Goal: Check status: Check status

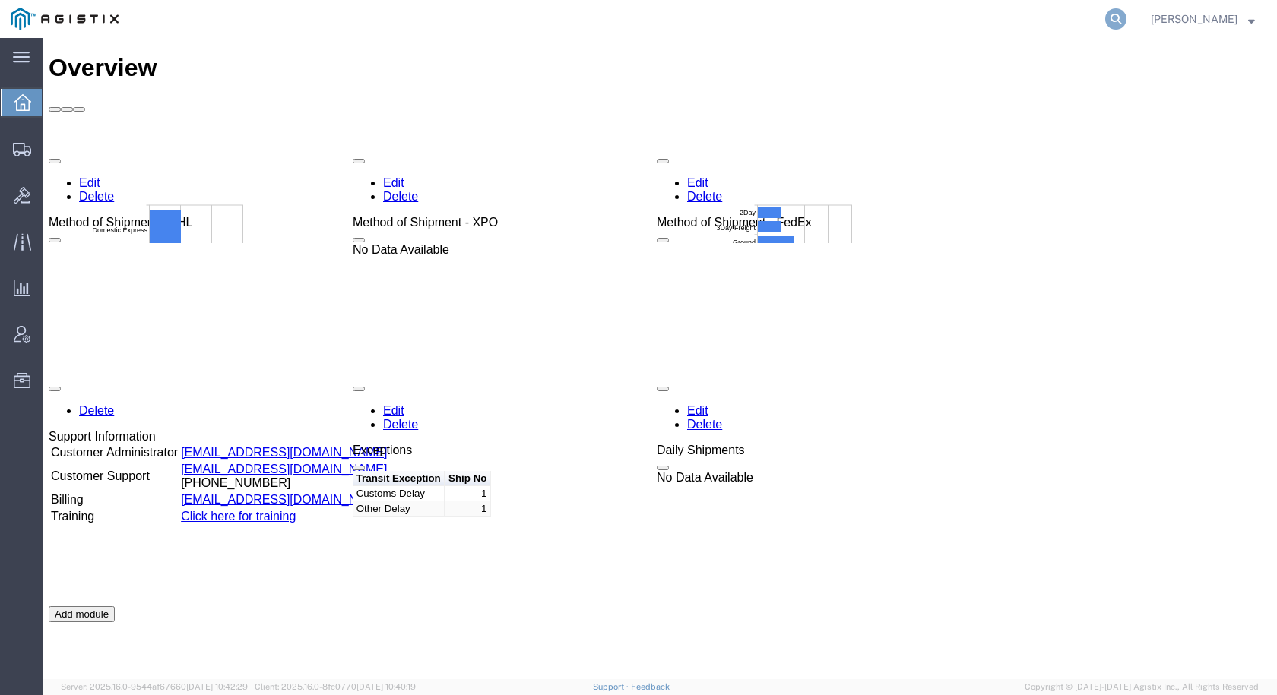
click at [1120, 15] on icon at bounding box center [1115, 18] width 21 height 21
click at [955, 17] on input "search" at bounding box center [874, 19] width 462 height 36
type input "56300614"
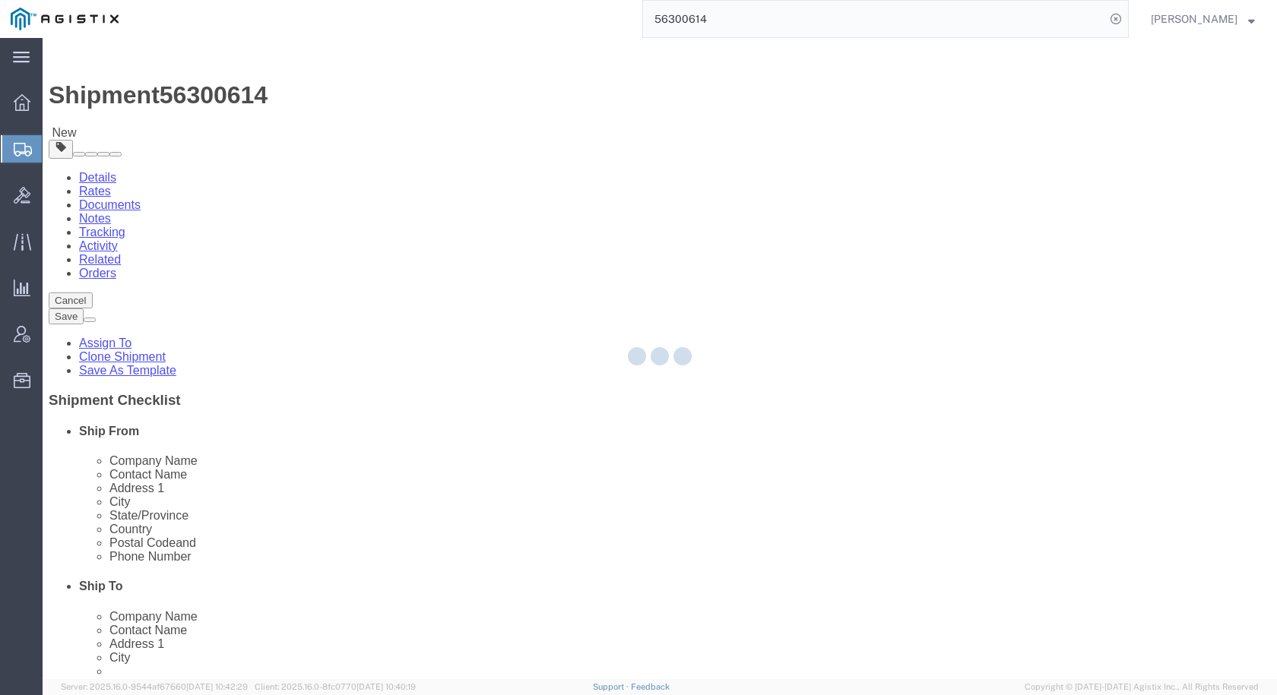
select select "69651"
select select "34240"
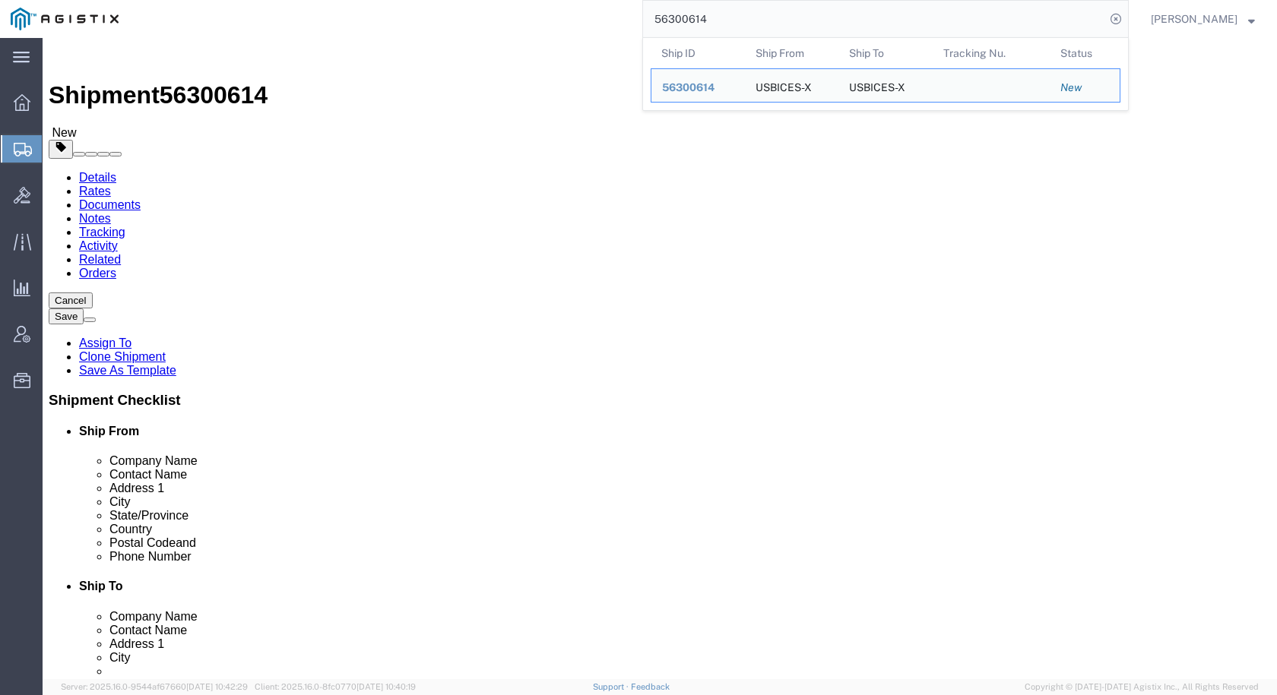
click icon
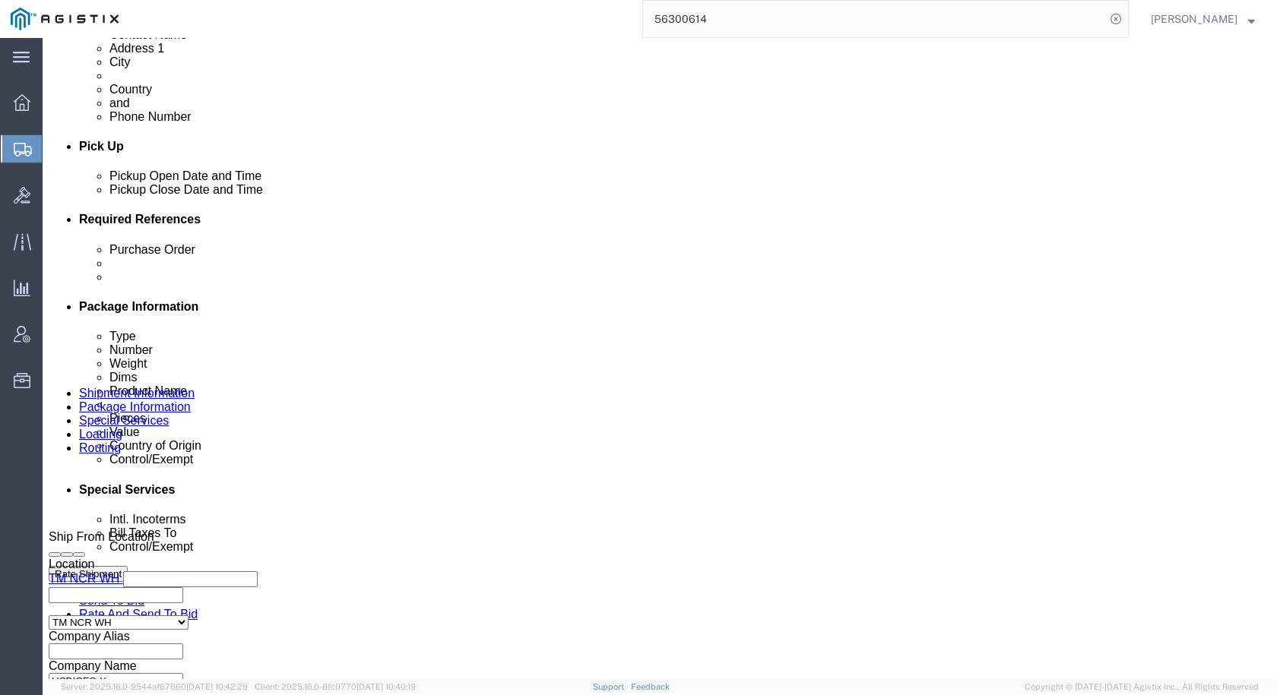
scroll to position [684, 0]
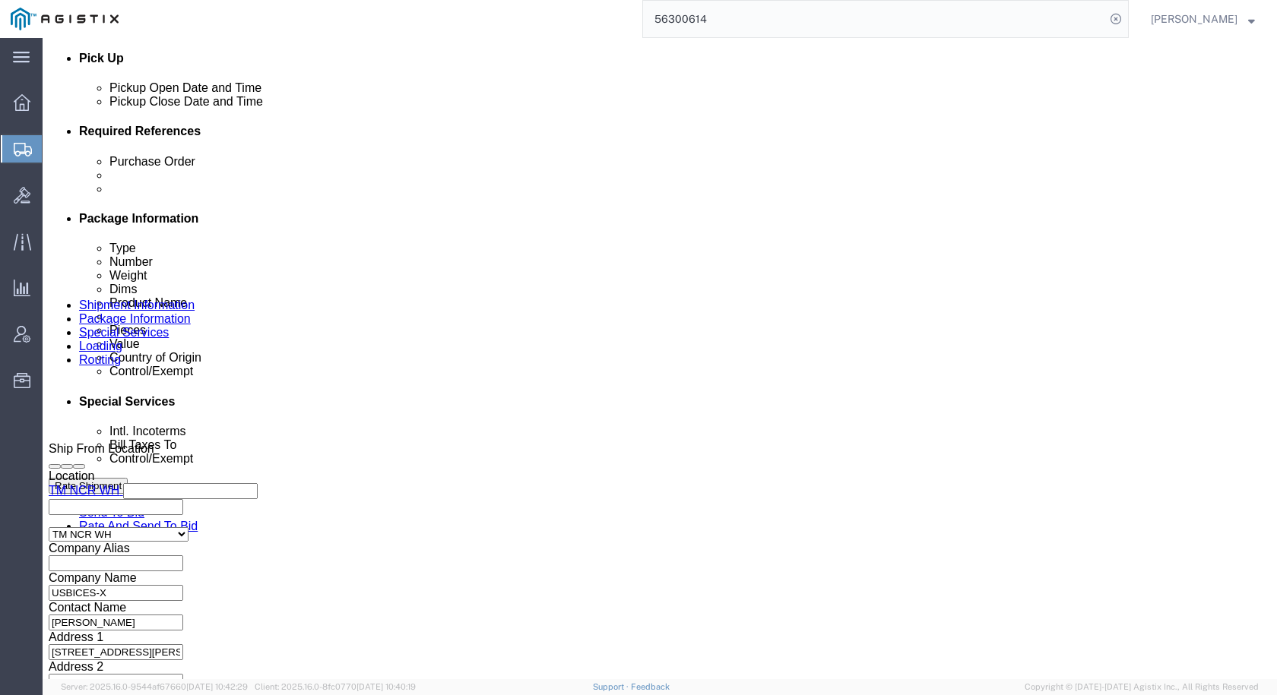
click dd "1.00 Each"
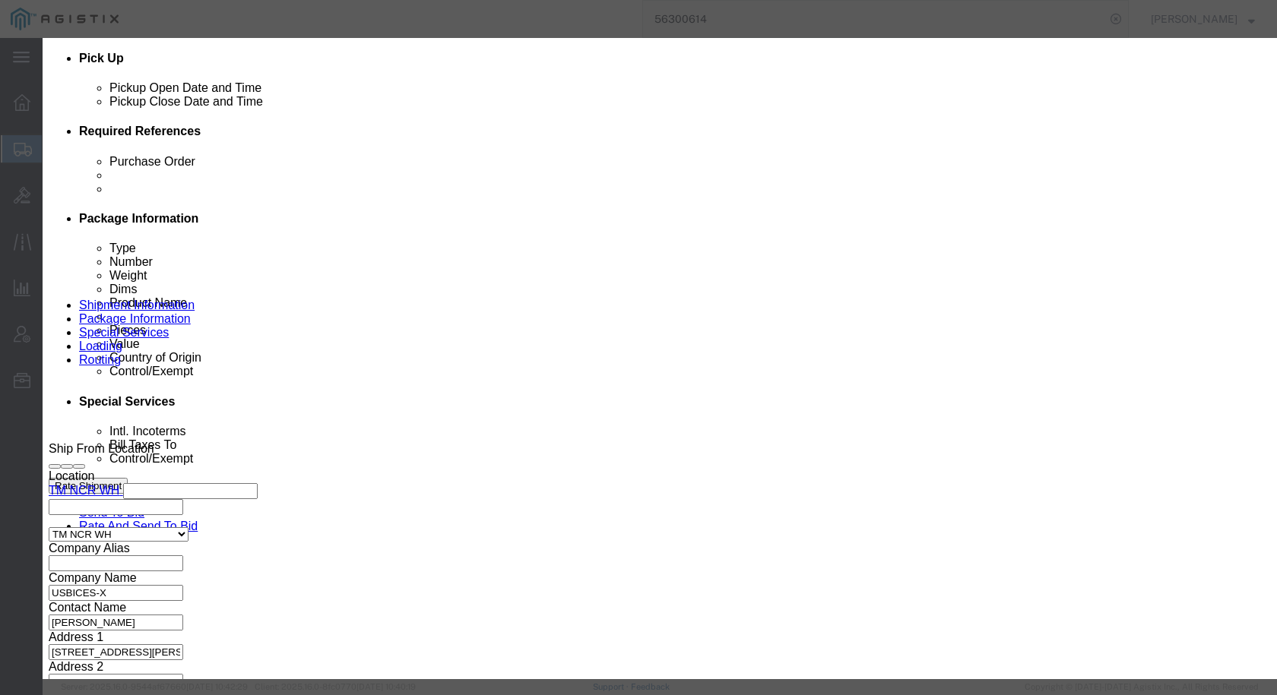
drag, startPoint x: 548, startPoint y: 111, endPoint x: 329, endPoint y: 111, distance: 218.8
click div "Product Name "9300 24 GE SFP Ports, mODULAR""
type input "Cisco C9300 Switch"
click div "Commodity library Product Name Cisco C9300 Switch Cisco C9300 Pieces 1.00 Selec…"
click input "Cisco C9300 Switch"
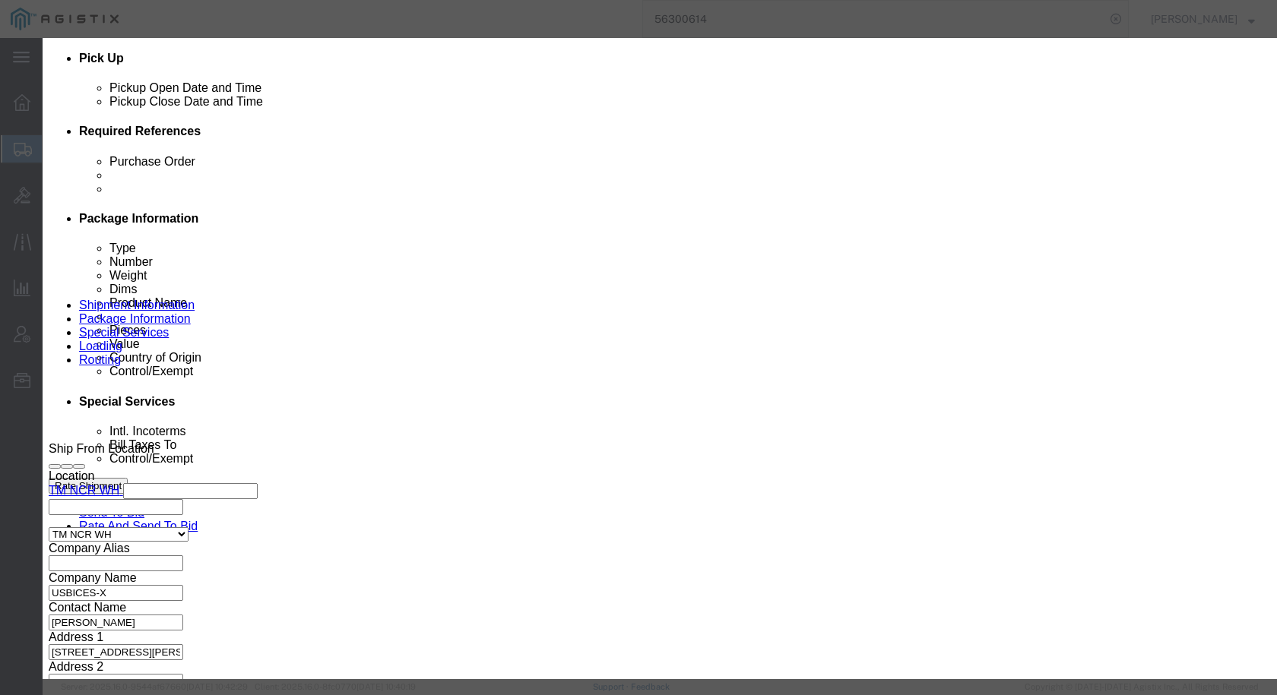
click input "Cisco C9300 Switch"
click button "Save & Close"
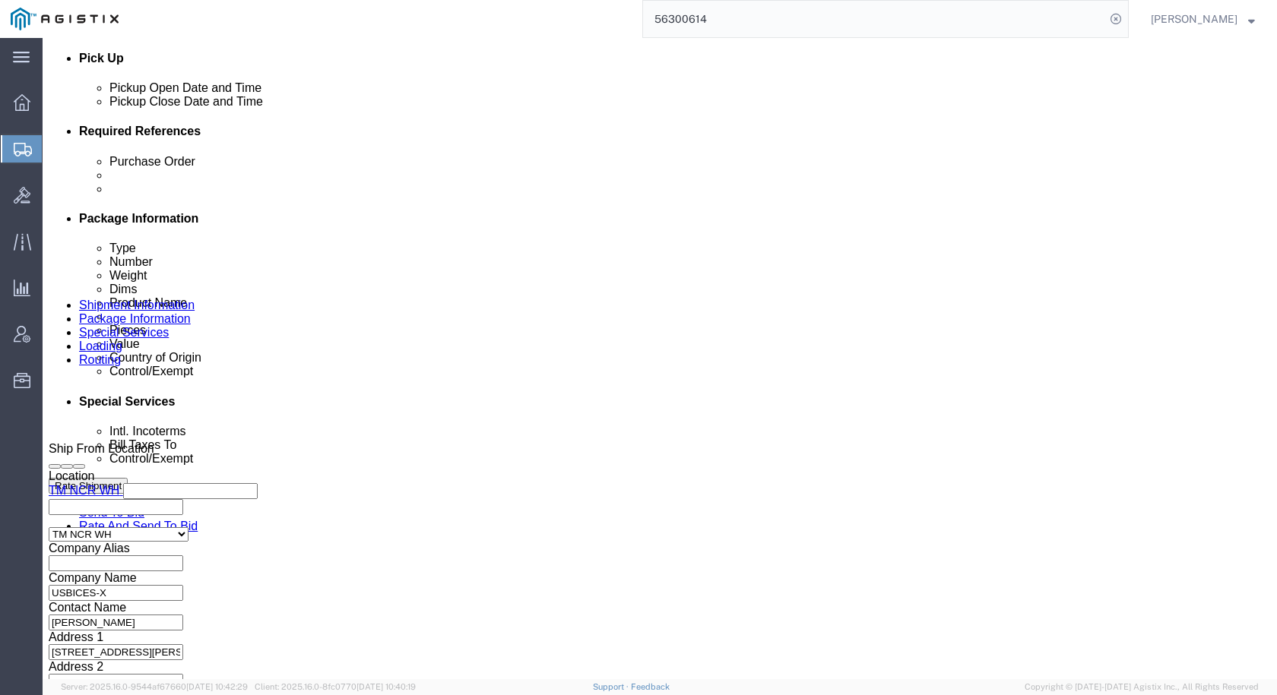
click dd "1.00 Each"
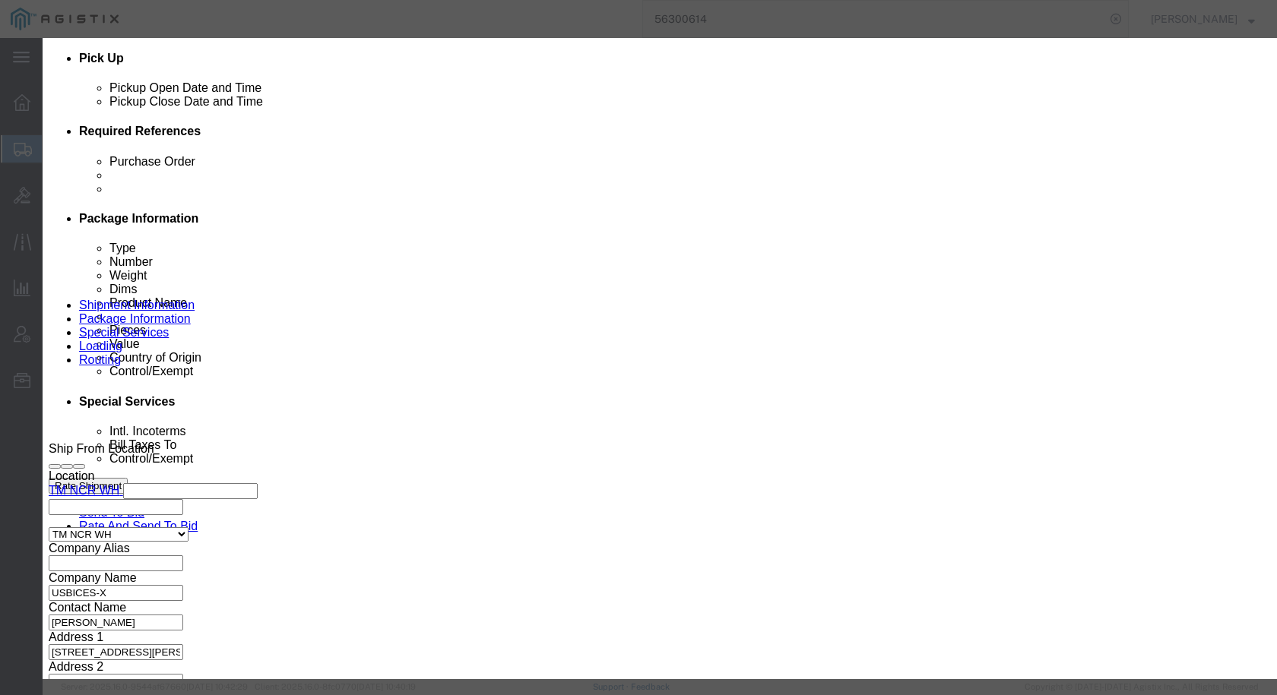
drag, startPoint x: 553, startPoint y: 116, endPoint x: 253, endPoint y: 112, distance: 300.2
click div "Product Name "9300 24 GE SFP Ports, mODULAR""
paste input "Cisco C9300 Switch"
type input "Cisco C9300 Switch"
click icon
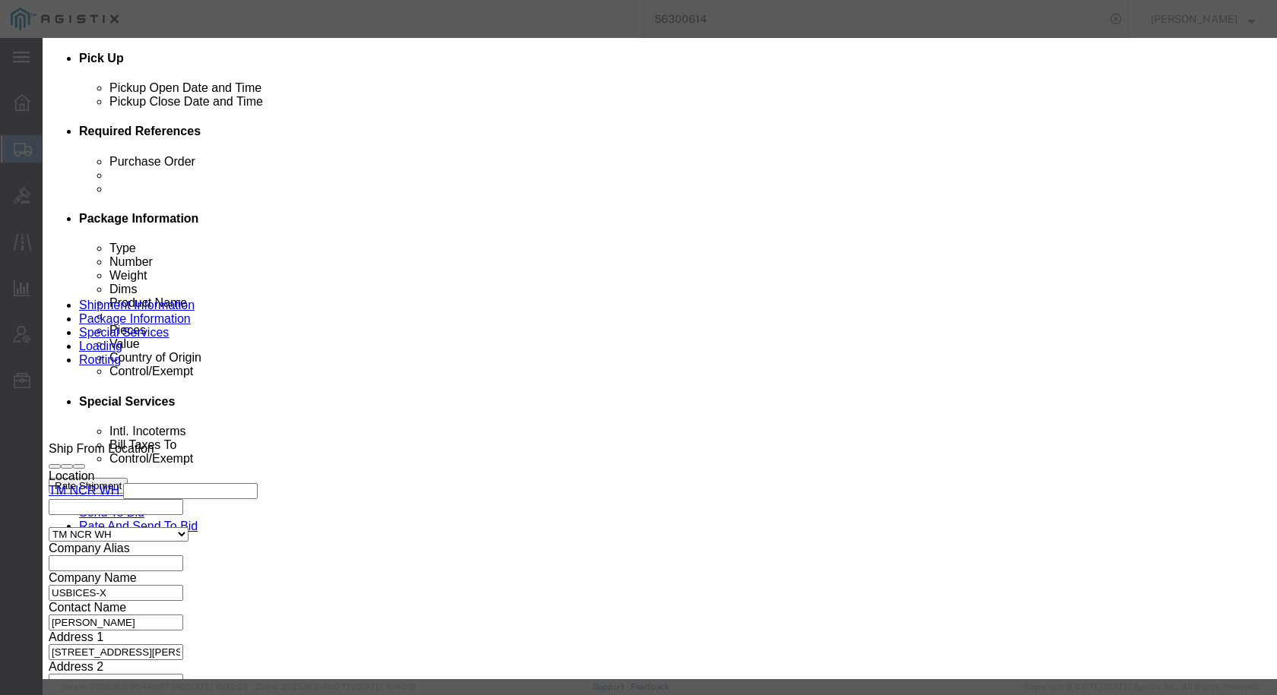
drag, startPoint x: 549, startPoint y: 109, endPoint x: 277, endPoint y: 110, distance: 272.8
click div "Product Name "9300 24 GE SFP Ports, mODULAR""
paste input "Cisco C9300 Switch"
type input "Cisco C9300 Switch"
click icon
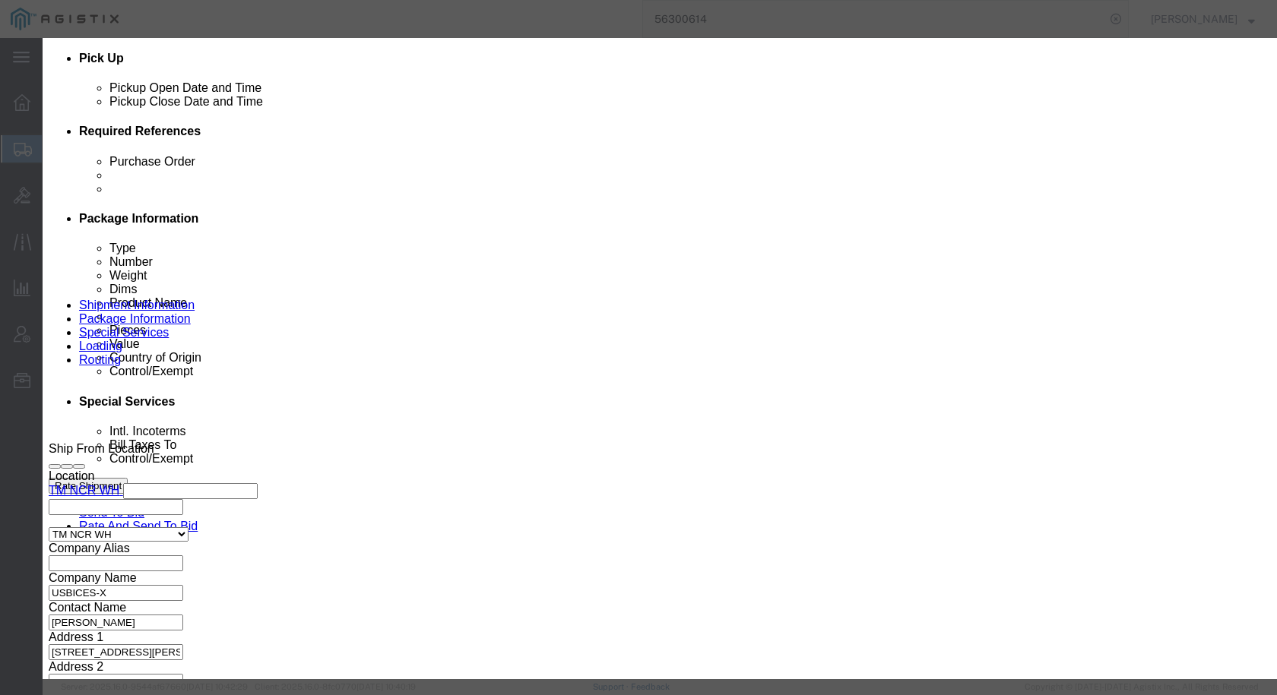
drag, startPoint x: 547, startPoint y: 115, endPoint x: 318, endPoint y: 110, distance: 228.8
click div "Product Name "9300 24 GE SFP Ports, mODULAR""
paste input "Cisco C9300 Switch"
type input "Cisco C9300 Switch"
click button
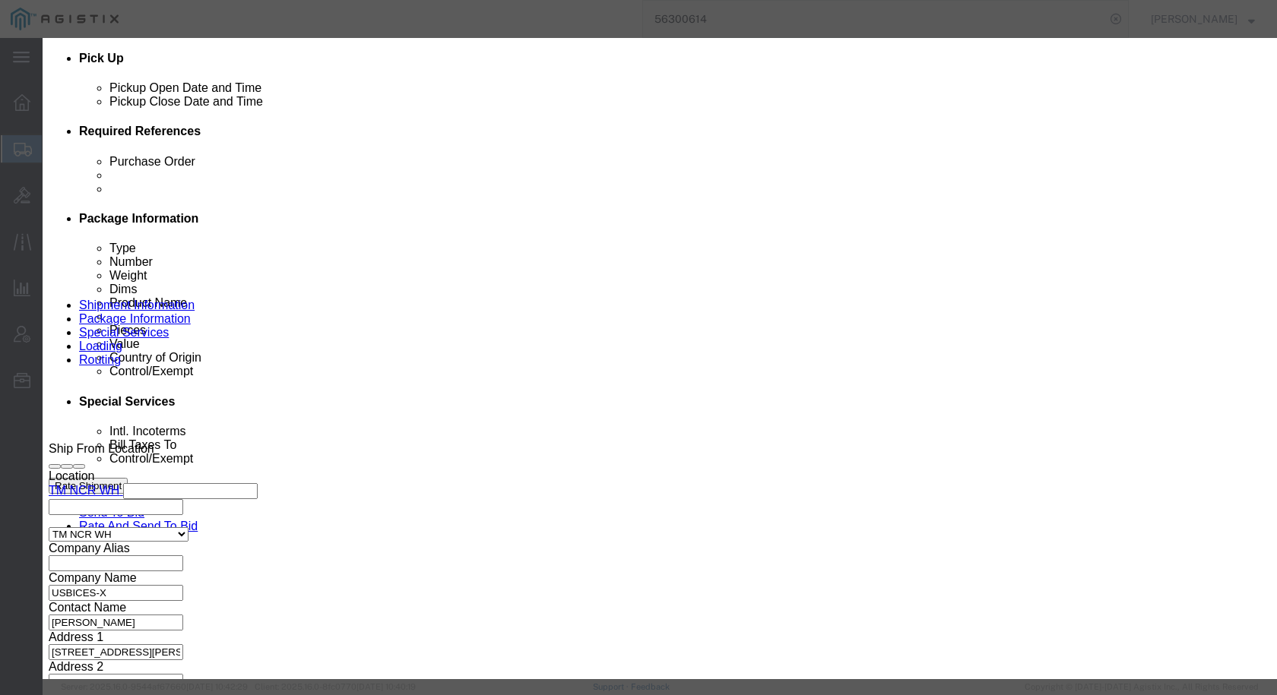
drag, startPoint x: 546, startPoint y: 111, endPoint x: 293, endPoint y: 109, distance: 252.3
click div "Product Name "9300 24 GE SFP Ports, mODULAR""
paste input "Cisco C9300 Switch"
type input "Cisco C9300 Switch"
click button
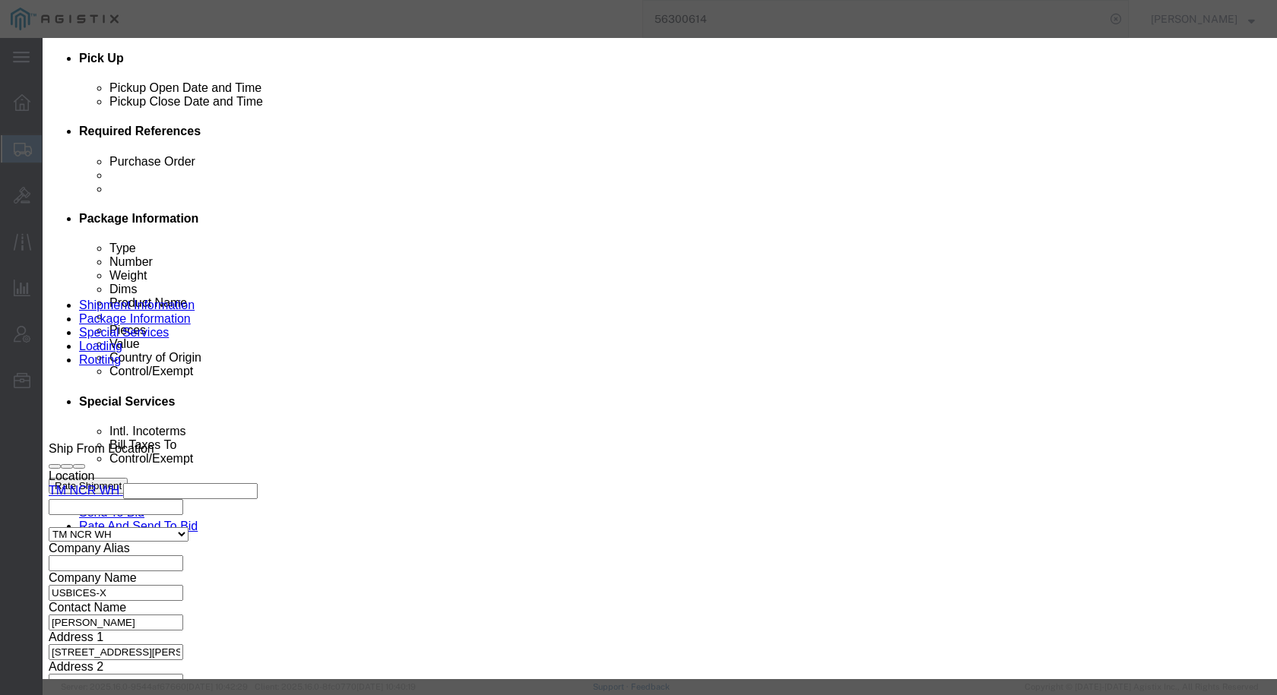
drag, startPoint x: 548, startPoint y: 112, endPoint x: 276, endPoint y: 112, distance: 272.0
click div "Product Name "9300 24 GE SFP Ports, mODULAR""
paste input "Cisco C9300 Switch"
type input "Cisco C9300 Switch"
click button
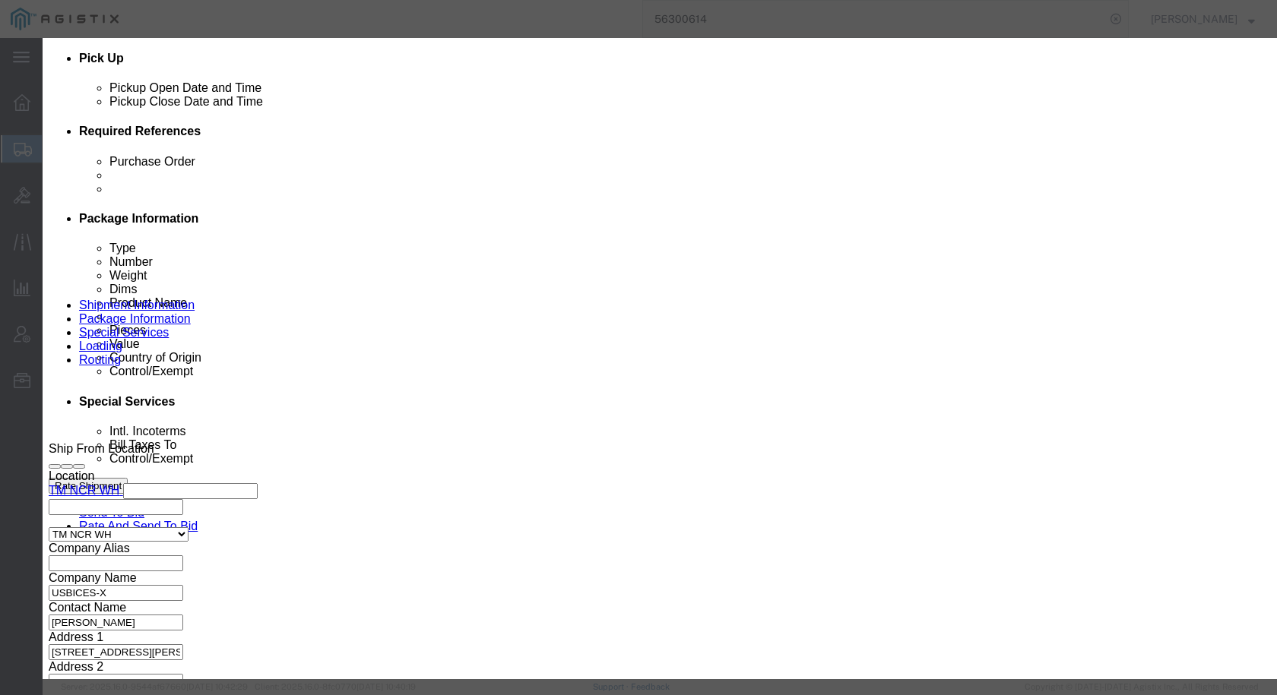
drag, startPoint x: 535, startPoint y: 114, endPoint x: 258, endPoint y: 109, distance: 276.6
click div "Product Name "9300 24 GE SFP Ports, mODULAR""
paste input "Cisco C9300 Switch"
type input "Cisco C9300 Switch"
click button
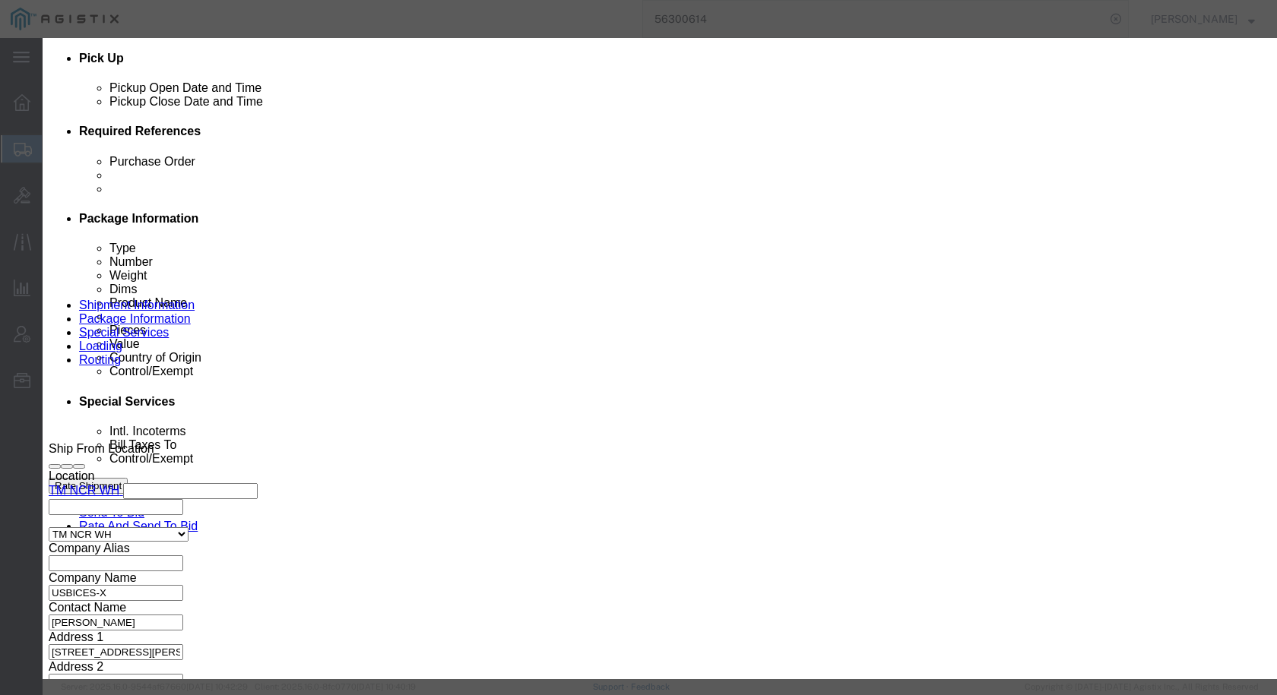
click input ""9300 24 GE SFP Ports, mODULAR""
paste input "Cisco C9300 Switch"
type input "Cisco C9300 Switch"
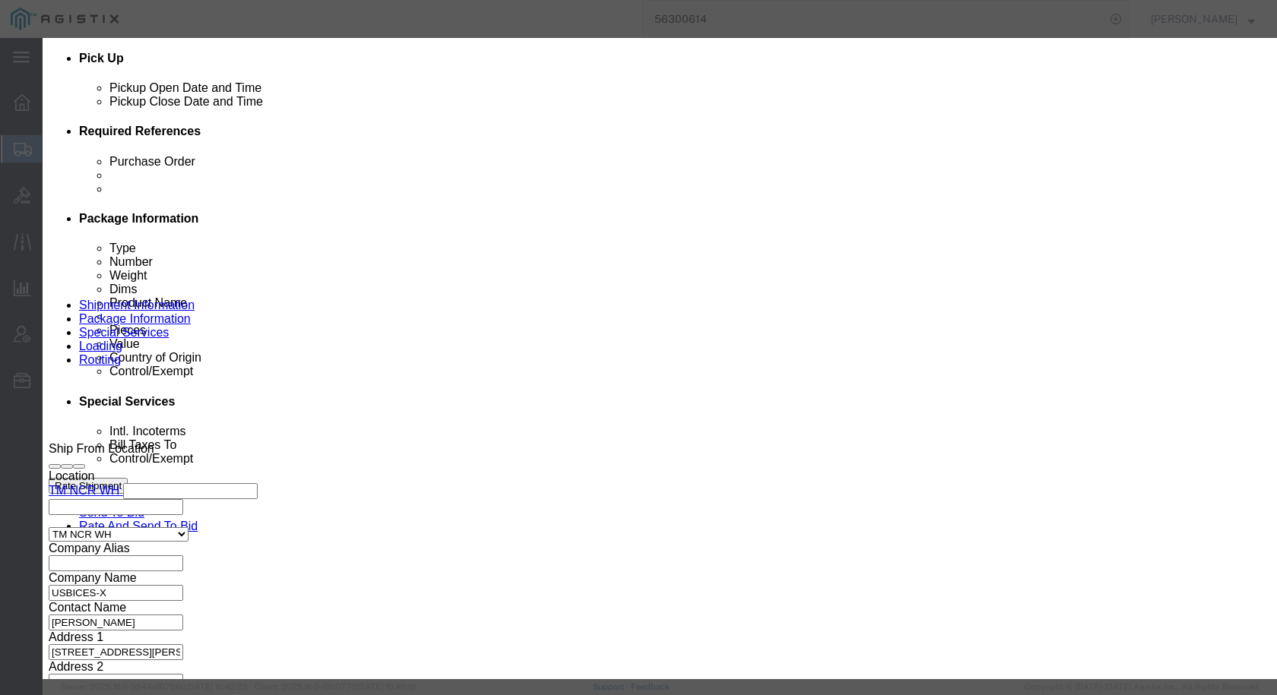
click button
click button "Save & Close"
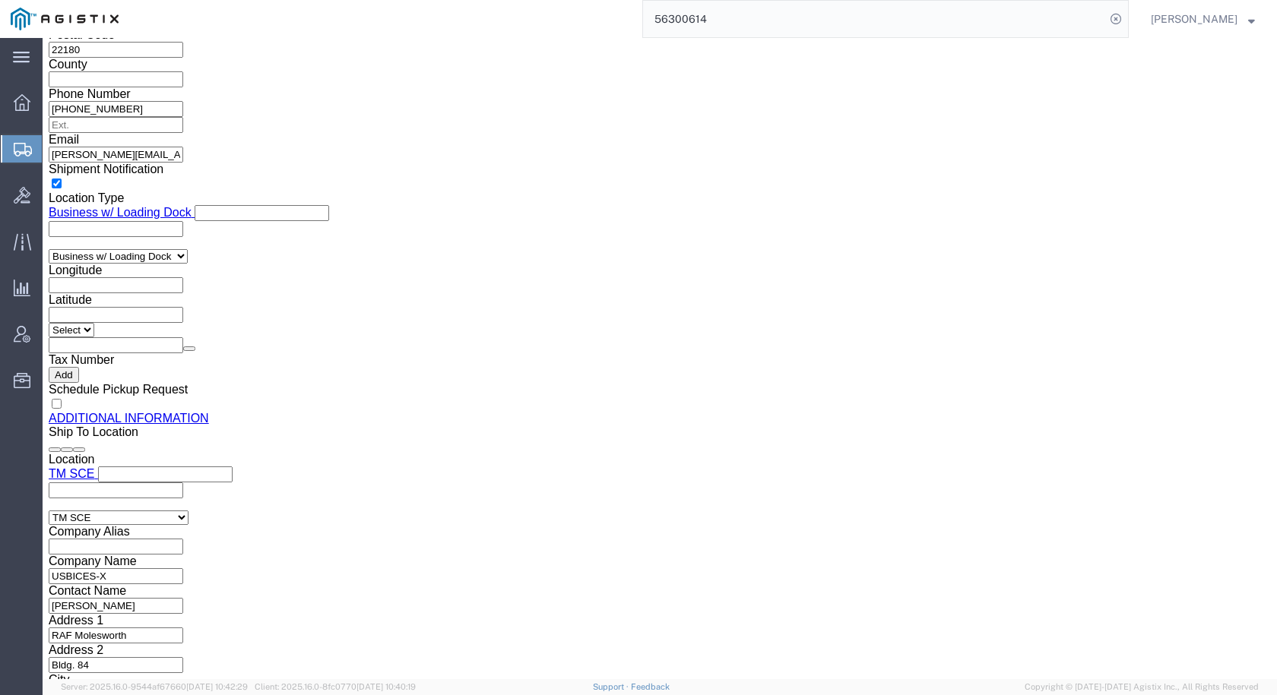
scroll to position [1900, 0]
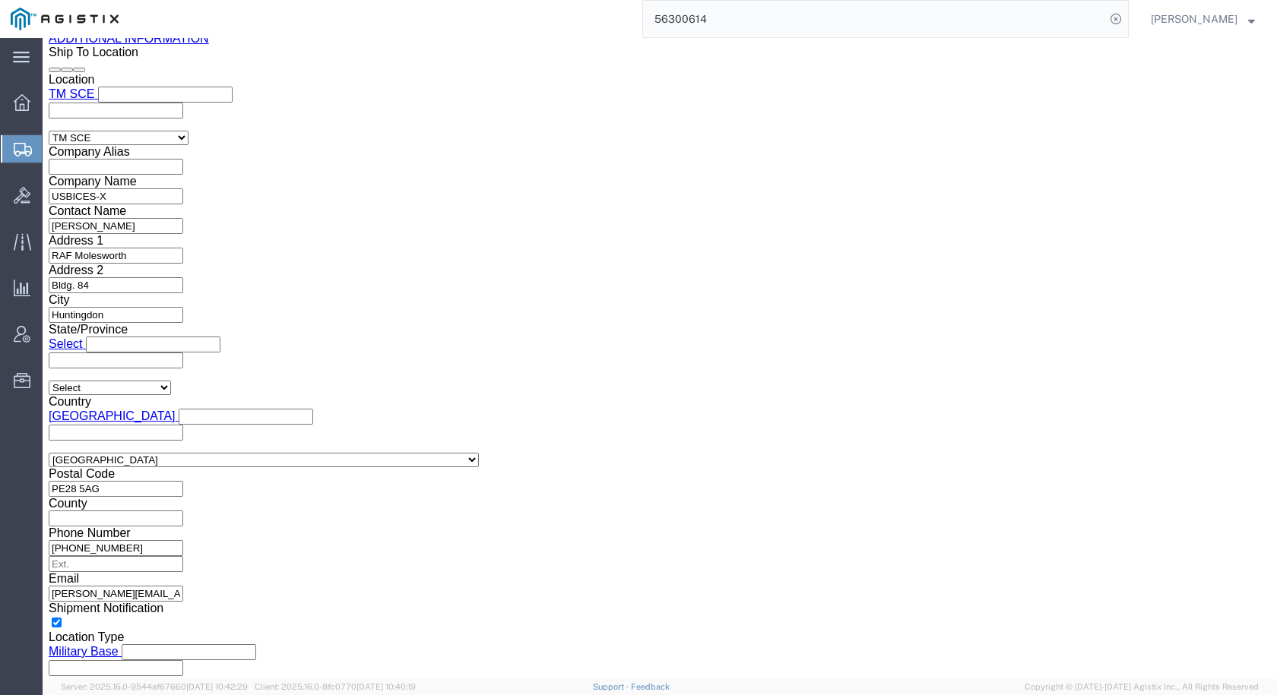
click div "Pieces: 1.00 Each Total value: 14944.81 USD"
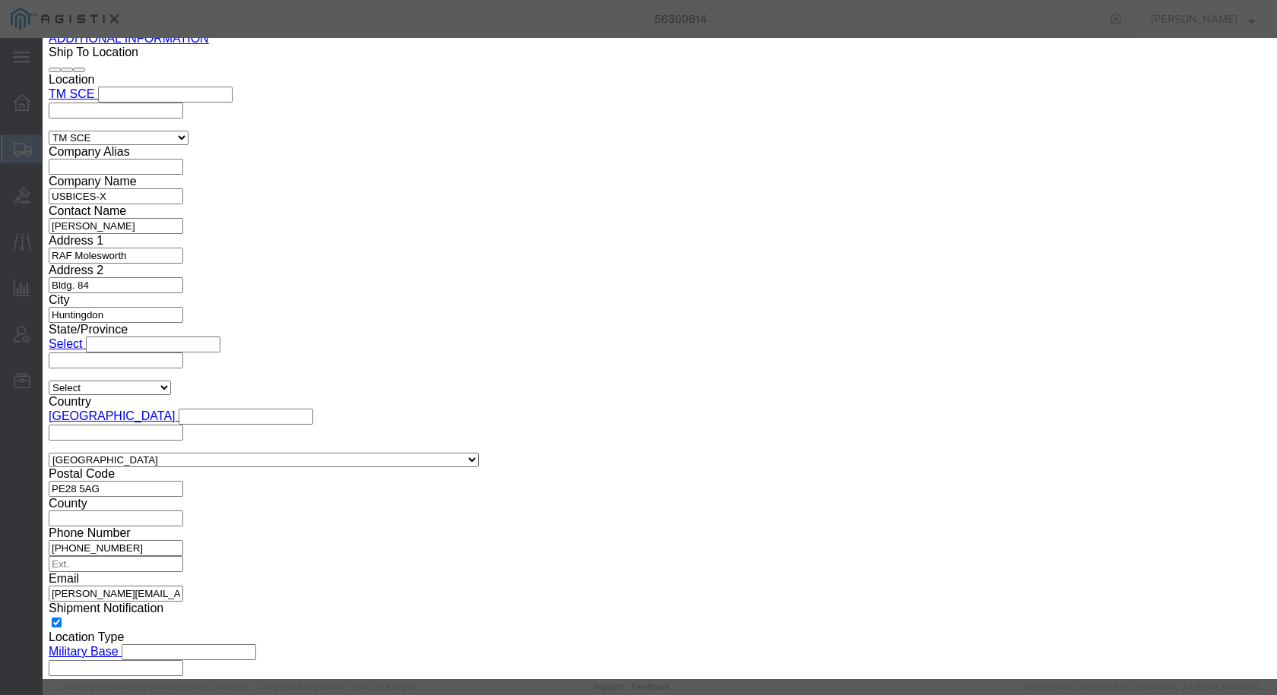
drag, startPoint x: 493, startPoint y: 115, endPoint x: 242, endPoint y: 114, distance: 251.5
click div "Product Name "9300 24 GE SFP Ports, mODULAR""
paste input "Cisco C9300 Switch"
type input "Cisco C9300 Switch"
click button "Save & Close"
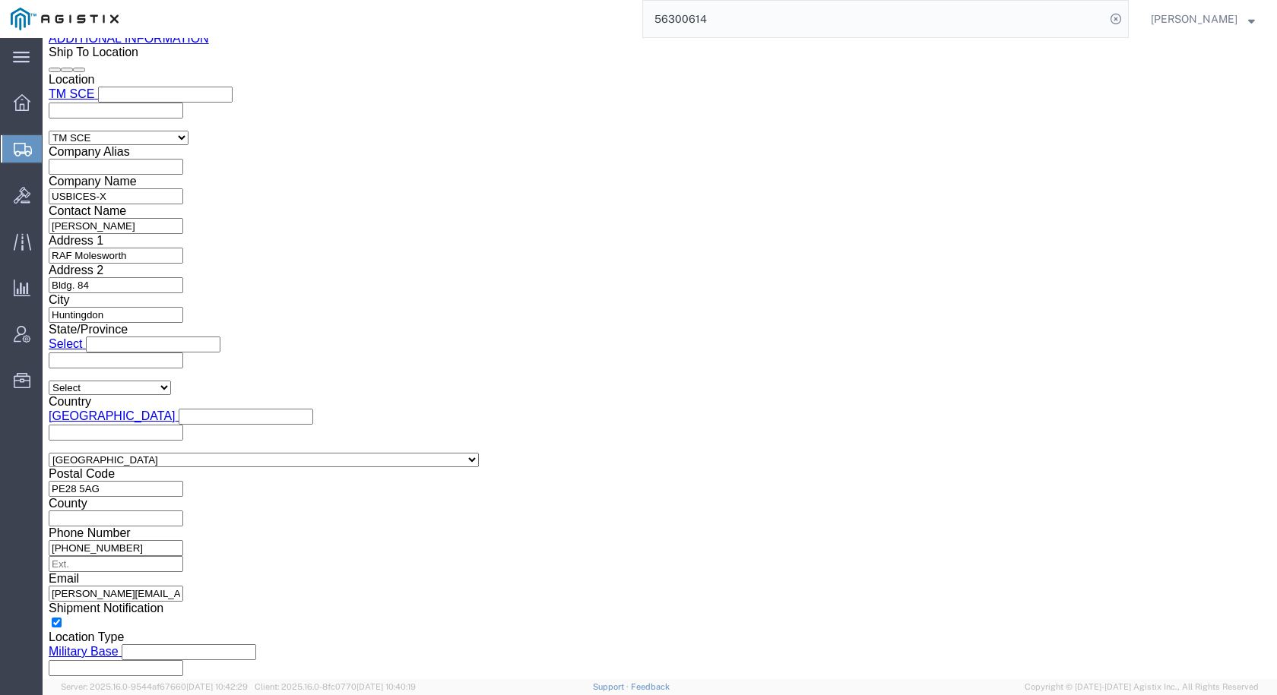
click dd "1.00 Each"
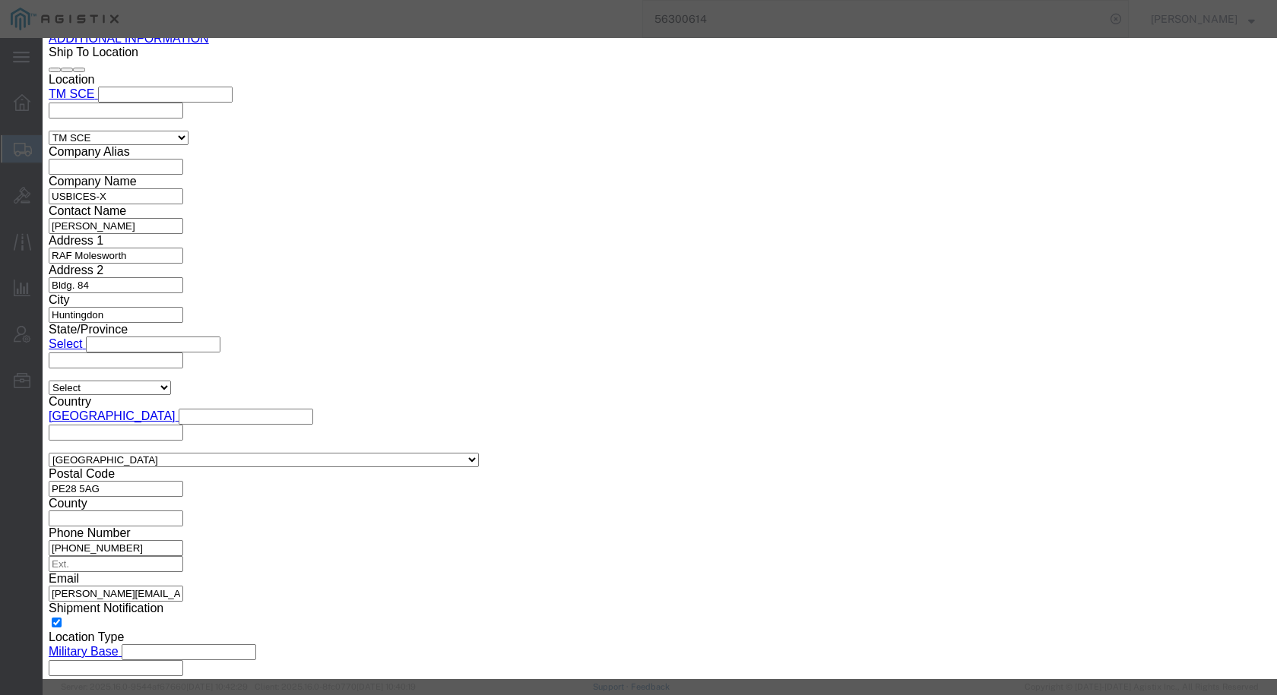
drag, startPoint x: 312, startPoint y: 119, endPoint x: 231, endPoint y: 119, distance: 81.3
click div "Product Name "9300 24 GE SFP Ports, mODULAR""
paste input "Cisco C9300 Switch"
type input "Cisco C9300 Switch"
click button "Save & Close"
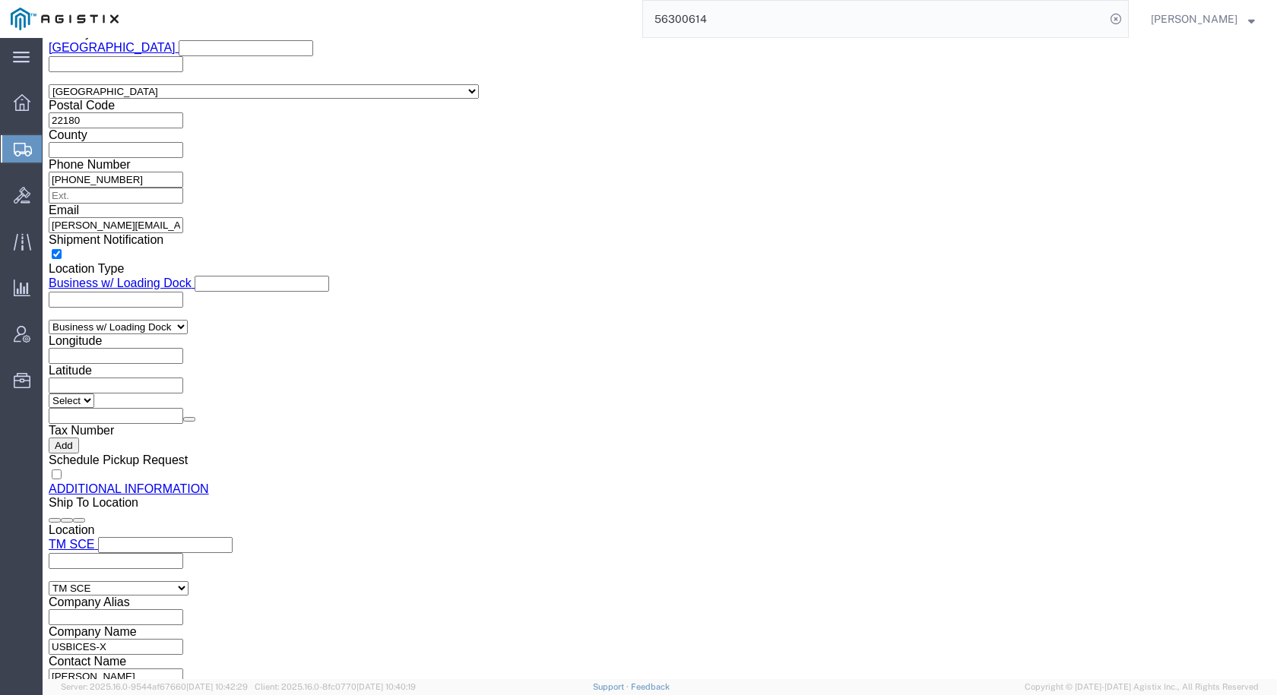
scroll to position [1444, 0]
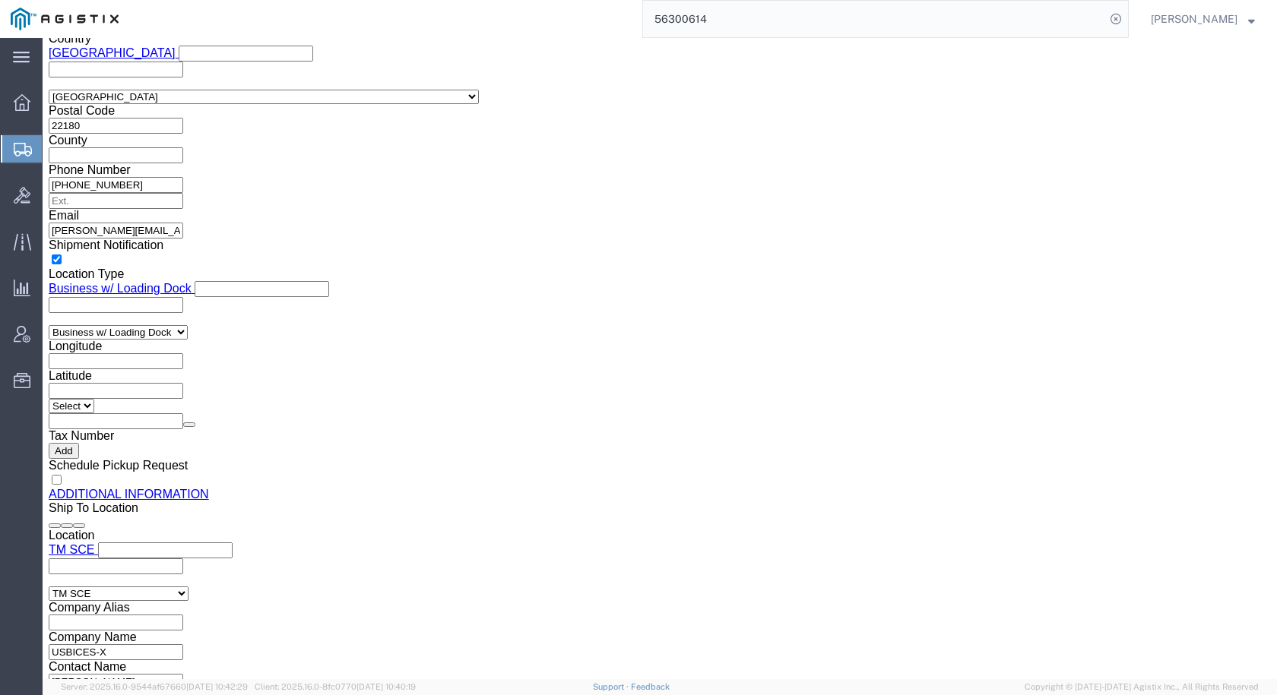
click dd "1.00 Each"
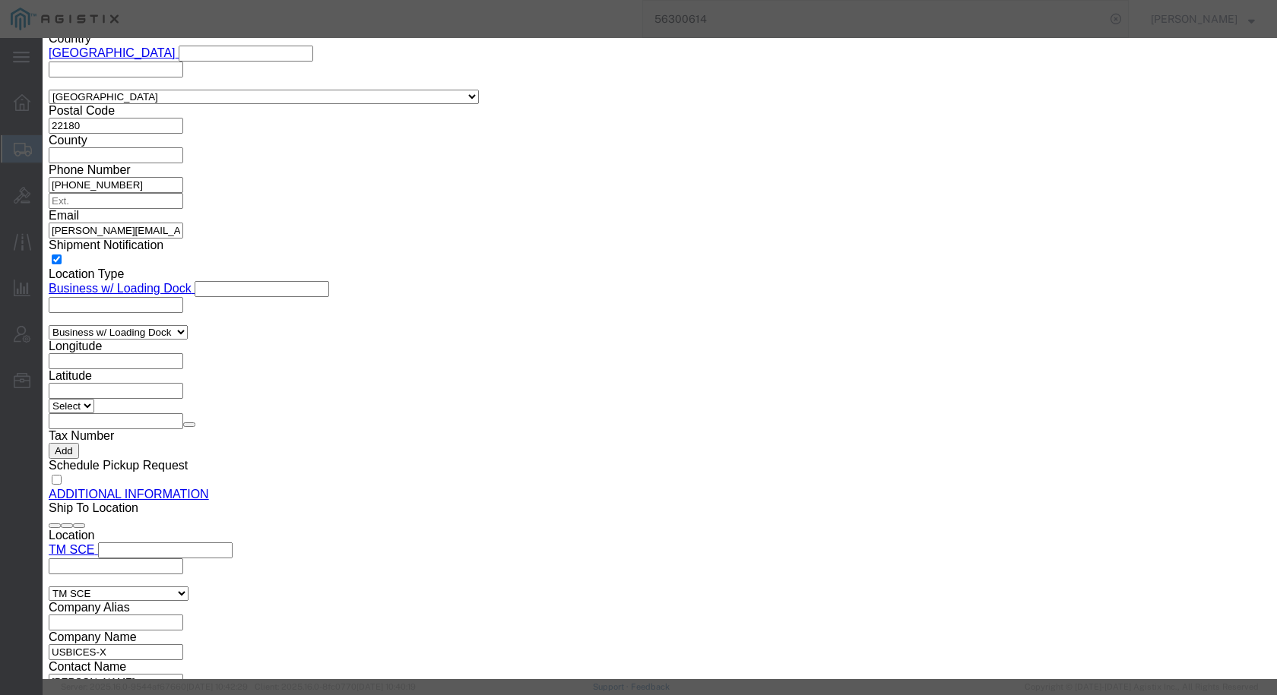
drag, startPoint x: 479, startPoint y: 112, endPoint x: 322, endPoint y: 112, distance: 157.3
click div "Product Name Switch 12 port Po"
type input "Cisco Catalyst 9200 Switch"
click button "Save & Close"
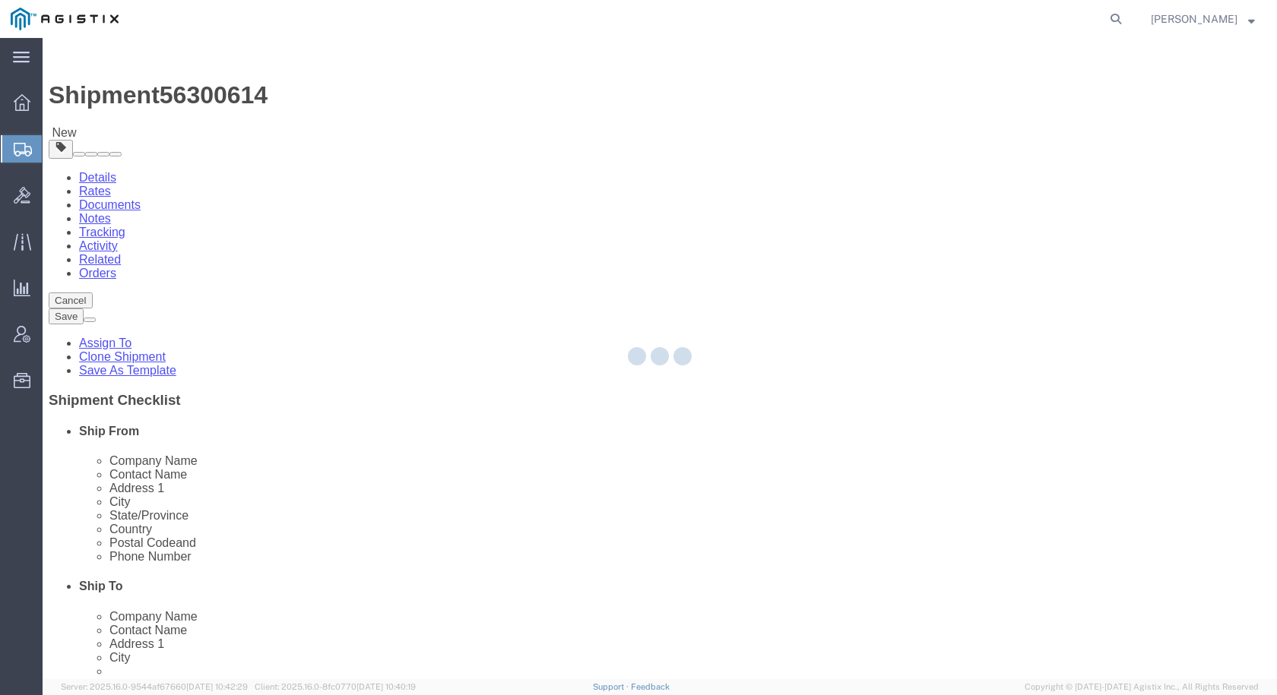
select select "69651"
select select "34240"
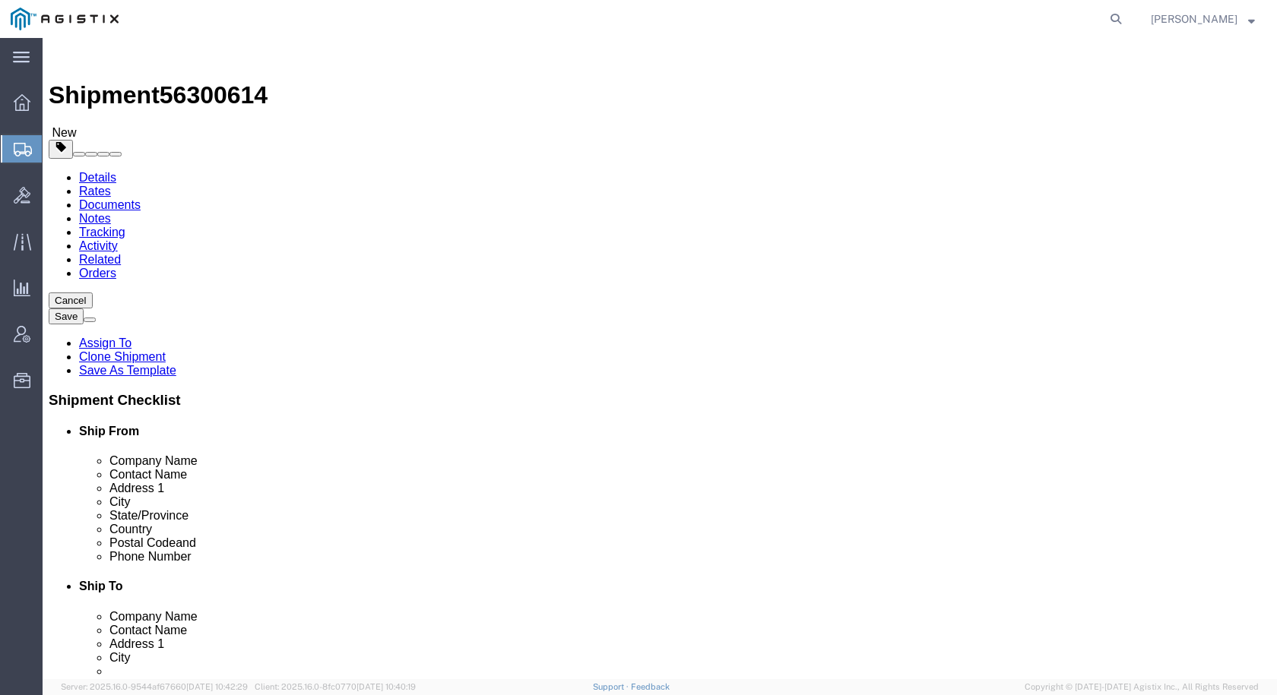
click icon
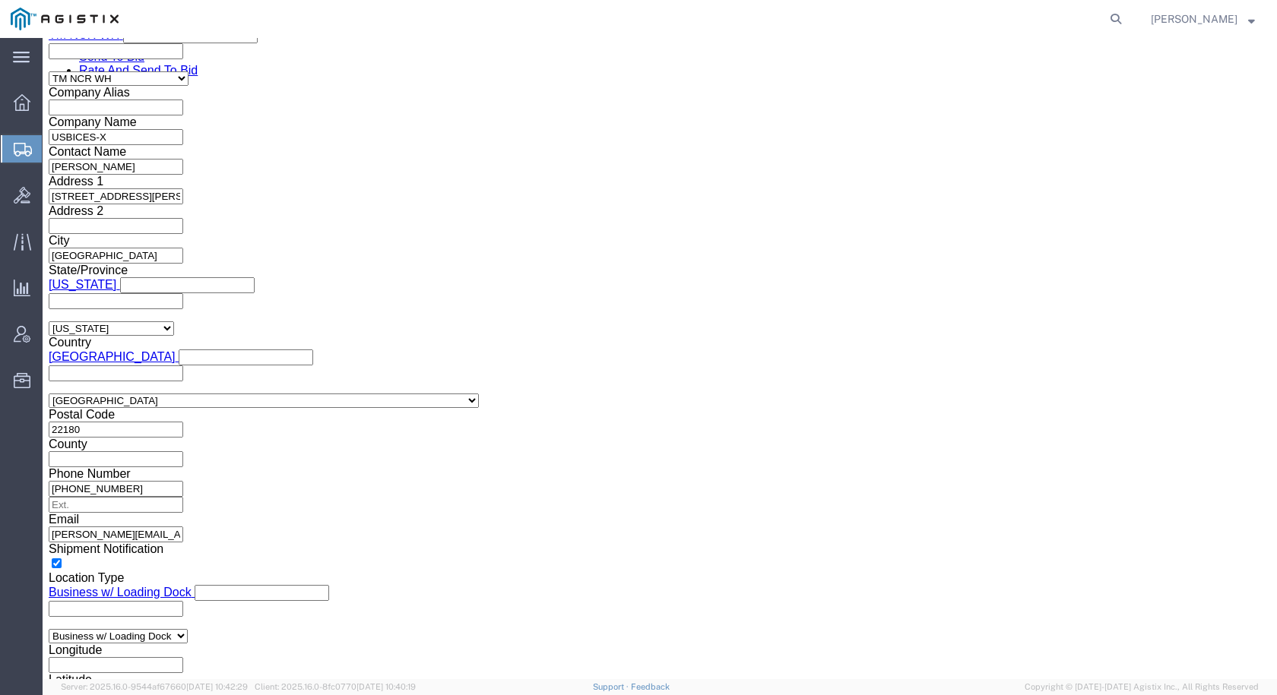
scroll to position [1520, 0]
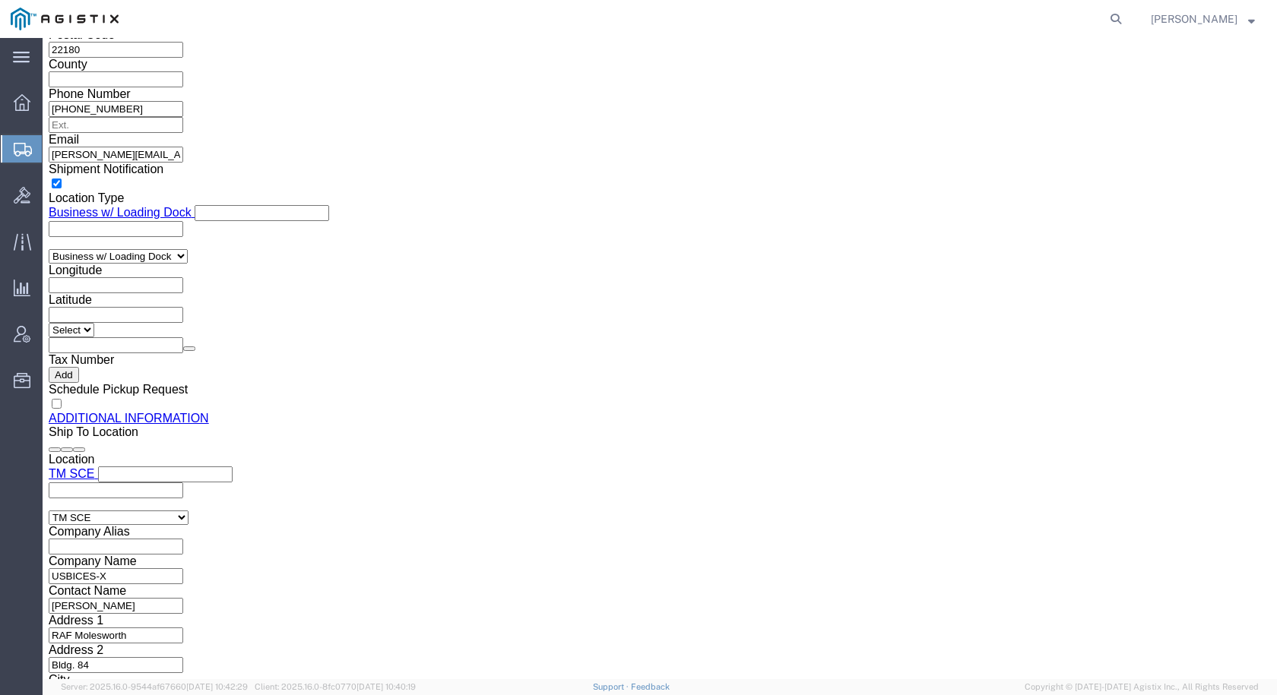
click dd "14944.91 USD"
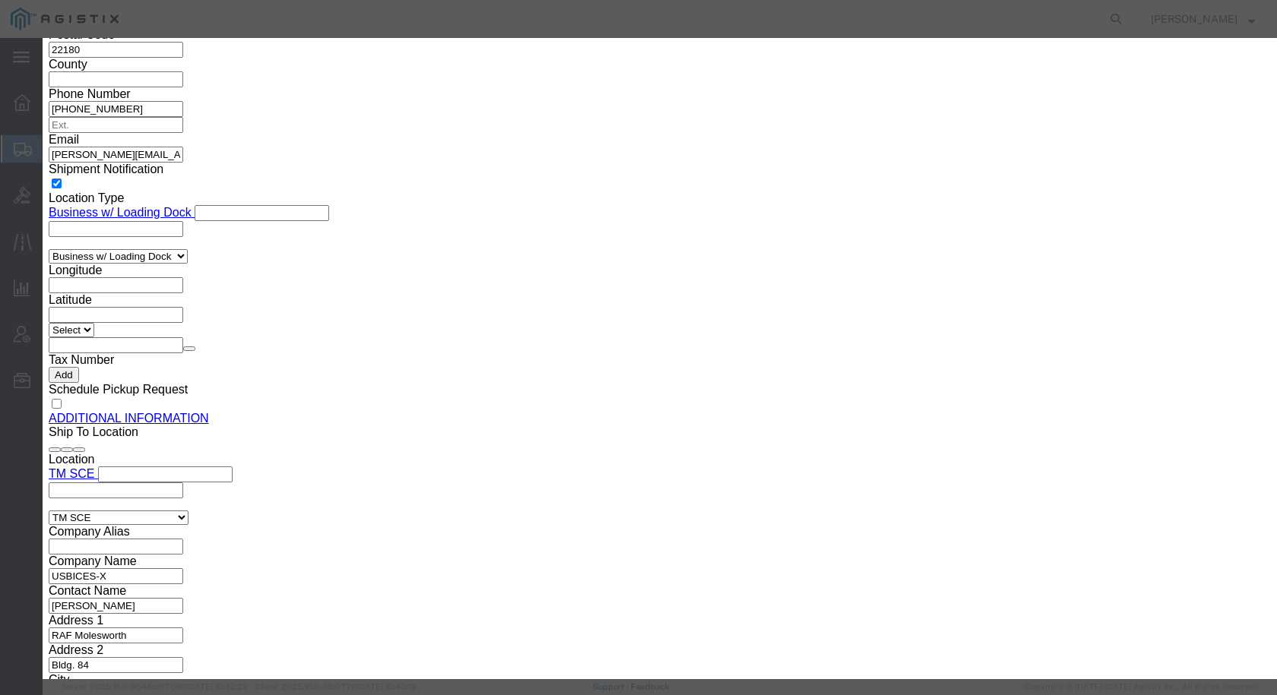
click icon "button"
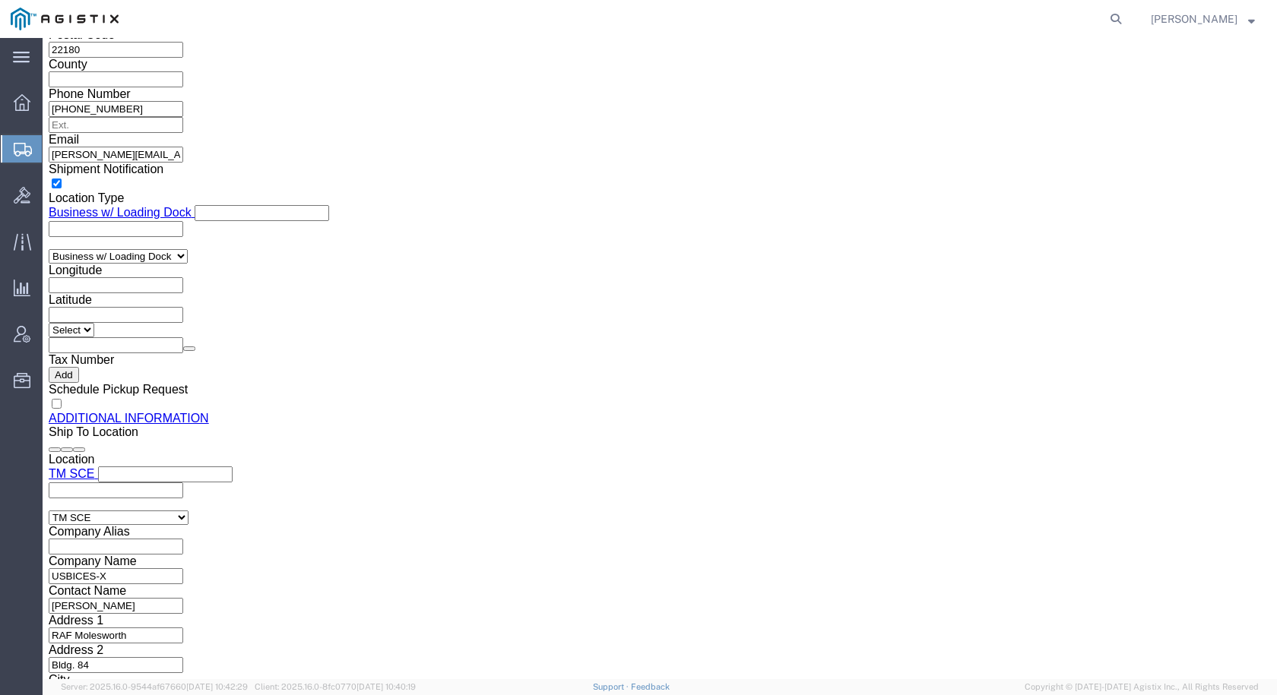
click dd "14944.91 USD"
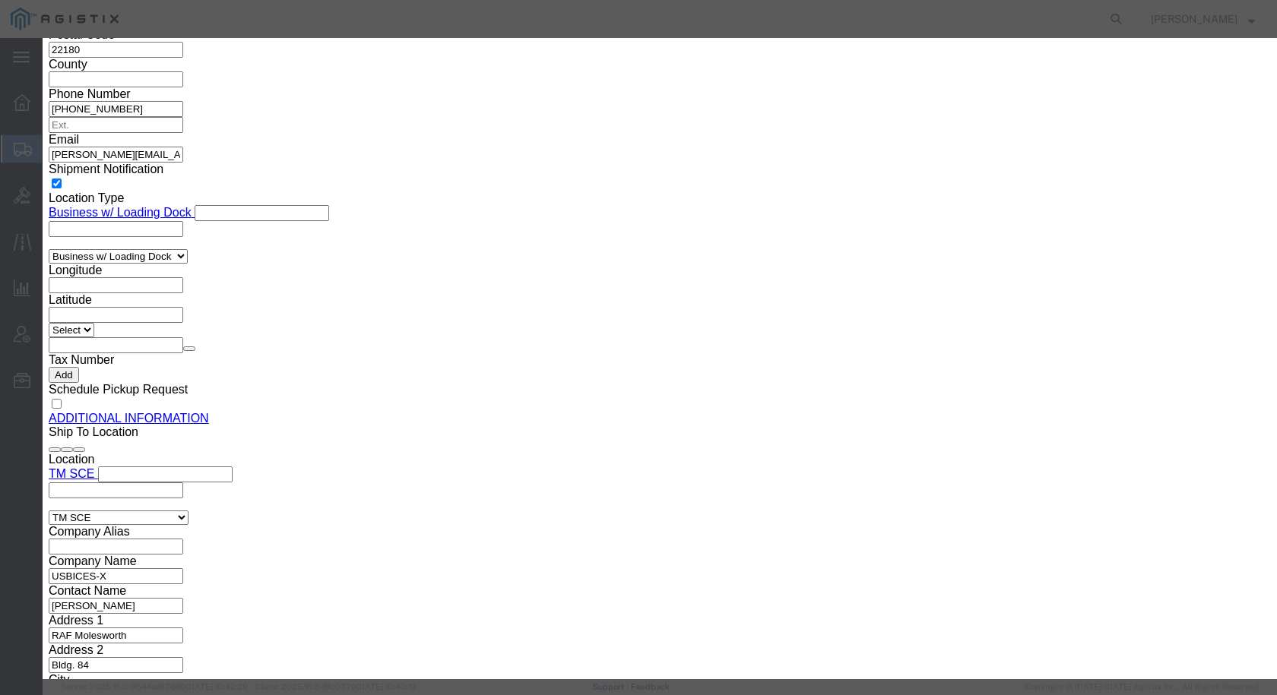
click input "Cisco C9300 Switch"
drag, startPoint x: 386, startPoint y: 112, endPoint x: 321, endPoint y: 112, distance: 65.3
click div "Product Name Cisco Catalyst 9300 Switch"
type input "Cisco Catalyst 9300 Switch"
click button "Save & Close"
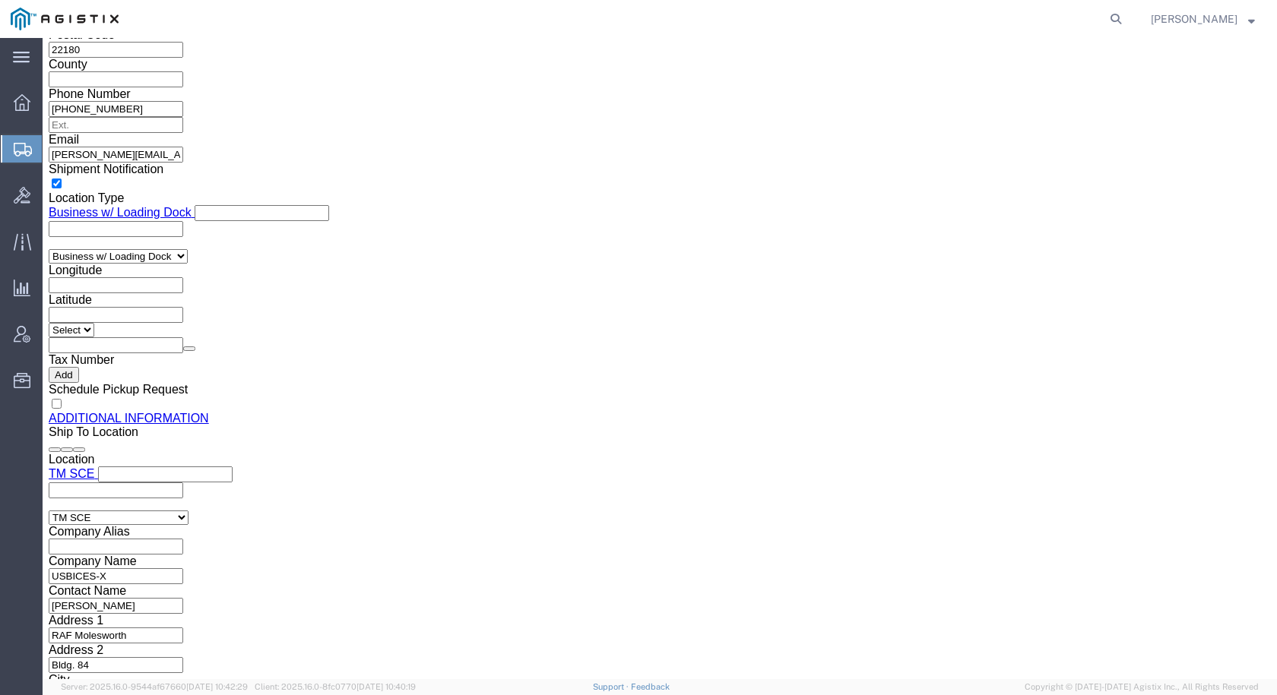
click dd "14944.91 USD"
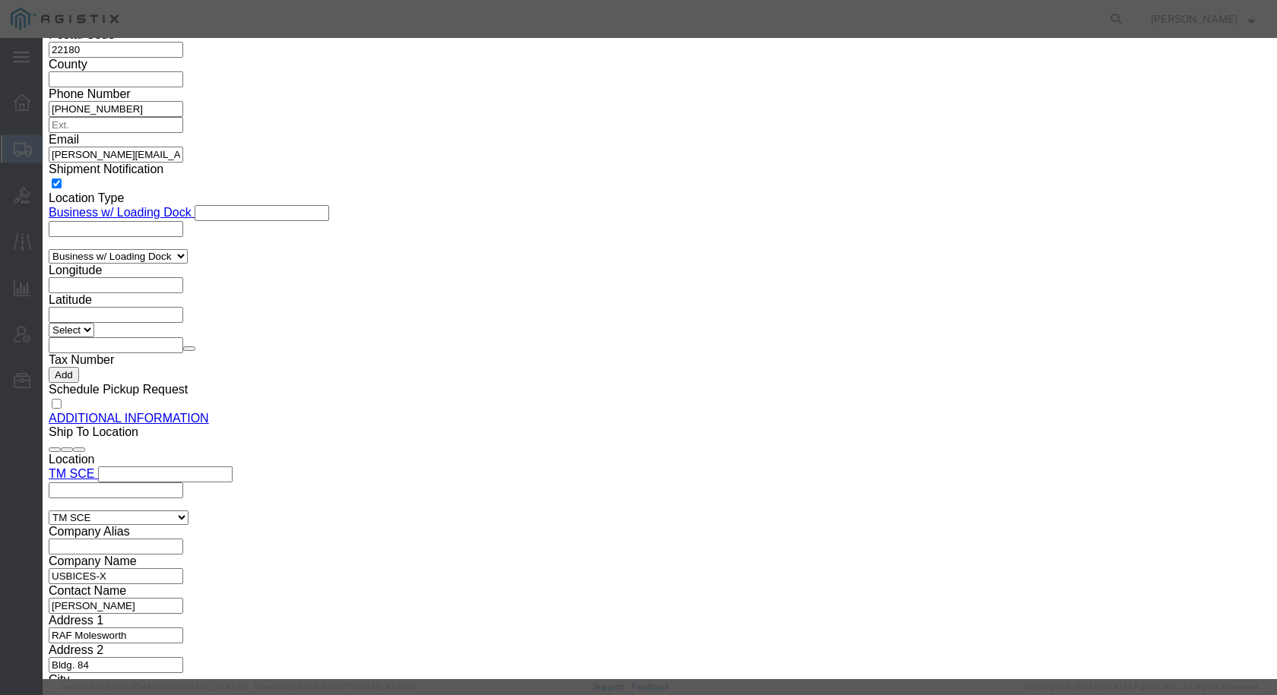
drag, startPoint x: 486, startPoint y: 112, endPoint x: 493, endPoint y: 226, distance: 113.4
click div "Product Name Cisco C9300 Switch"
paste input "atalyst"
type input "Cisco Catalyst 9300 Switch"
click button "Save & Close"
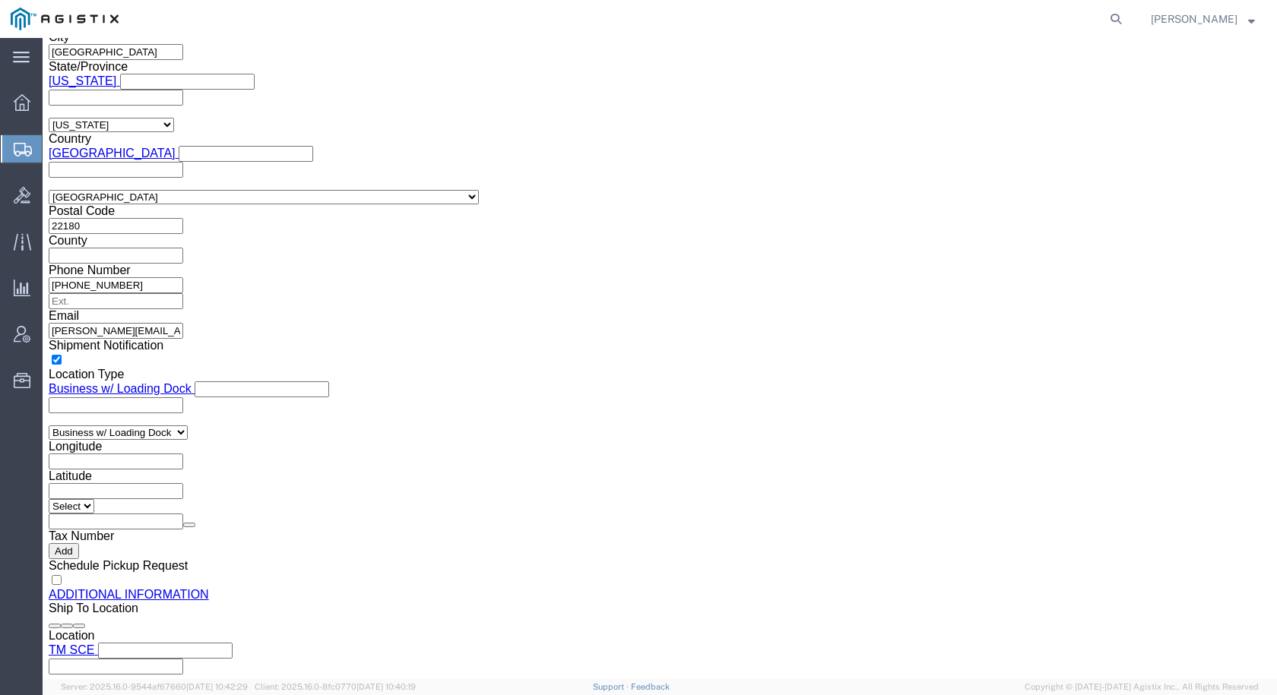
scroll to position [1292, 0]
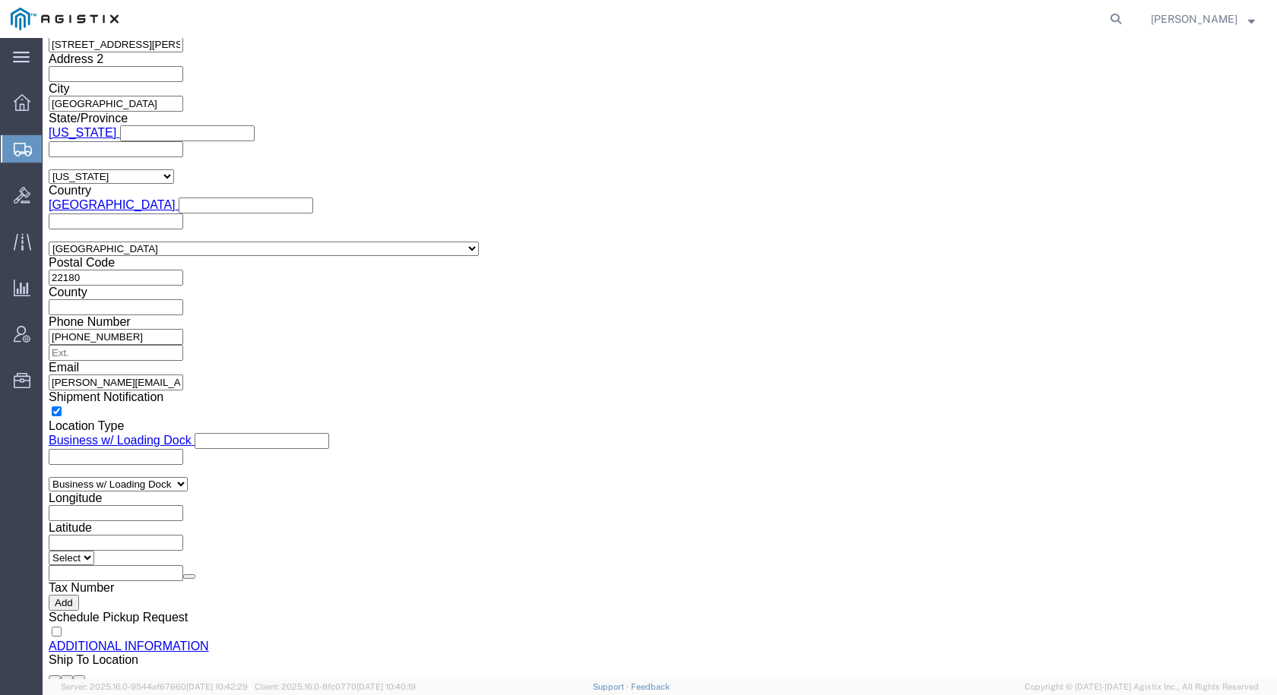
click div "Pieces: 1.00 Each Total value: 14944.91 USD"
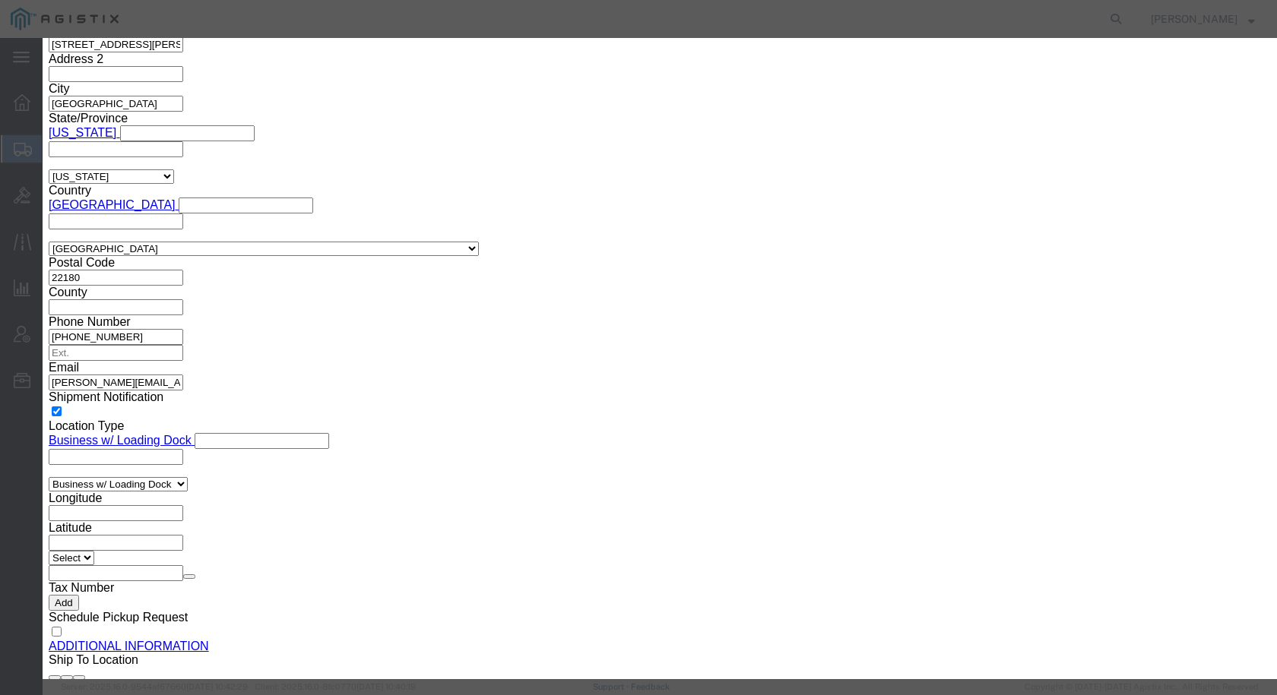
drag, startPoint x: 464, startPoint y: 111, endPoint x: 213, endPoint y: 111, distance: 250.8
click div "Product Name Cisco C9300 Switch"
paste input "atalyst"
type input "Cisco Catalyst 9300 Switch"
click button "Save & Close"
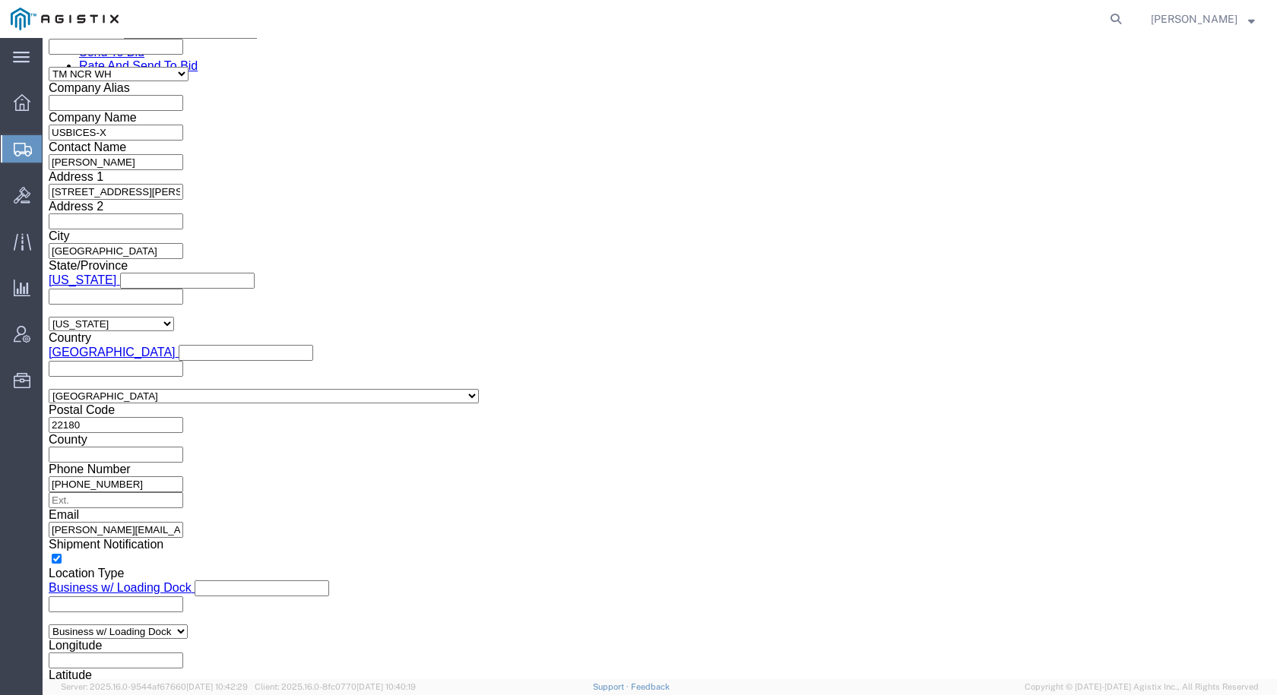
scroll to position [1140, 0]
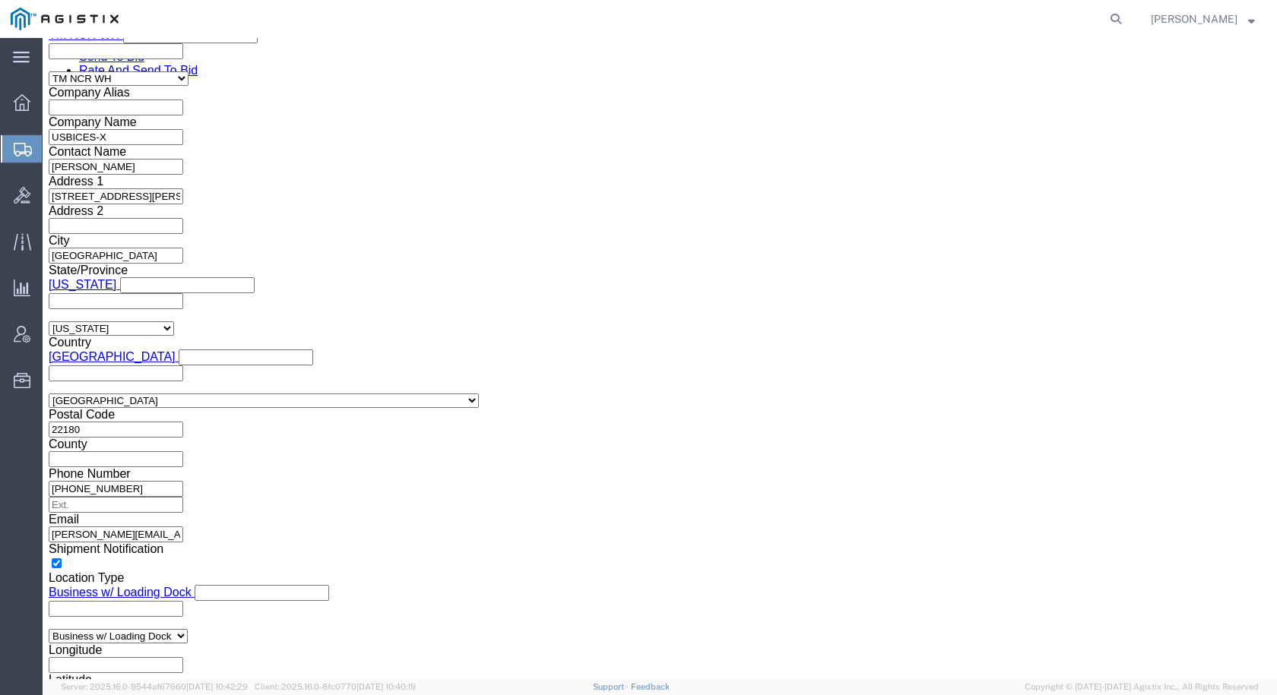
click dd "1.00 Each"
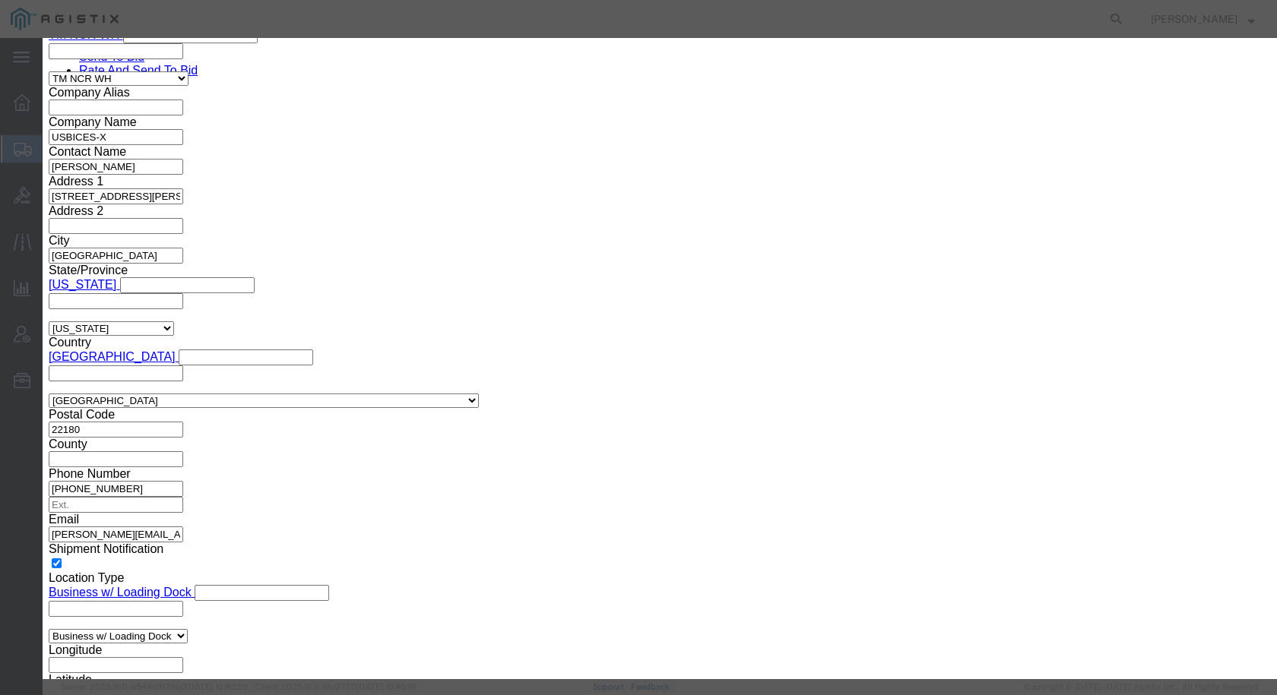
drag, startPoint x: 510, startPoint y: 115, endPoint x: 213, endPoint y: 92, distance: 298.0
click div "Commodity library Product Name Cisco C9300 Switch Pieces 1.00 Select Bag Barrel…"
paste input "atalyst"
type input "Cisco Catalyst 9300 Switch"
click button "Save & Close"
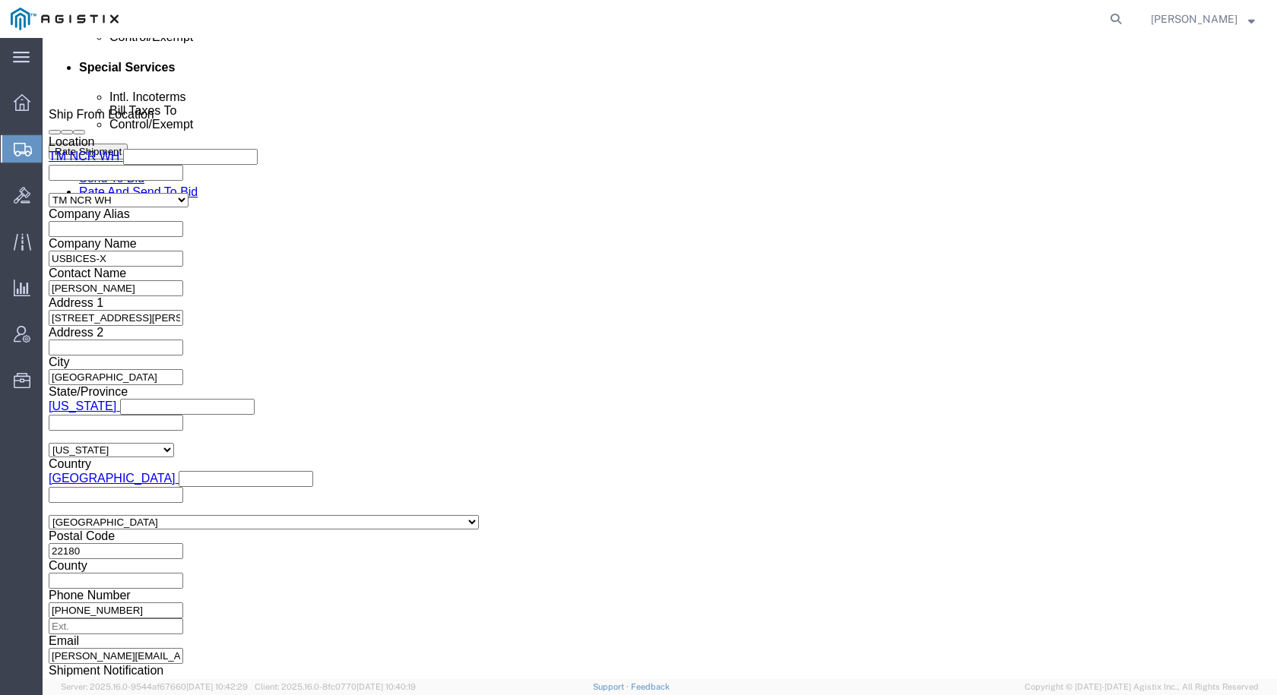
scroll to position [988, 0]
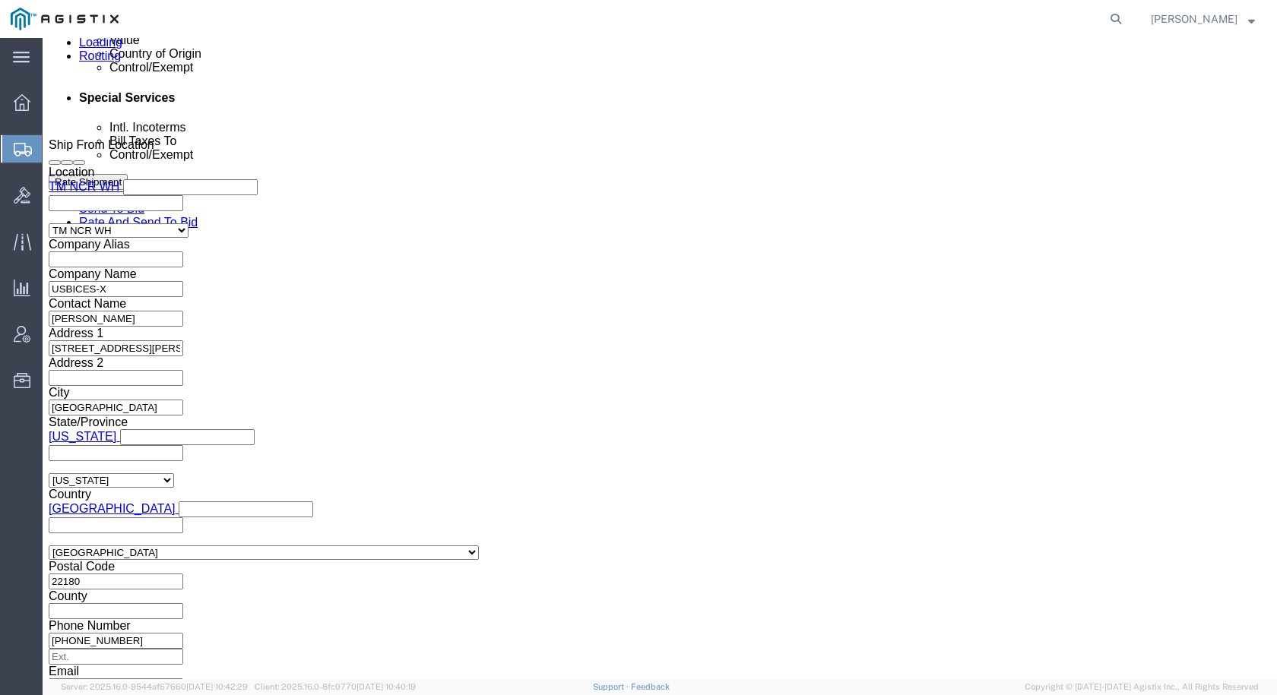
click div "Pieces: 1.00 Each Total value: 14944.91 USD"
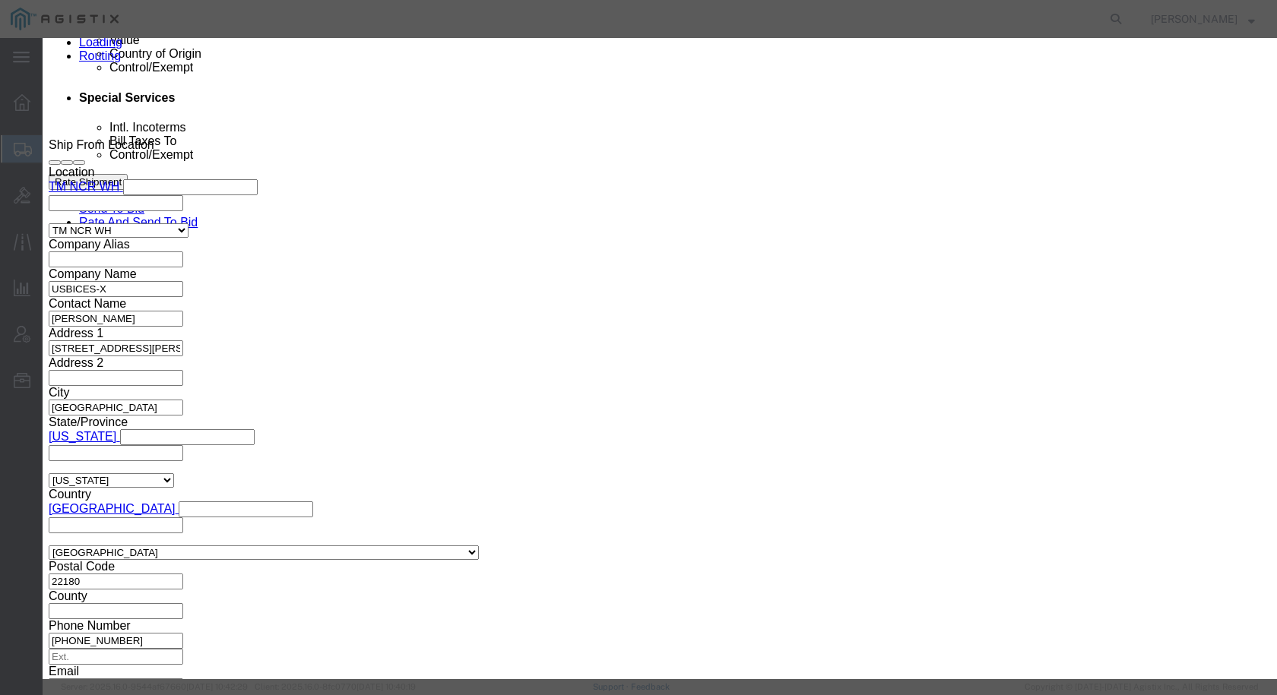
drag, startPoint x: 360, startPoint y: 116, endPoint x: 322, endPoint y: 116, distance: 38.0
click div "Product Name Cisco C9300 Switch"
paste input "atalyst"
type input "Cisco Catalyst 9300 Switch"
click button "Save & Close"
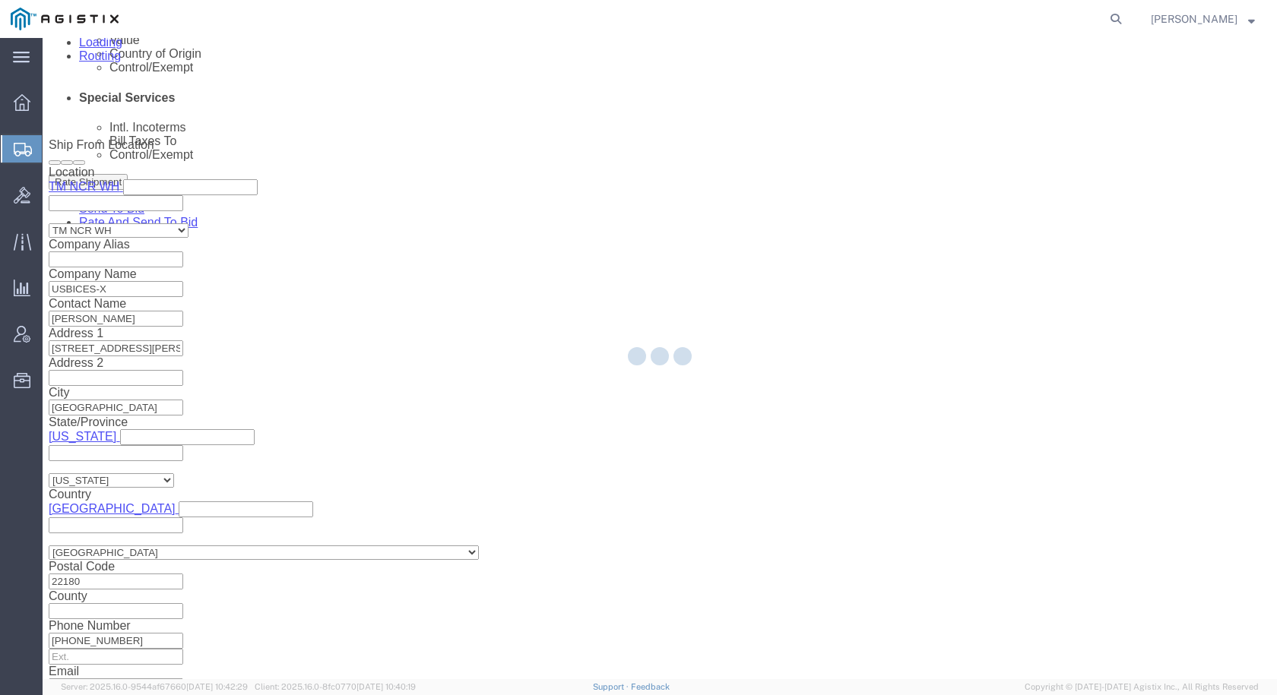
click dd "14944.91 USD"
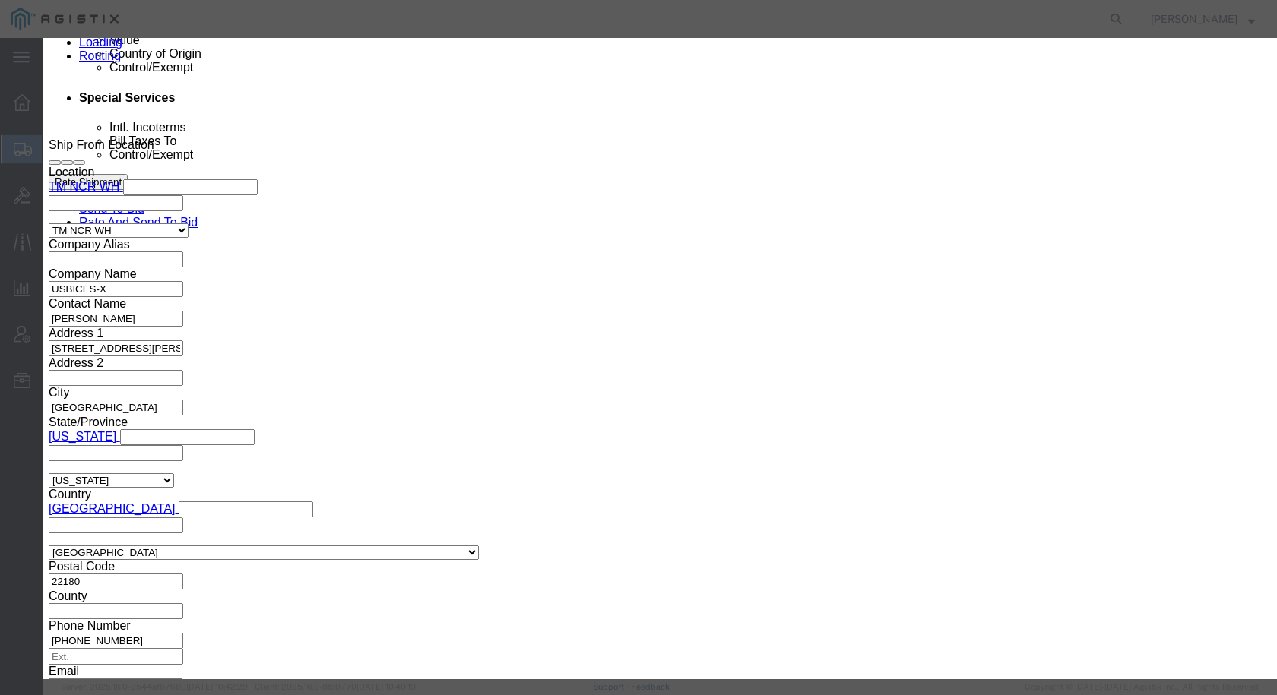
drag, startPoint x: 495, startPoint y: 121, endPoint x: 846, endPoint y: 492, distance: 510.6
click div "Product Name Cisco C9300 Switch"
paste input "atalyst"
type input "Cisco Catalyst 9300 Switch"
click button "Save & Close"
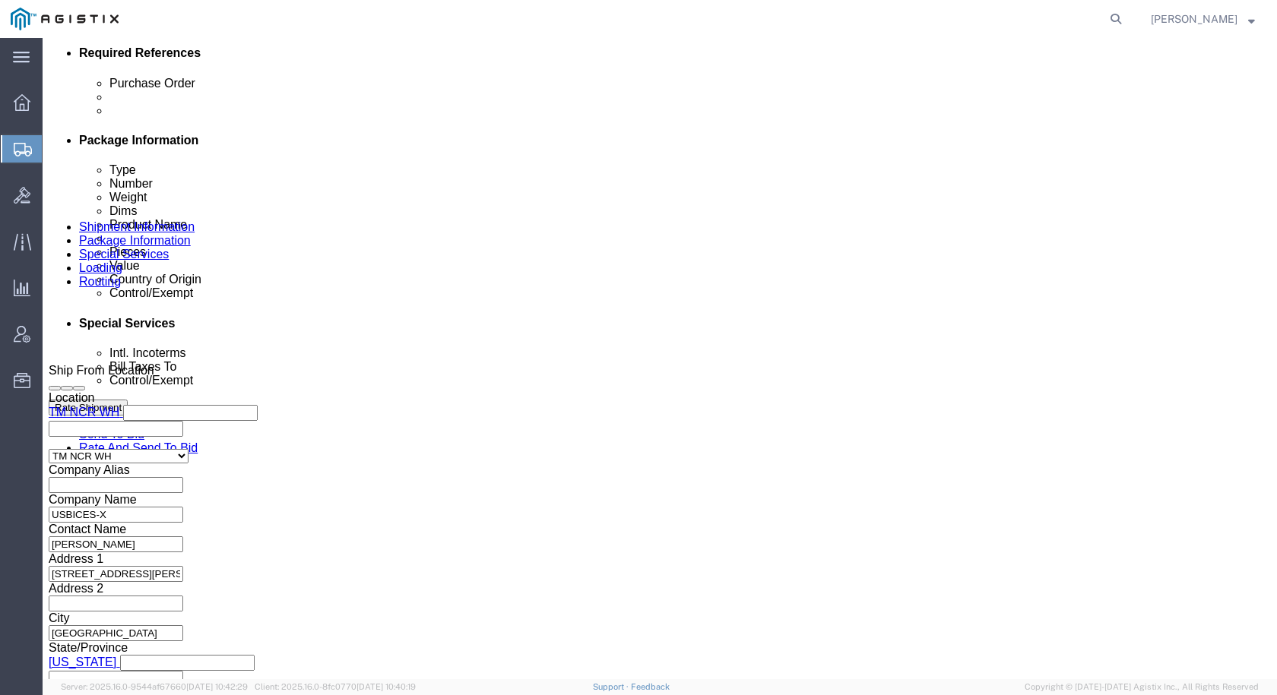
scroll to position [760, 0]
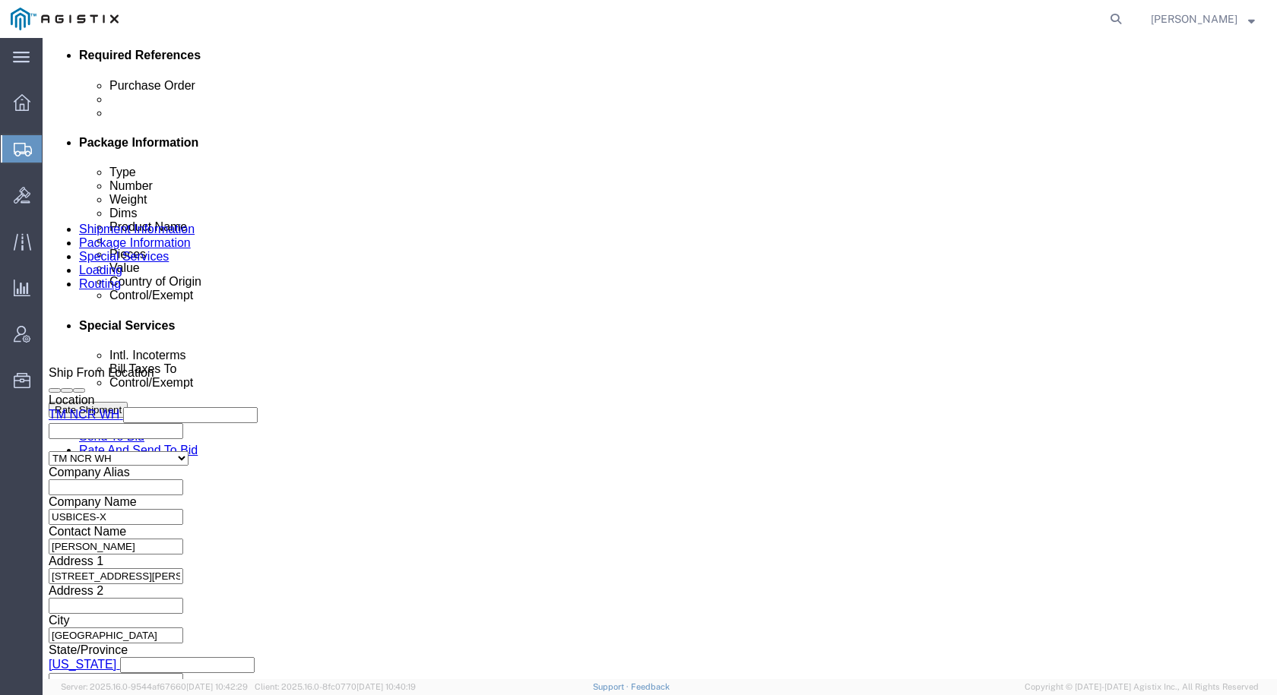
click dd "1.00 Each"
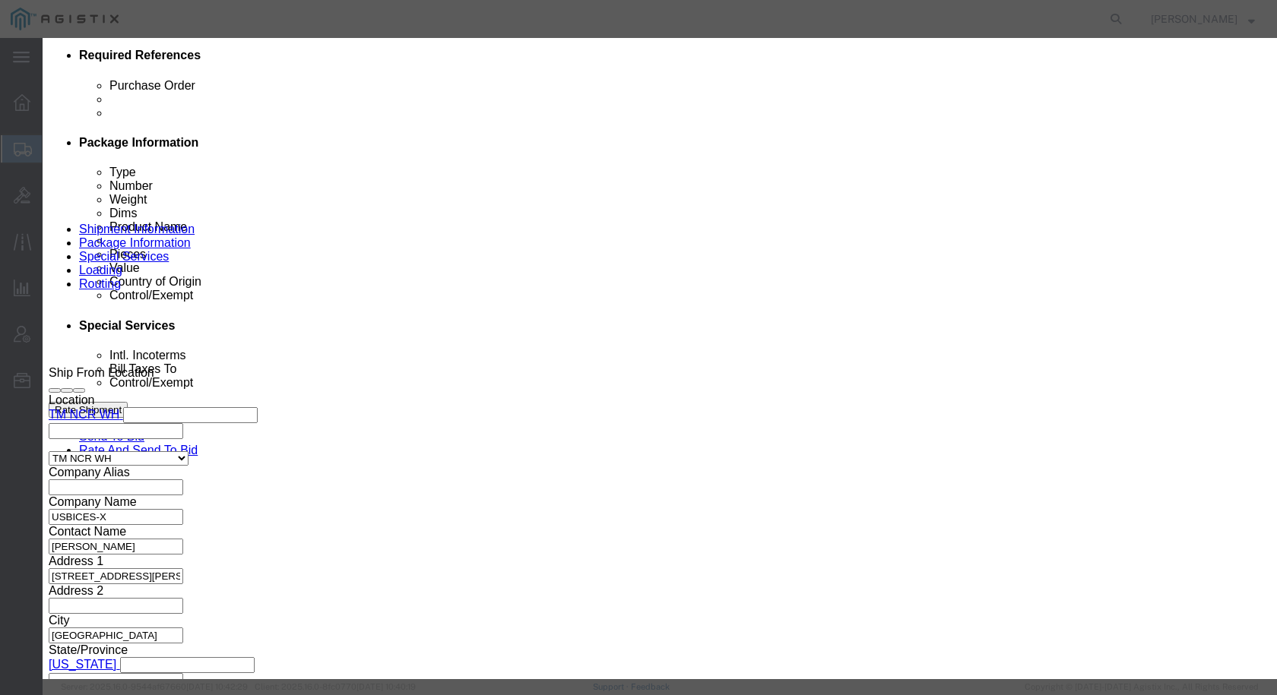
drag, startPoint x: 469, startPoint y: 105, endPoint x: 339, endPoint y: 112, distance: 130.2
click div "Commodity library Product Name Cisco C9300 Switch Pieces 1.00 Select Bag Barrel…"
drag, startPoint x: 474, startPoint y: 110, endPoint x: 233, endPoint y: 117, distance: 241.7
click div "Product Name Cisco C9300 Switch"
paste input "atalyst"
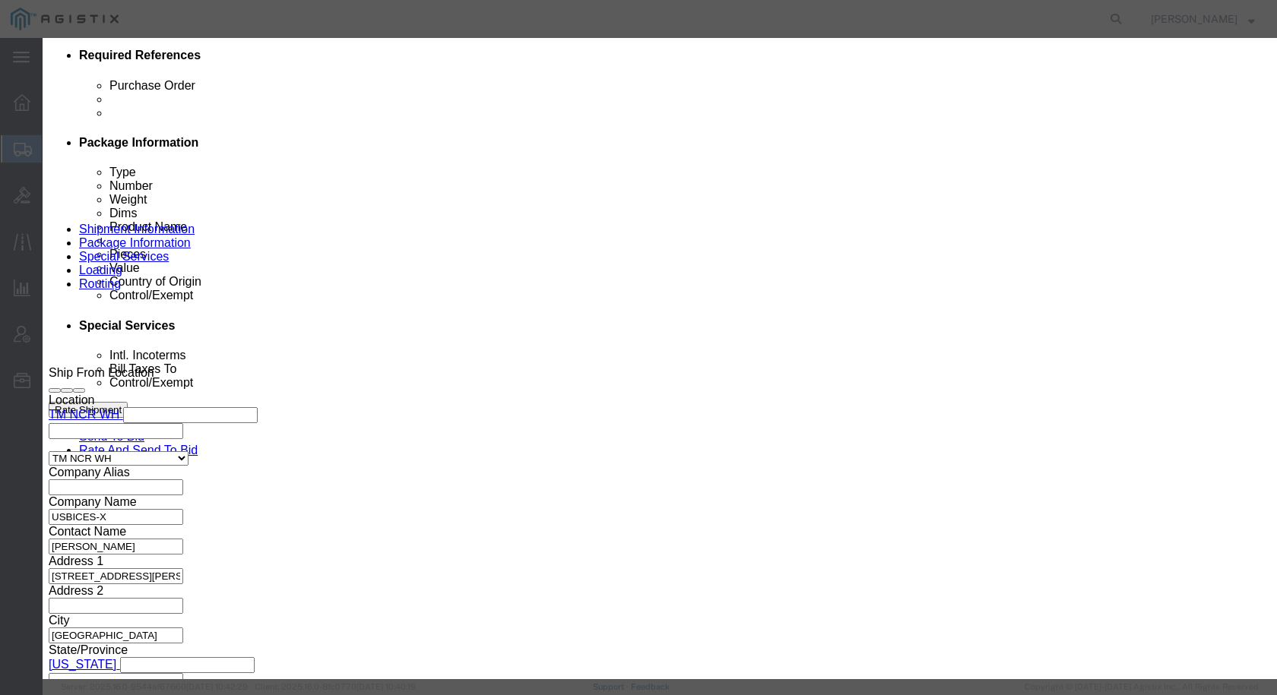
type input "Cisco Catalyst 9300 Switch"
click button "Save & Close"
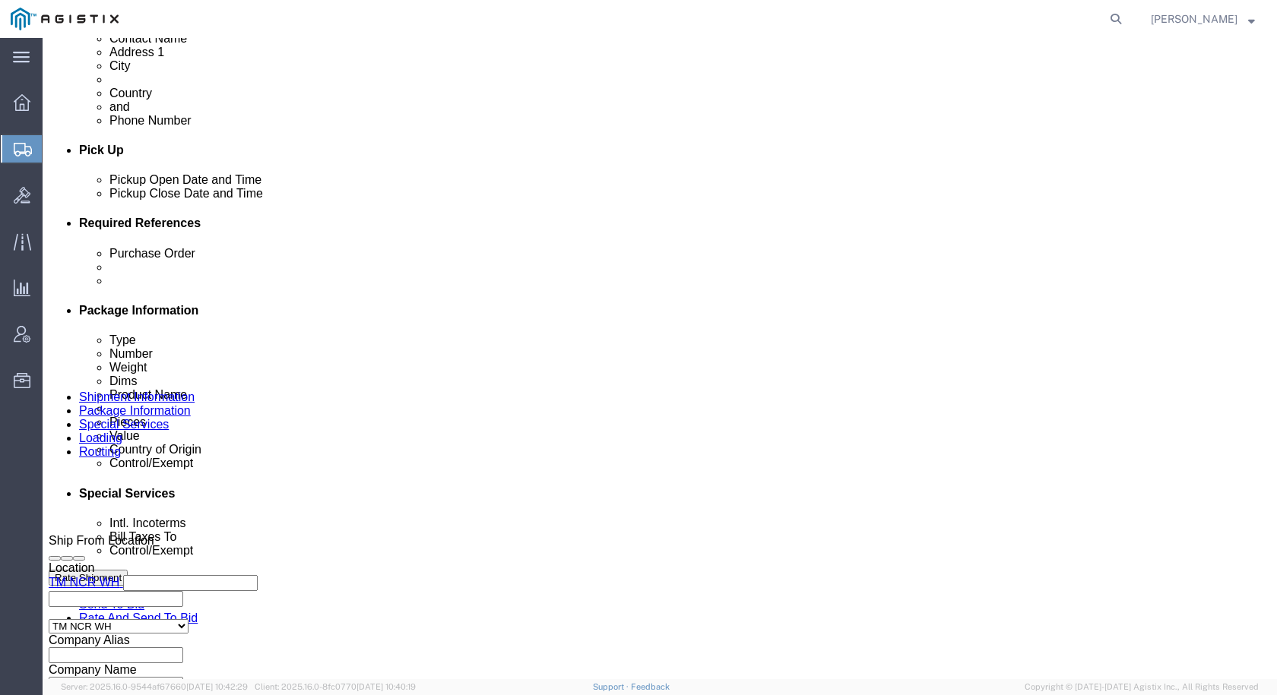
scroll to position [608, 0]
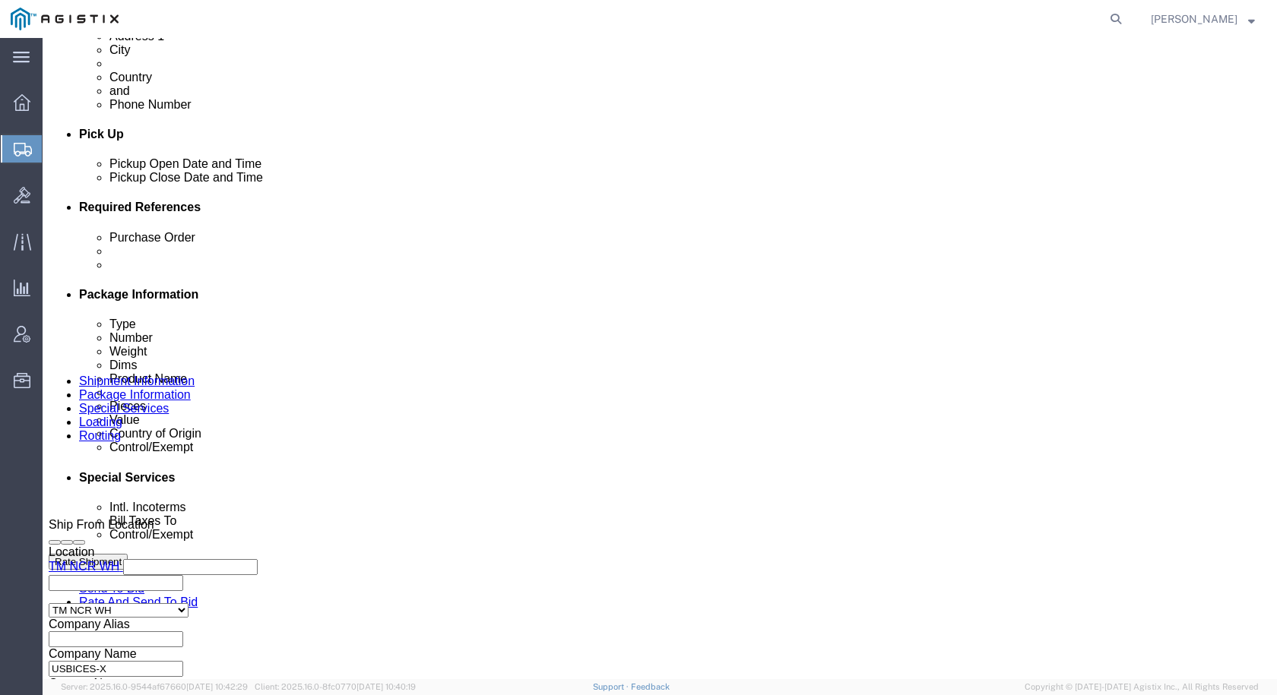
click div "Pieces: 1.00 Each Total value: 14944.91 USD"
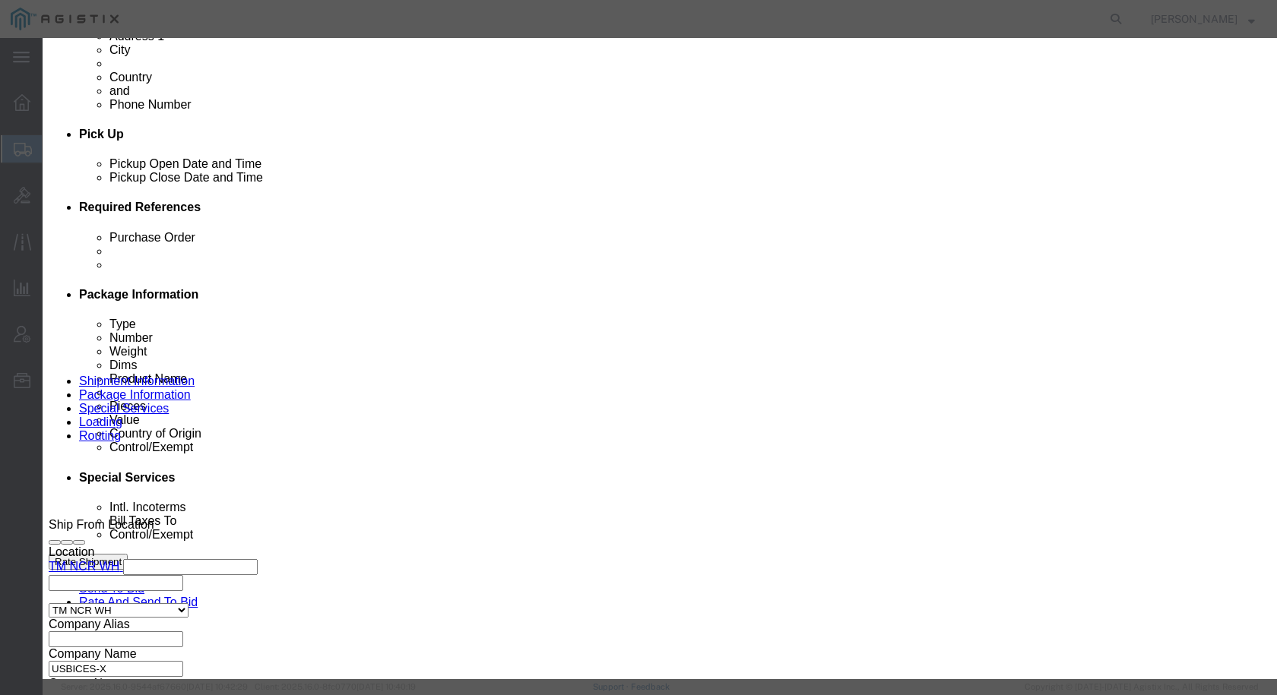
drag, startPoint x: 448, startPoint y: 119, endPoint x: 299, endPoint y: 119, distance: 148.9
click div "Product Name Cisco C9300 Switch"
paste input "atalyst"
type input "Cisco Catalyst 9300 Switch"
click button "Save & Close"
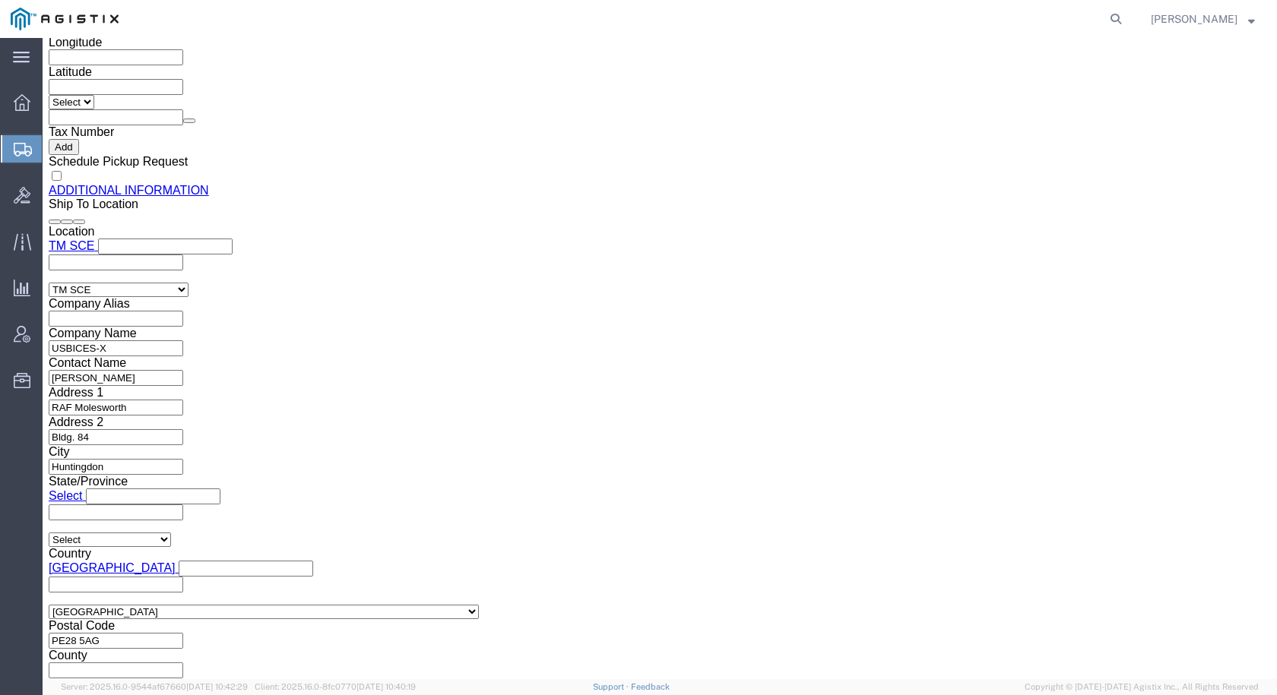
scroll to position [1824, 0]
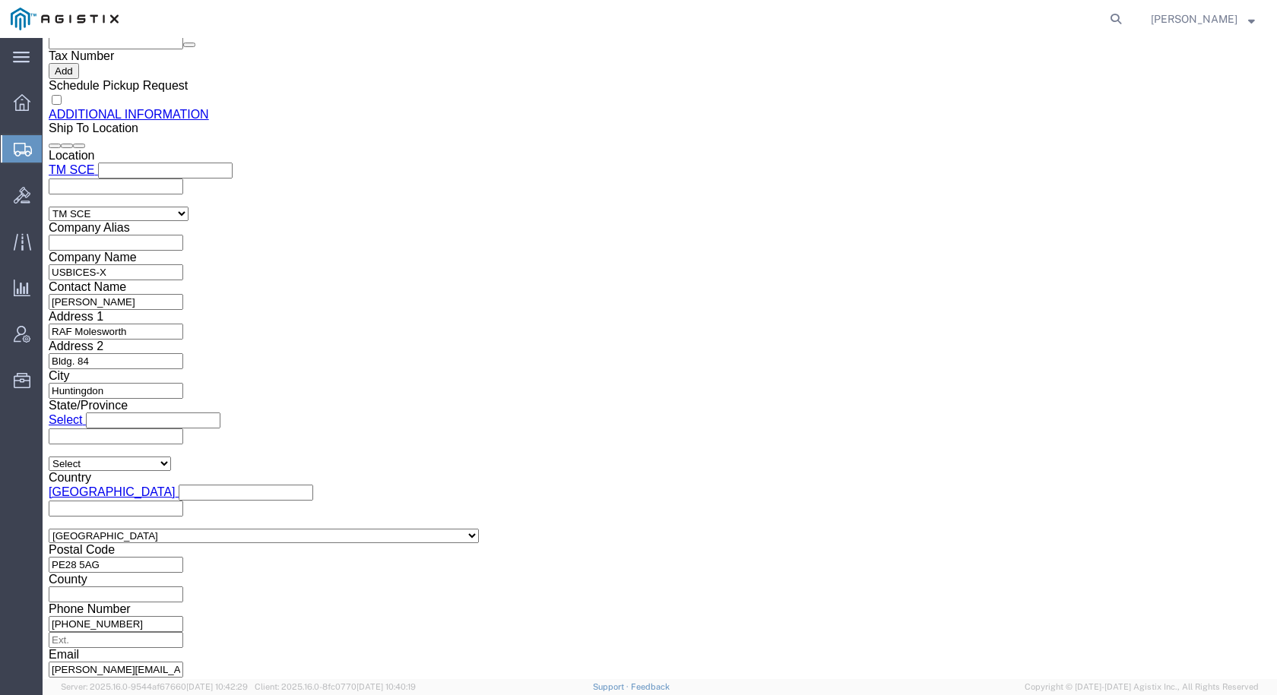
click dd "1.00 Each"
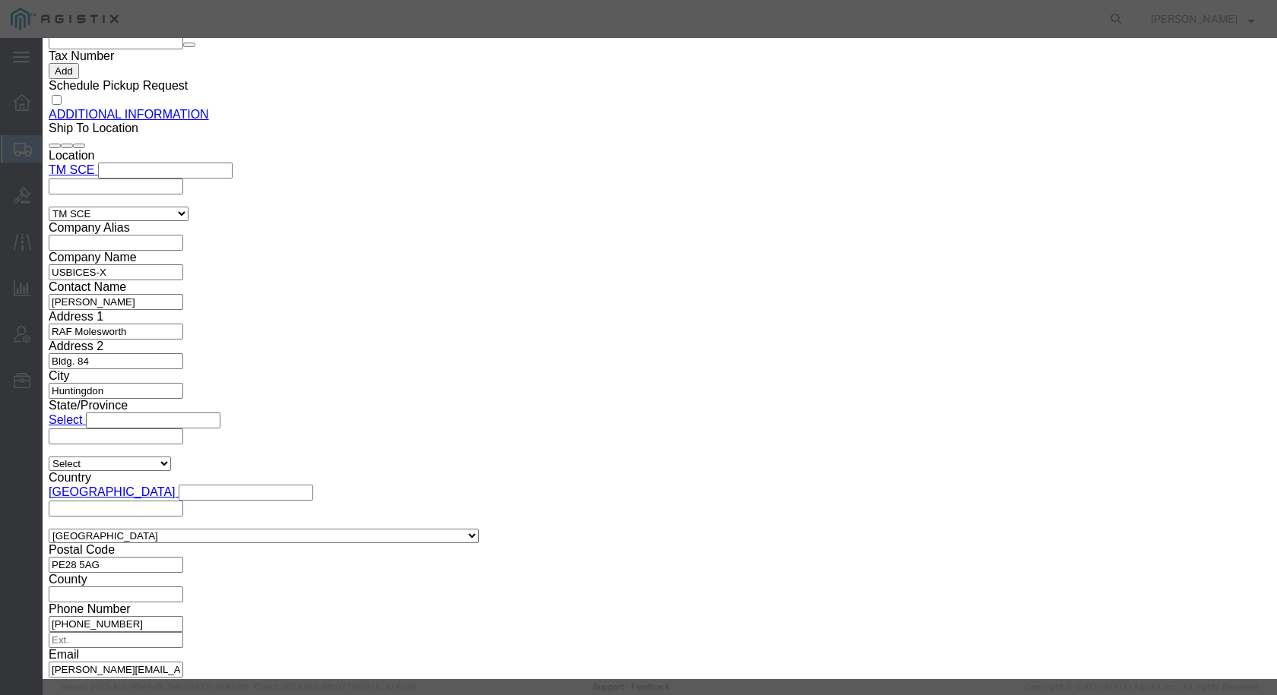
drag, startPoint x: 480, startPoint y: 108, endPoint x: 301, endPoint y: 114, distance: 179.4
click div "Product Name Cisco C9300 Switch"
paste input "atalyst"
type input "Cisco Catalyst 9300 Switch"
click button "Save & Close"
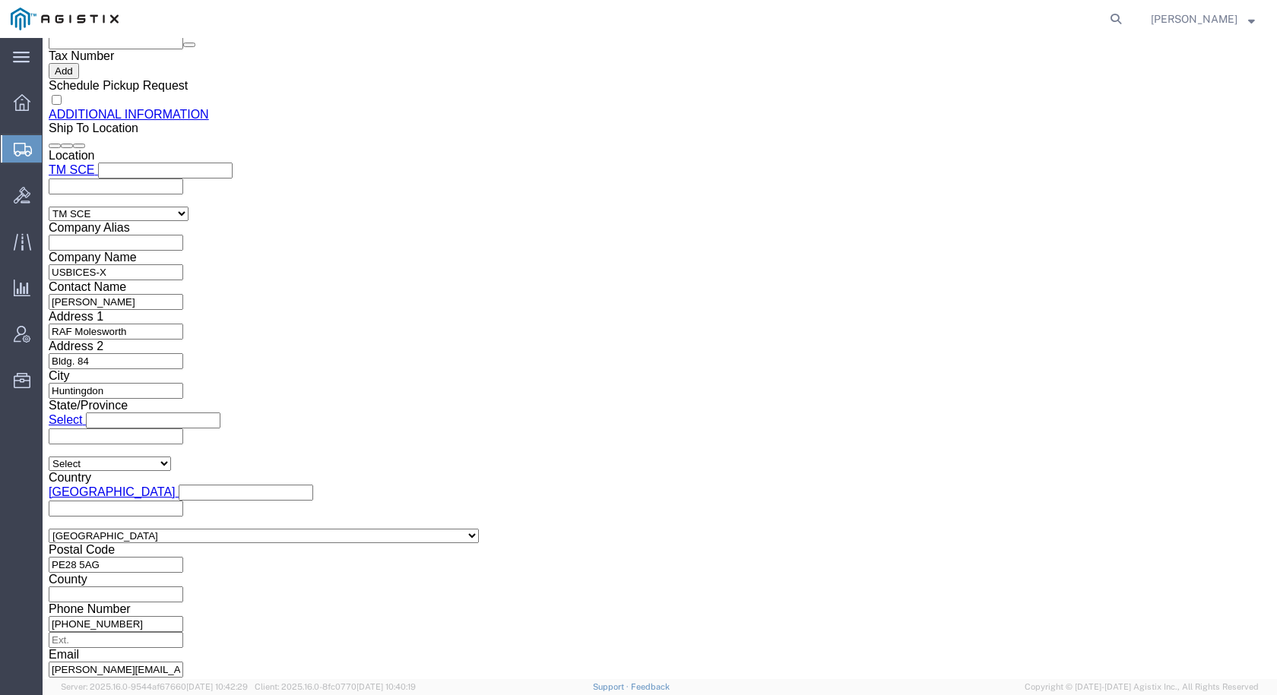
click dd "14944.81 USD"
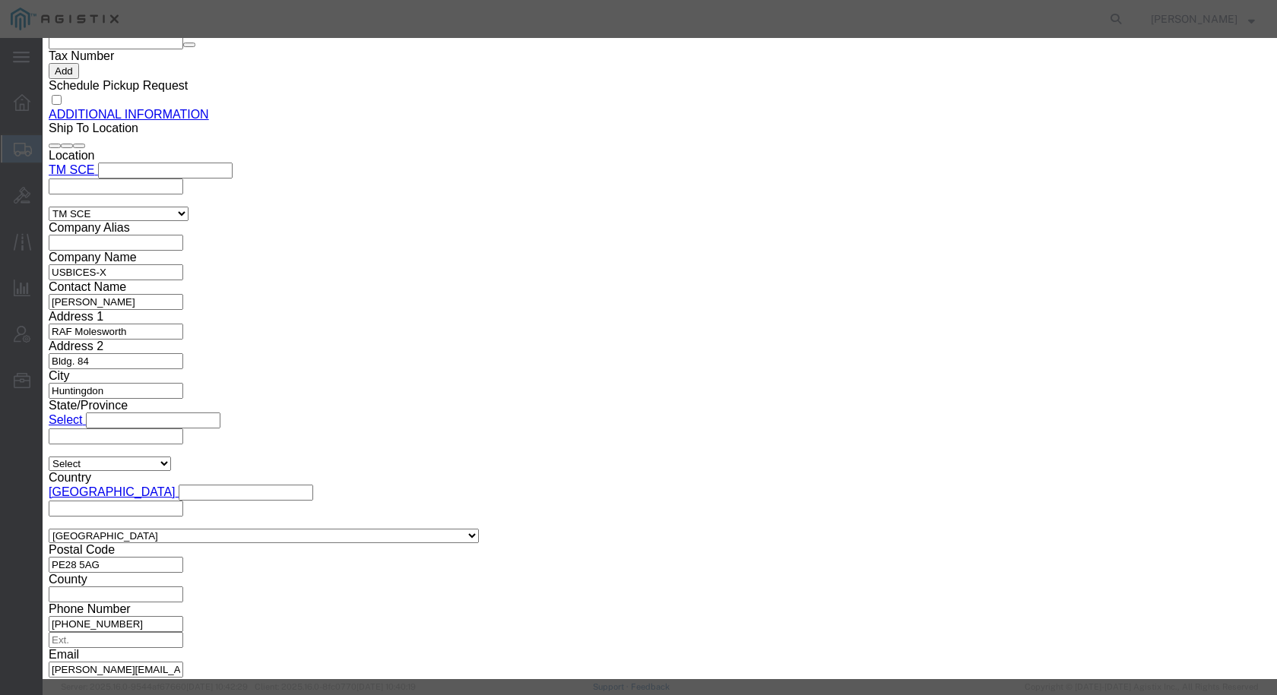
drag, startPoint x: 502, startPoint y: 113, endPoint x: 296, endPoint y: 113, distance: 205.2
click div "Product Name Cisco C9300 Switch"
paste input "atalyst"
type input "Cisco Catalyst 9300 Switch"
click button "Save & Close"
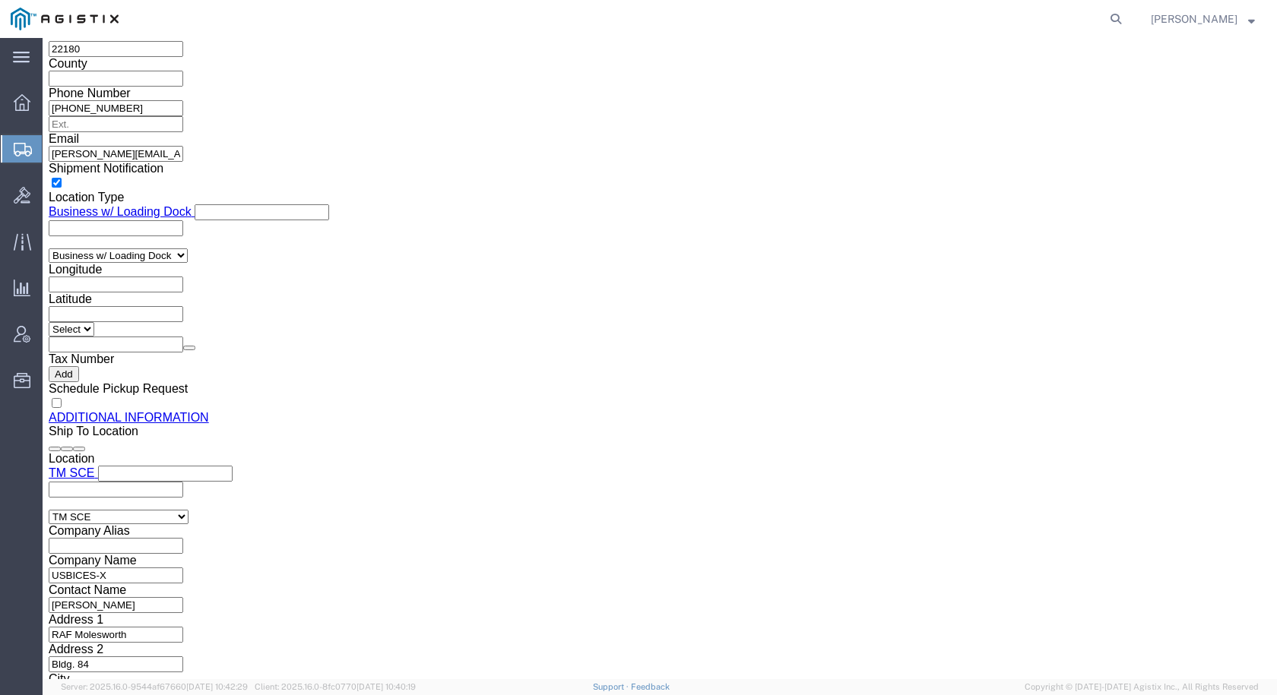
scroll to position [1520, 0]
click div "Pieces: 1.00 Each Total value: 1535.44 USD"
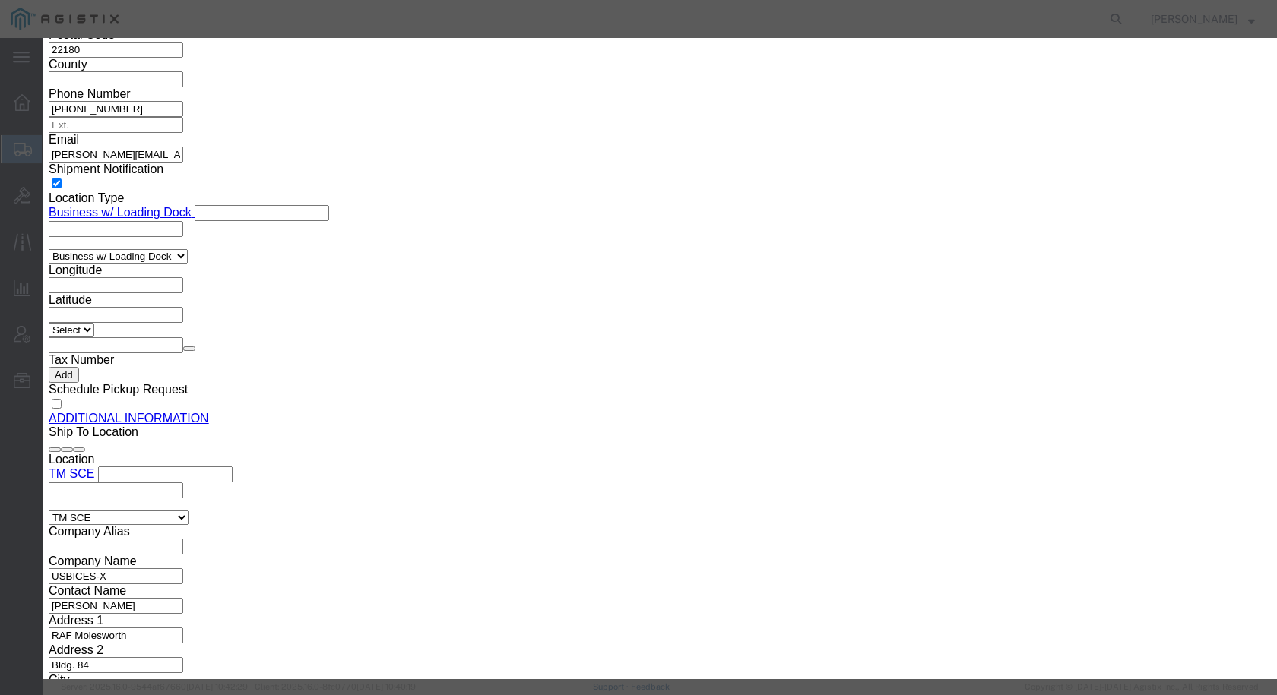
drag, startPoint x: 492, startPoint y: 116, endPoint x: 324, endPoint y: 116, distance: 168.7
click div "Product Name Cisco Catalyst 9200 Switch"
click button "Close"
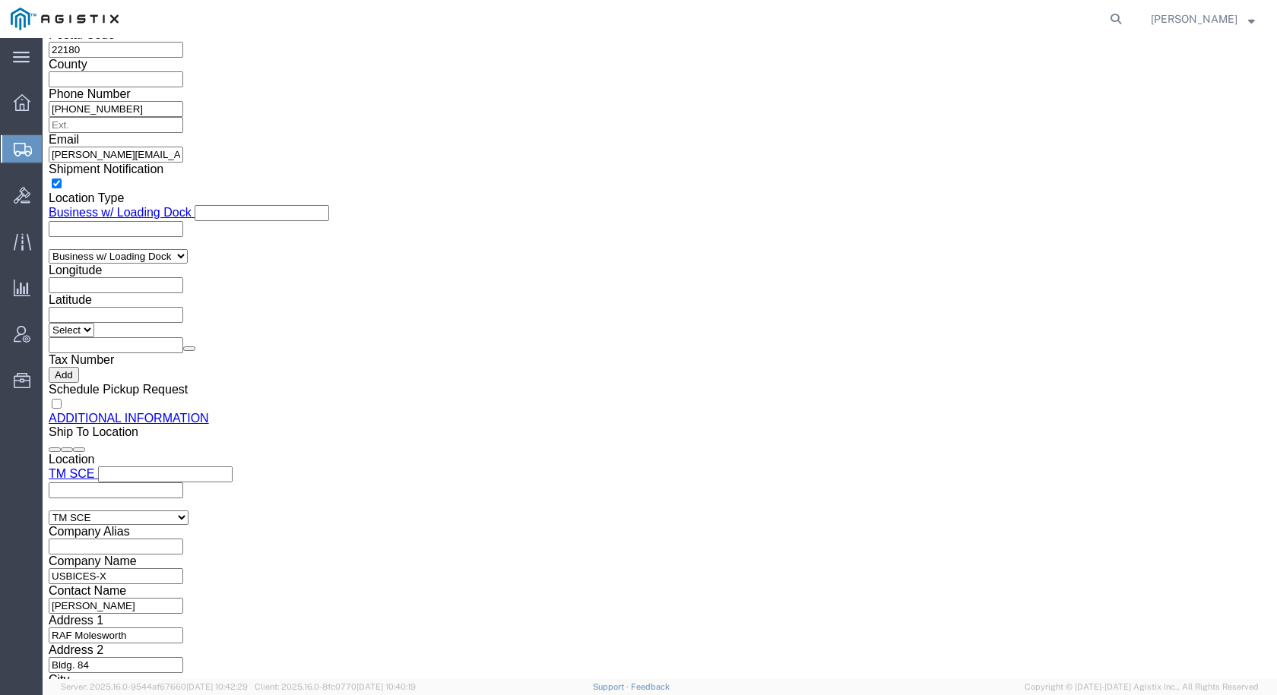
click dd "1.00 Each"
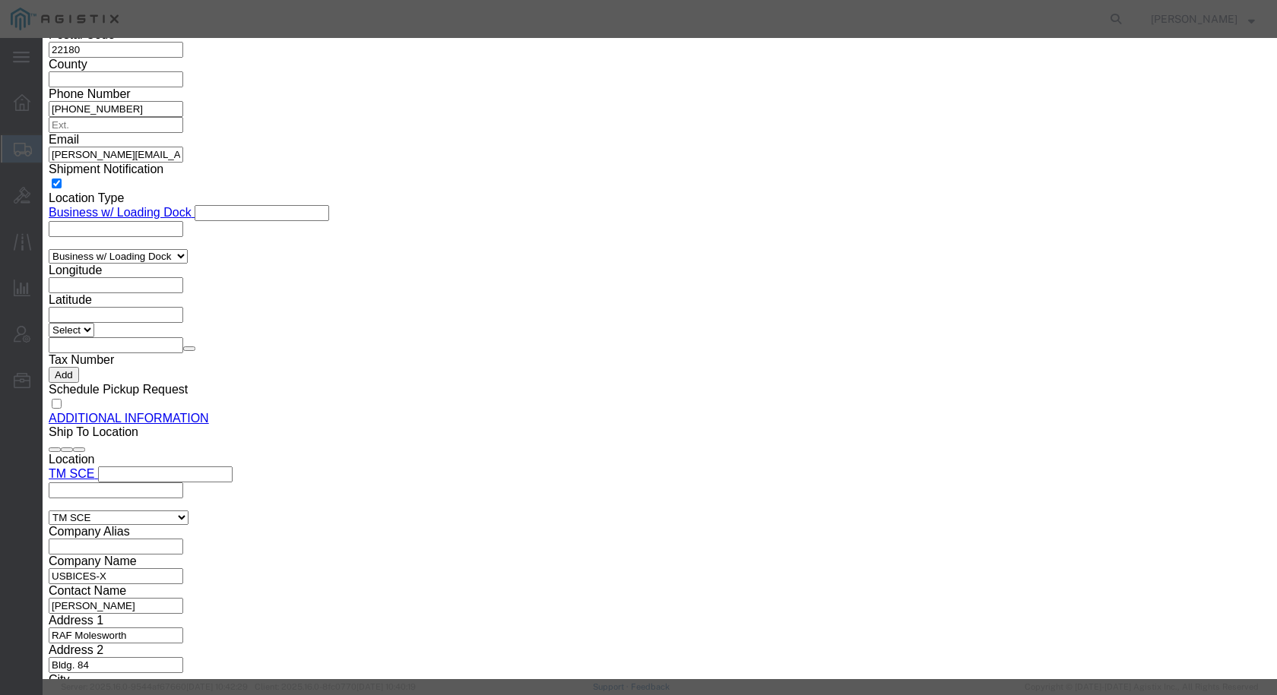
drag, startPoint x: 386, startPoint y: 112, endPoint x: 245, endPoint y: 109, distance: 141.4
click div "Product Name Switch 12 port Po"
paste input "Cisco Catalyst 9200 Switch"
type input "Cisco Catalyst 9200 Switch"
click button "Save & Close"
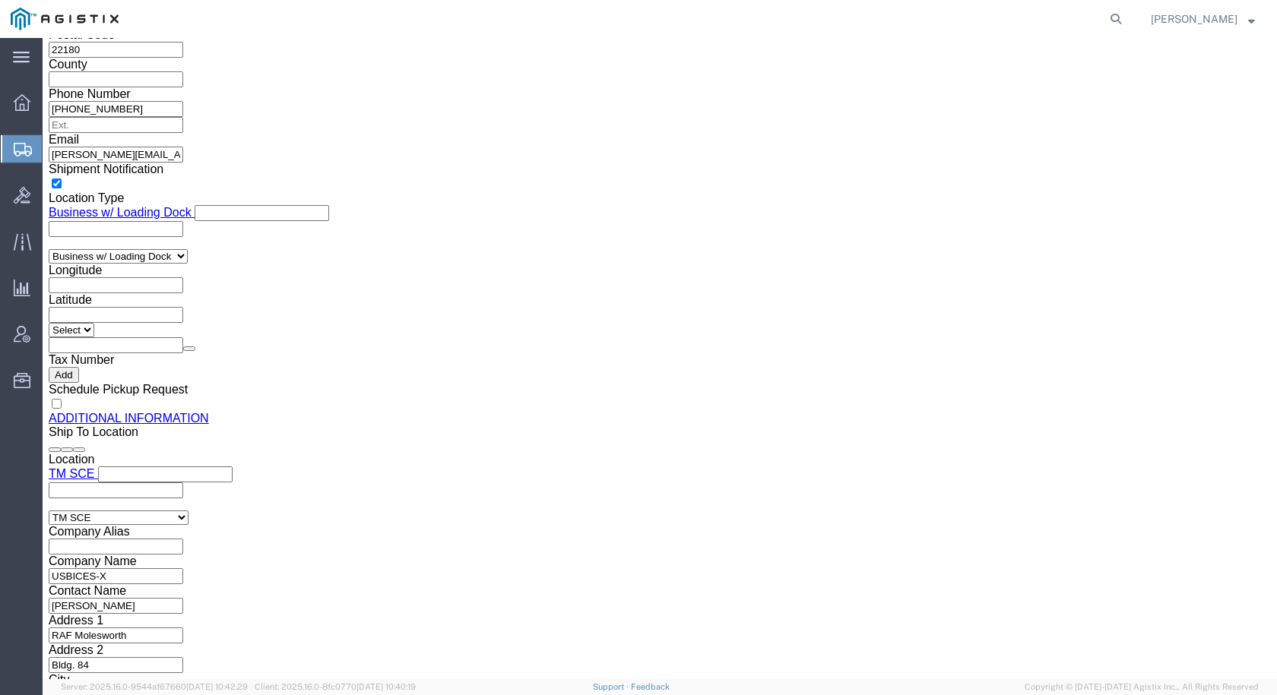
click dd "1.00 Each"
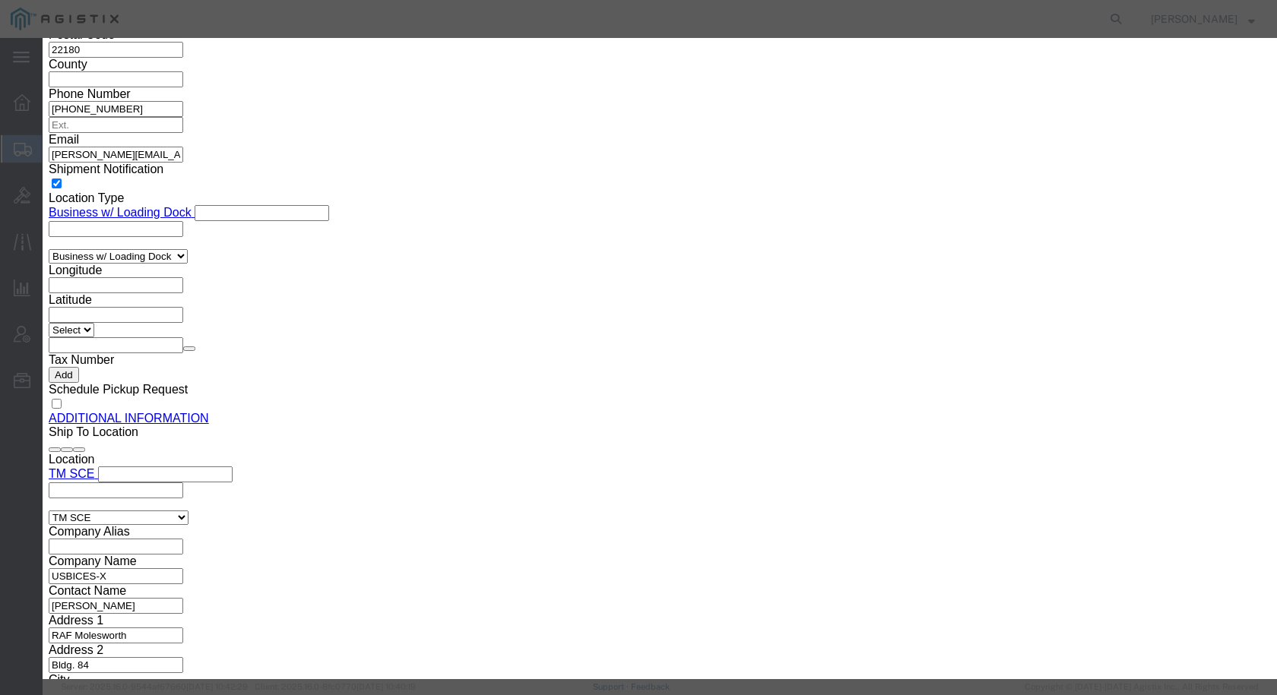
drag, startPoint x: 477, startPoint y: 109, endPoint x: 278, endPoint y: 116, distance: 199.2
click div "Product Name Switch 12 port Po"
paste input "Cisco Catalyst 9200 Switch"
type input "Cisco Catalyst 9200 Switch"
click button "Save & Close"
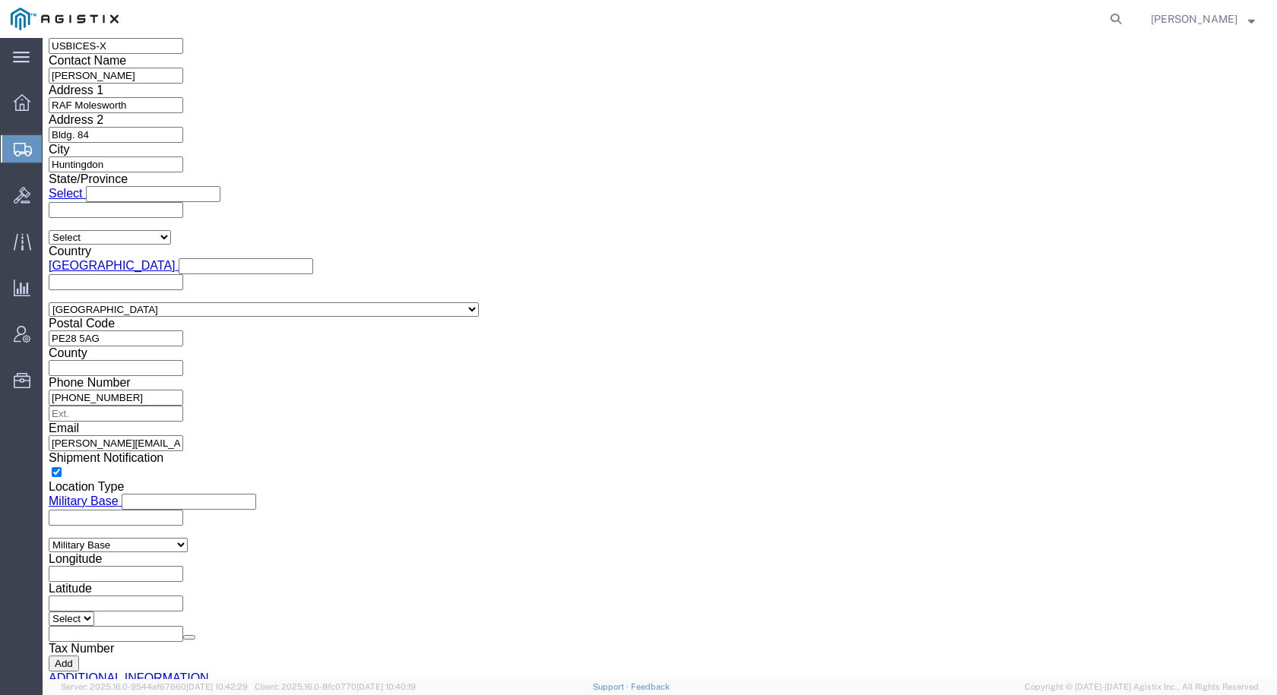
scroll to position [2052, 0]
click dd "1535.44 USD"
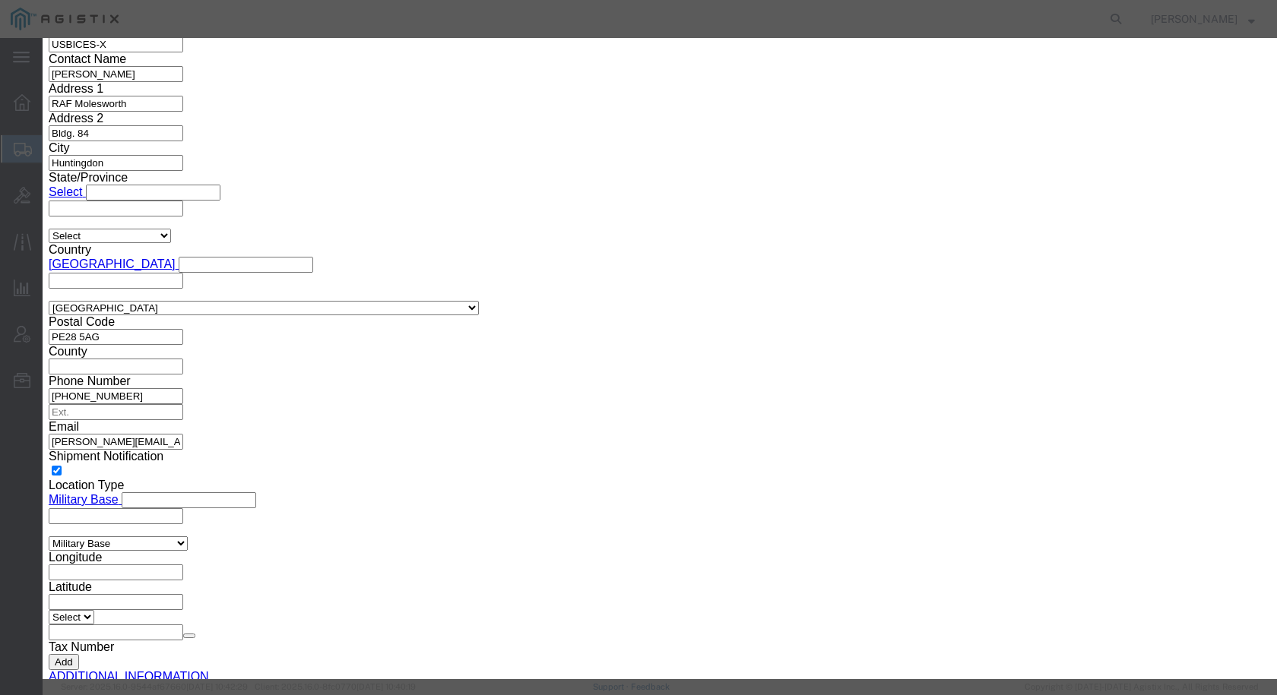
drag, startPoint x: 425, startPoint y: 116, endPoint x: 236, endPoint y: 116, distance: 189.2
click div "Product Name Switch 12 port Po"
paste input "Cisco Catalyst 9200 Switch"
type input "Cisco Catalyst 9200 Switch"
click button "Save & Close"
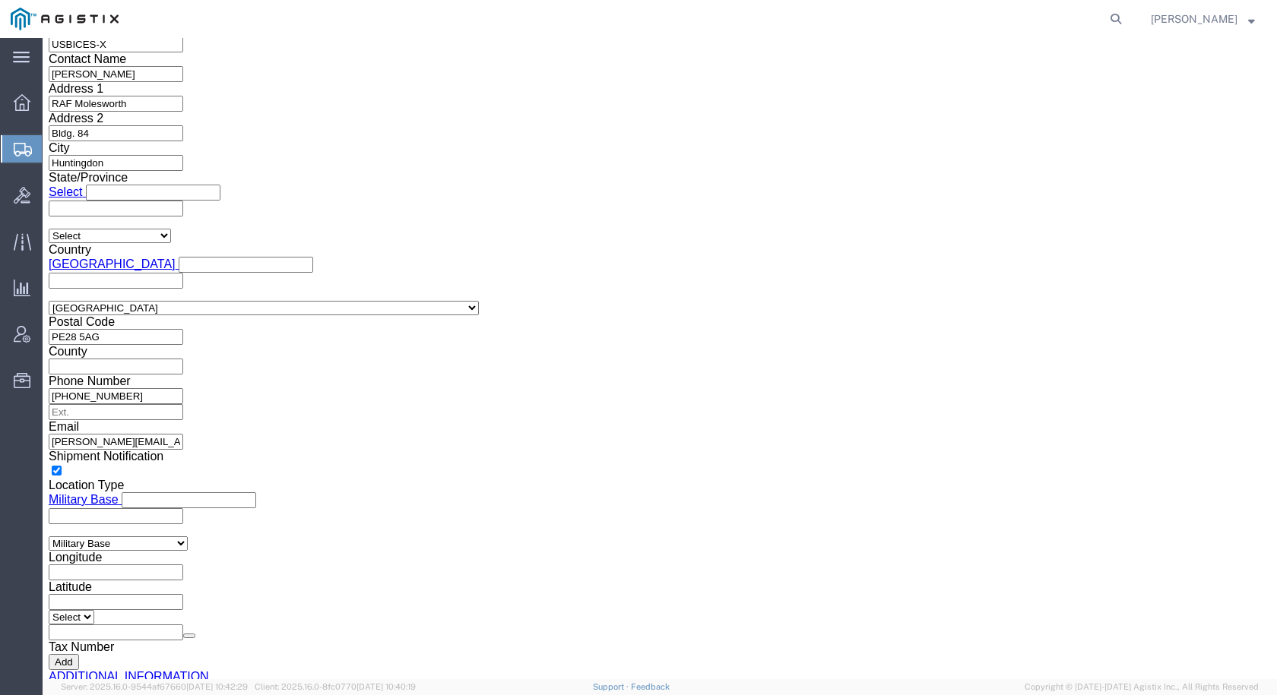
click dd "1.00 Each"
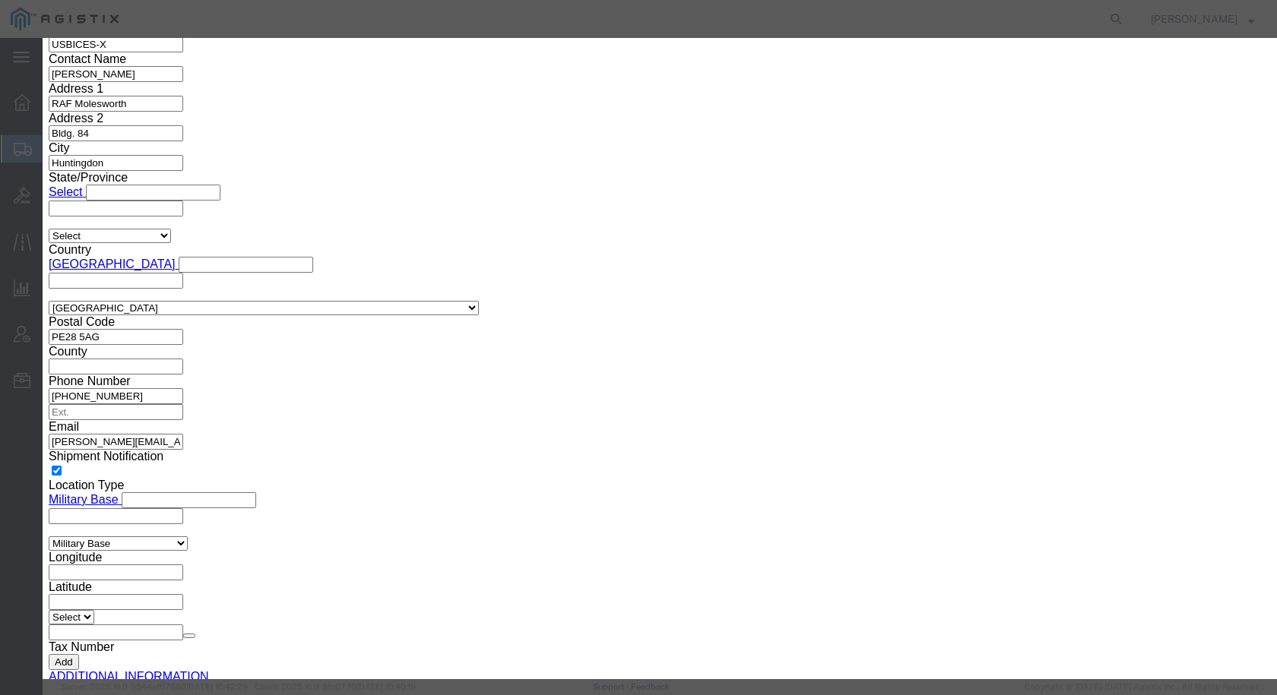
drag, startPoint x: 497, startPoint y: 119, endPoint x: 334, endPoint y: 109, distance: 162.9
click div "Product Name Switch 12 port Po"
paste input "Cisco Catalyst 9200 Switch"
type input "Cisco Catalyst 9200 Switch"
click button "Save & Close"
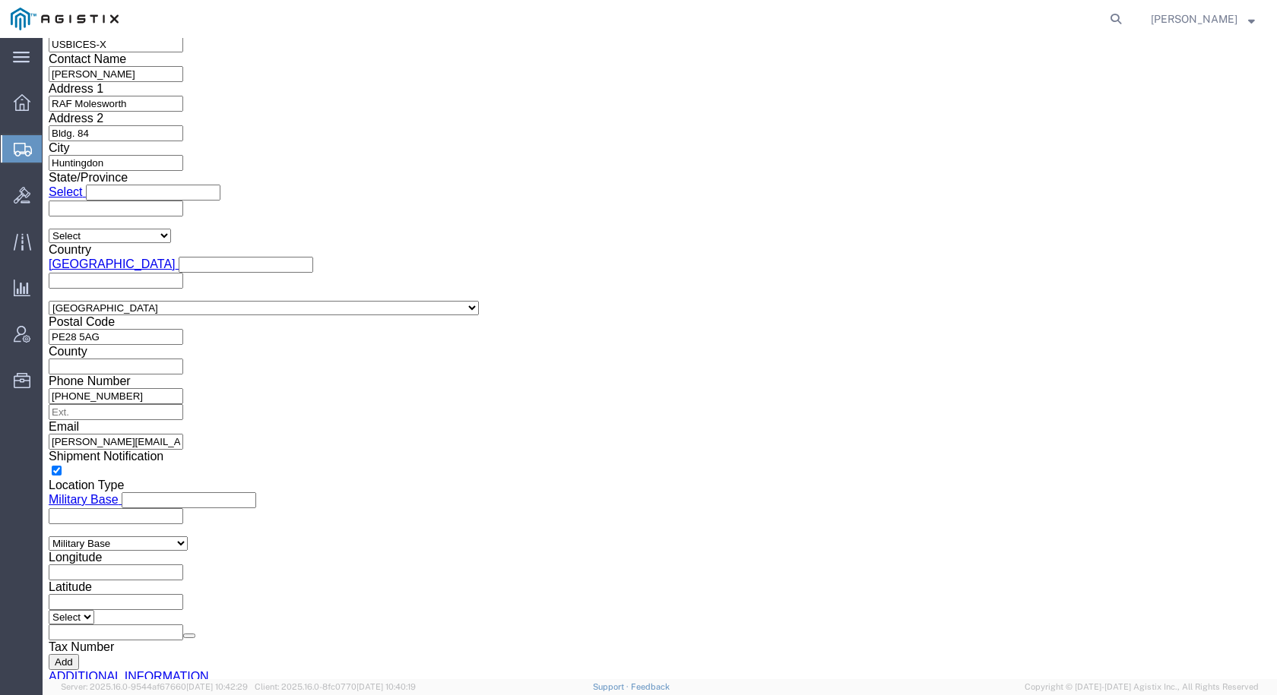
click dd "1.00 Each"
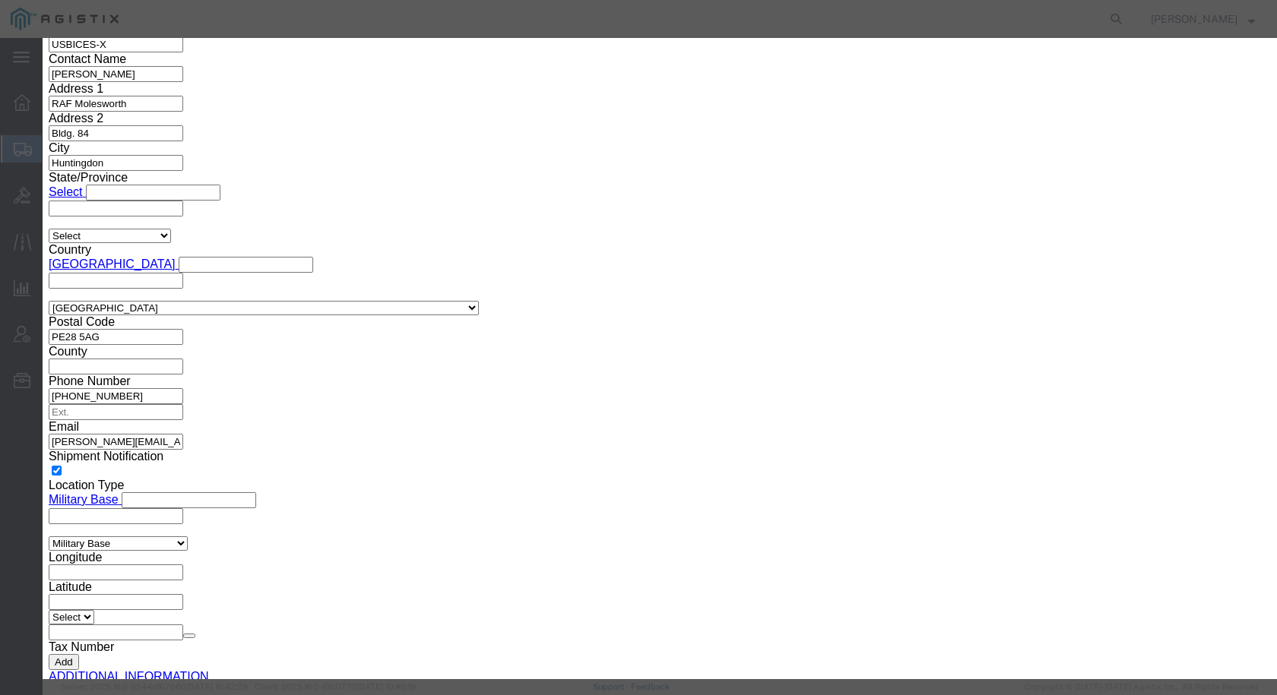
drag, startPoint x: 306, startPoint y: 115, endPoint x: 280, endPoint y: 115, distance: 26.6
click div "Product Name Switch 12 port Po"
paste input "Cisco Catalyst 9200 Switch"
type input "Cisco Catalyst 9200 Switch"
click button "Save & Close"
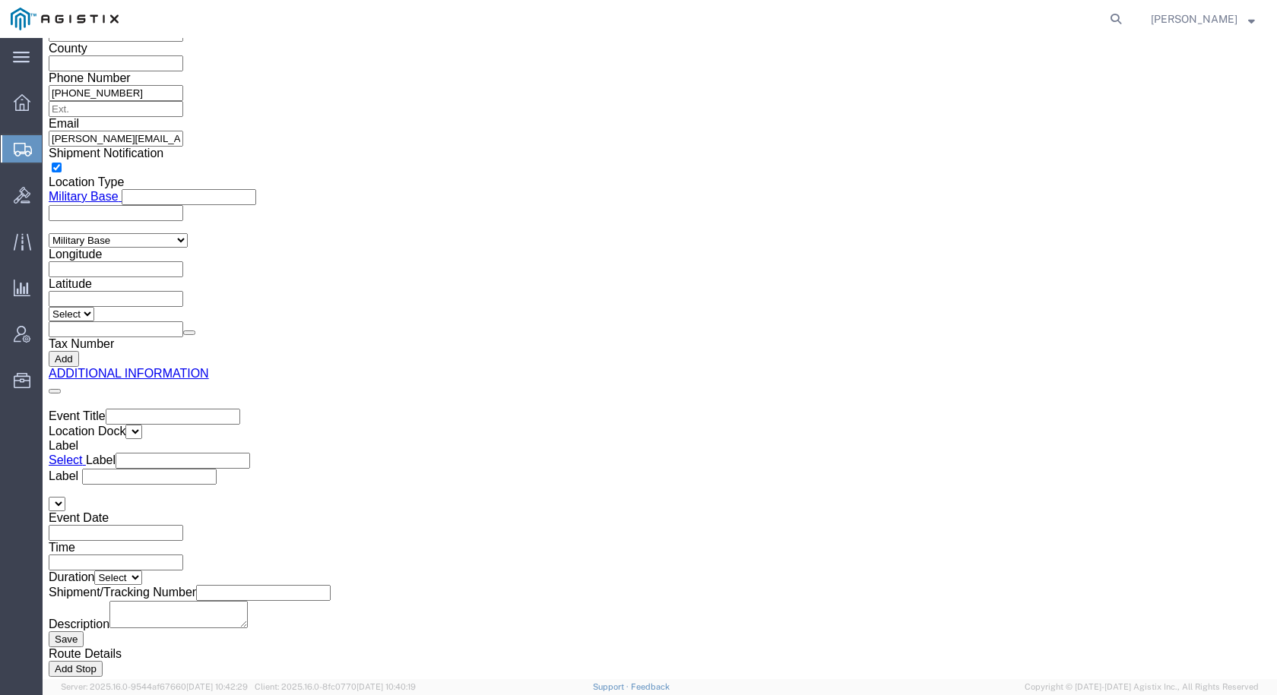
scroll to position [2356, 0]
click div "Pieces: 1.00 Each Total value: 1535.44 USD"
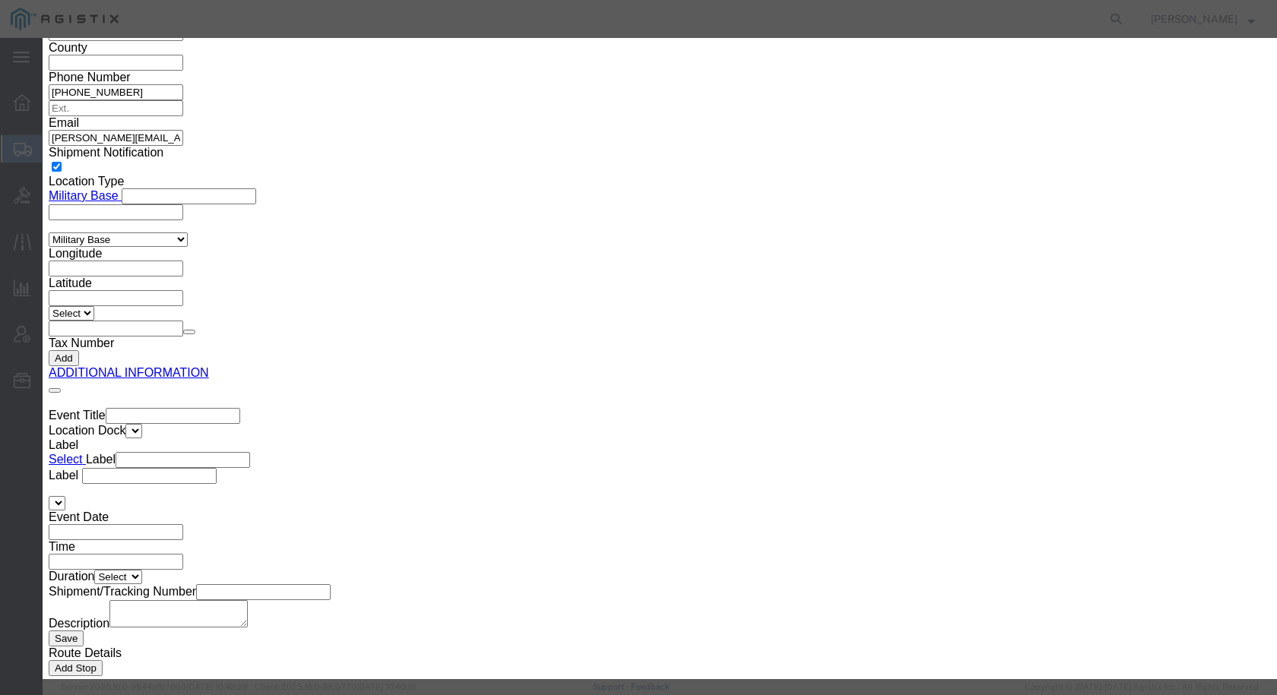
drag, startPoint x: 454, startPoint y: 115, endPoint x: 207, endPoint y: 100, distance: 247.4
click div "Commodity library Product Name Switch 12 port Po Pieces 1.00 Select Bag Barrels…"
paste input "Cisco Catalyst 9200 Switch"
type input "Cisco Catalyst 9200 Switch"
click button "Save & Close"
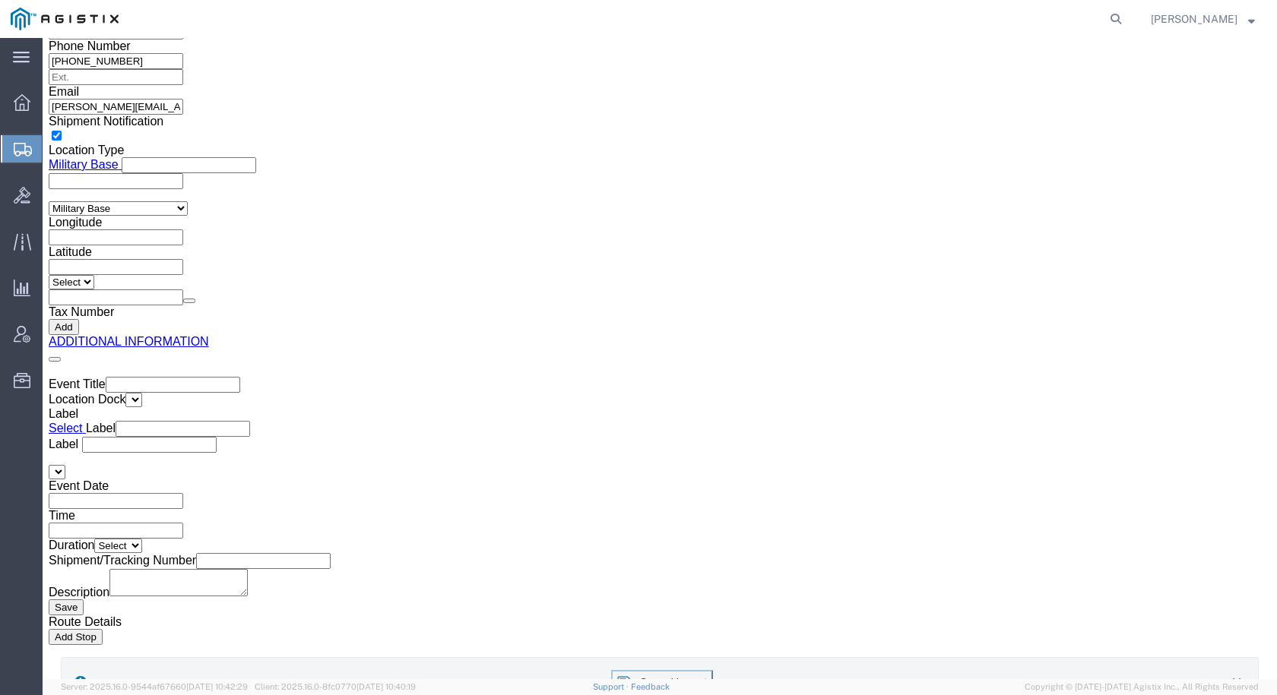
scroll to position [2417, 0]
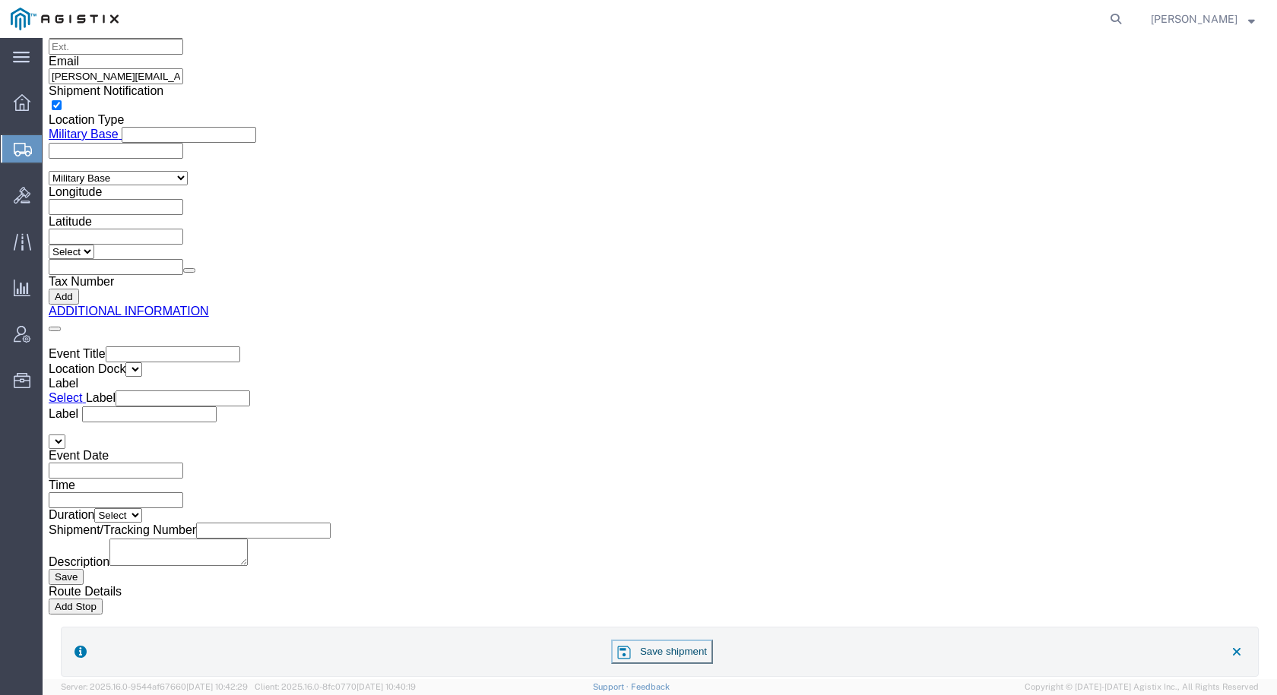
click dd "1.00 Each"
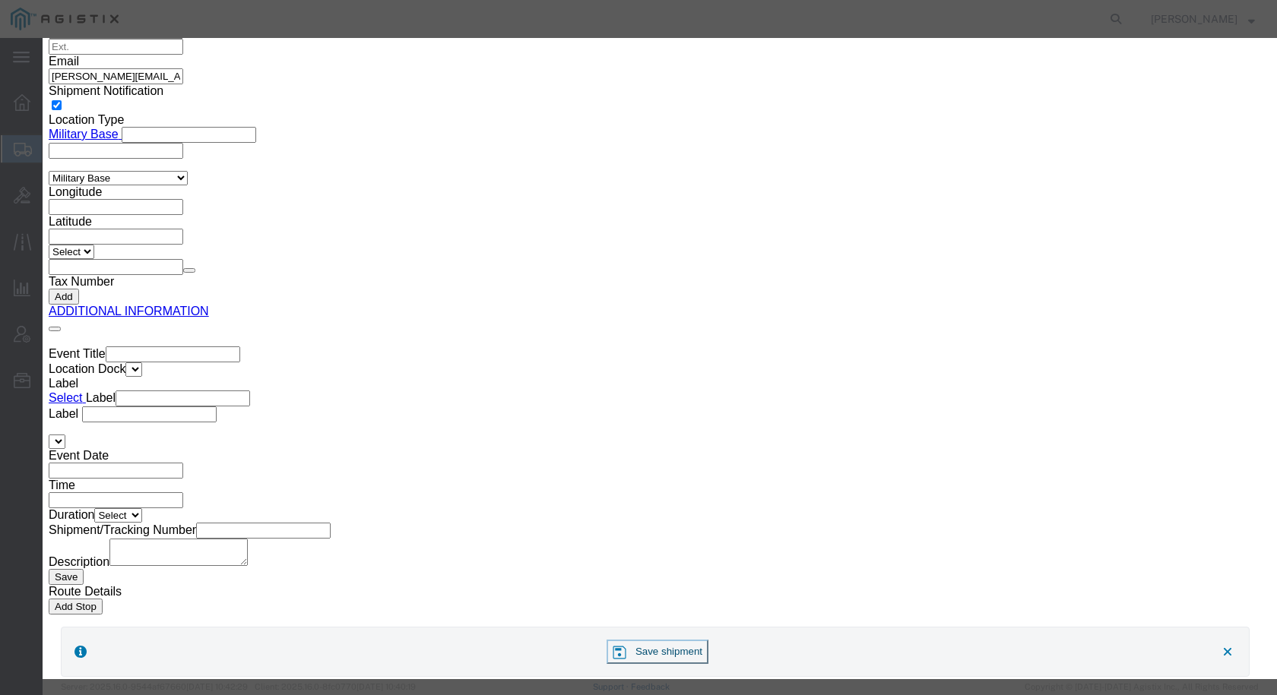
drag, startPoint x: 269, startPoint y: 106, endPoint x: 232, endPoint y: 104, distance: 37.3
click div "Commodity library Product Name Switch 12 port Po Pieces 1.00 Select Bag Barrels…"
paste input "Cisco Catalyst 9200 Switch"
type input "Cisco Catalyst 9200 Switch"
click button "Save & Close"
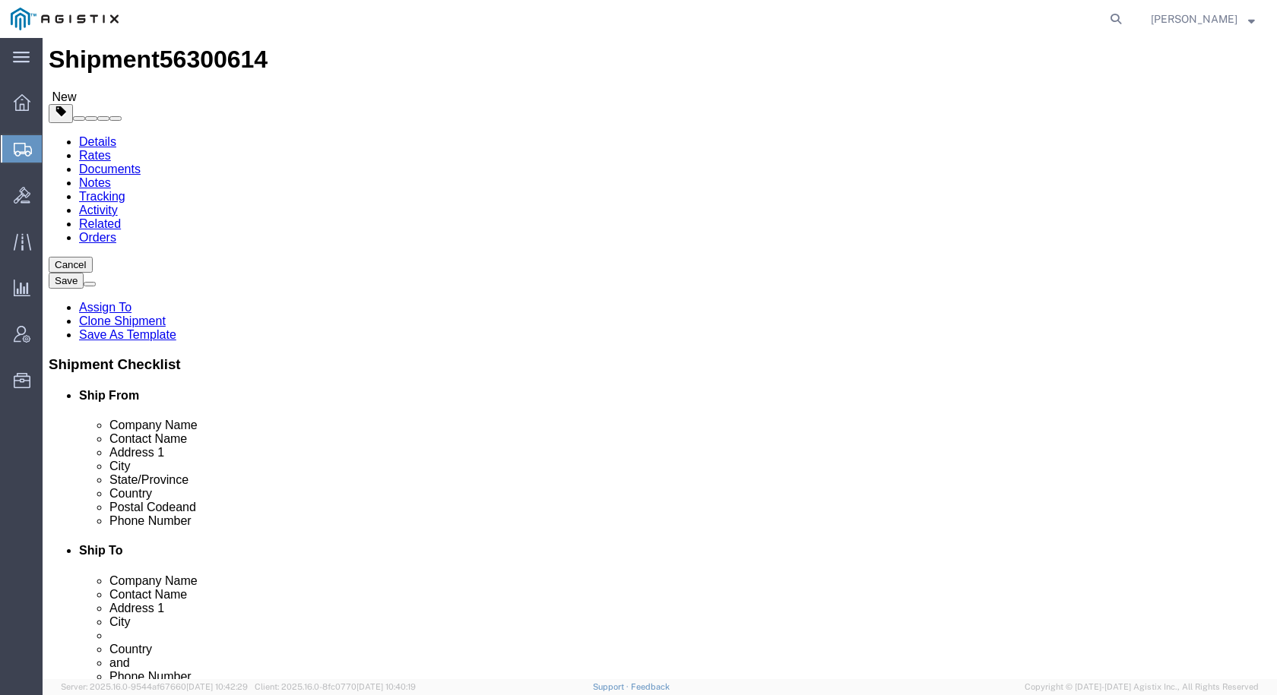
scroll to position [0, 0]
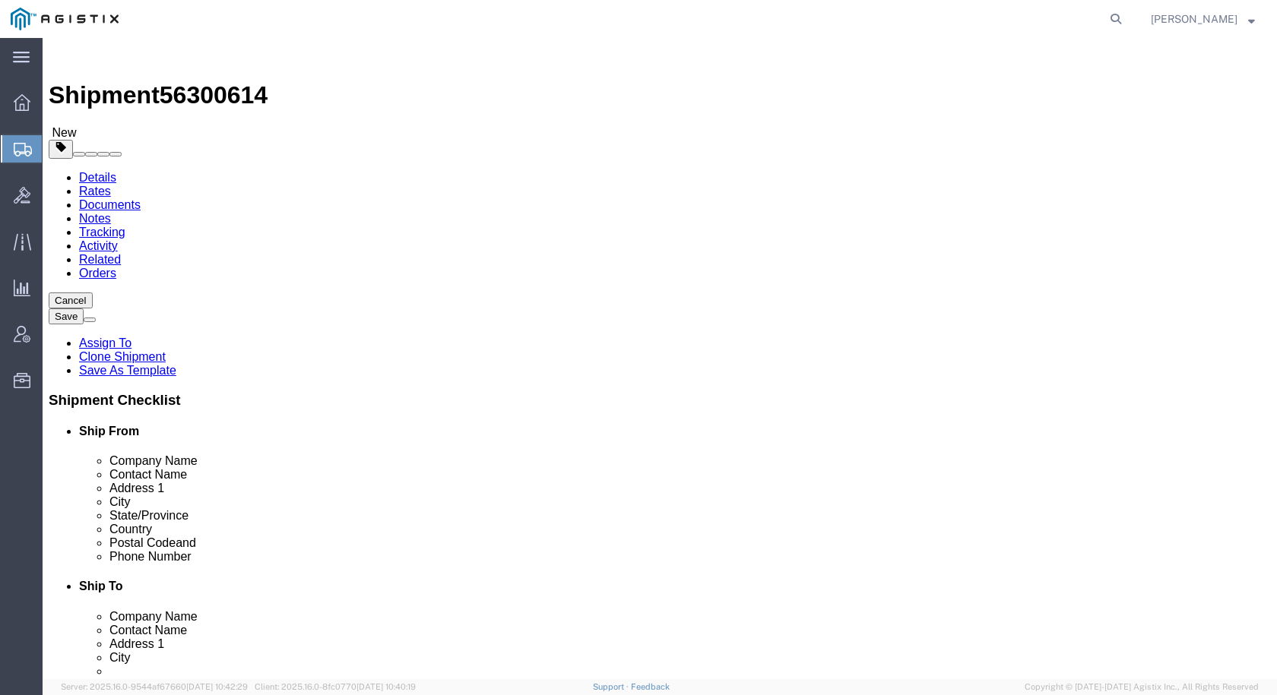
click button "Continue"
click link "Package Information"
click link "Shipment Information"
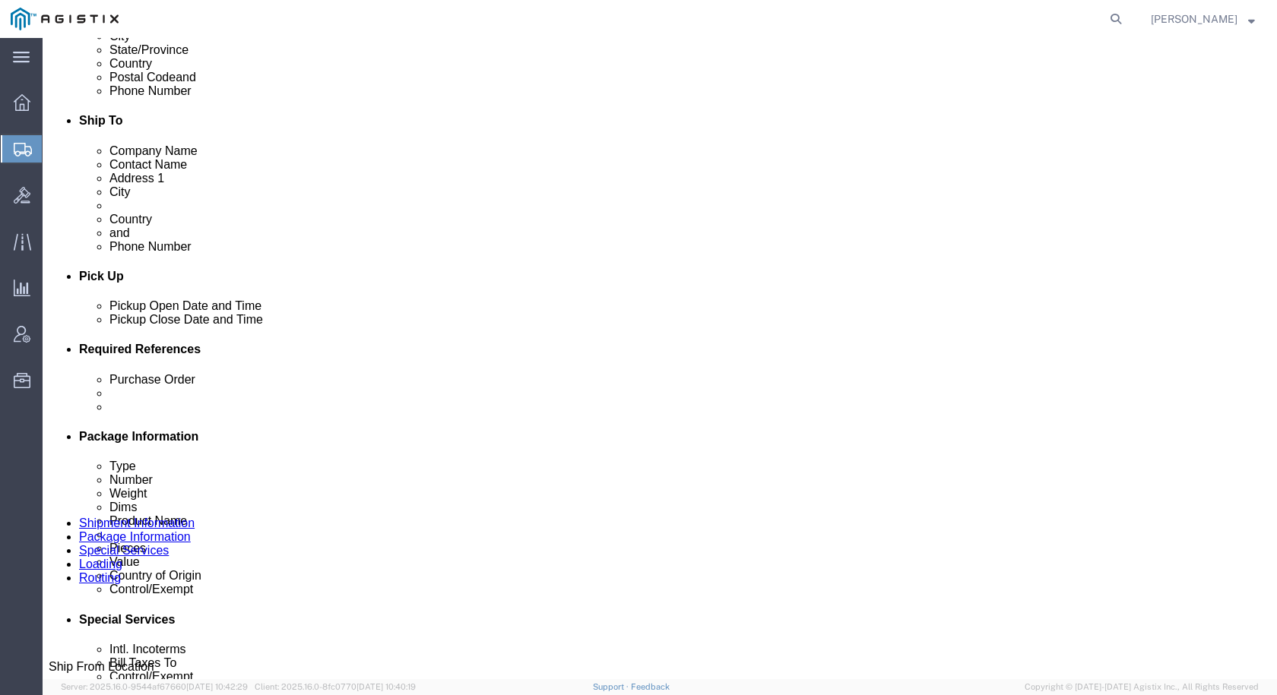
scroll to position [760, 0]
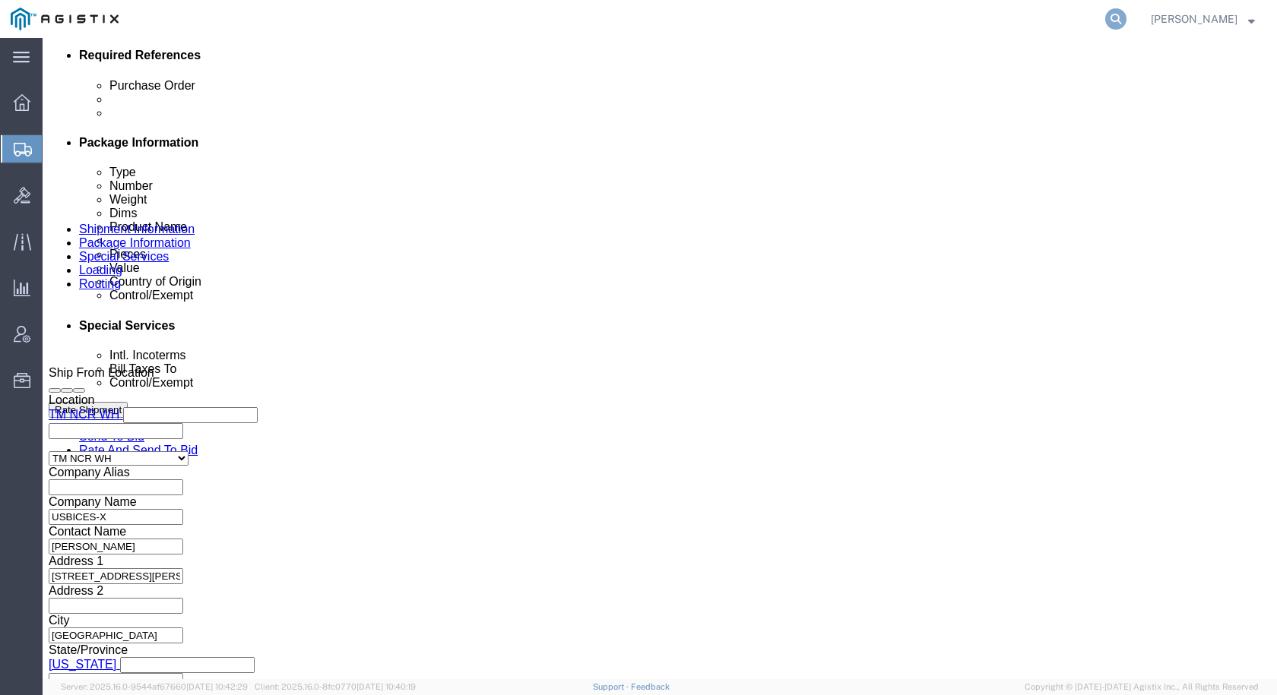
click at [1126, 20] on icon at bounding box center [1115, 18] width 21 height 21
click at [889, 26] on input "search" at bounding box center [874, 19] width 462 height 36
type input "GDIT-75042"
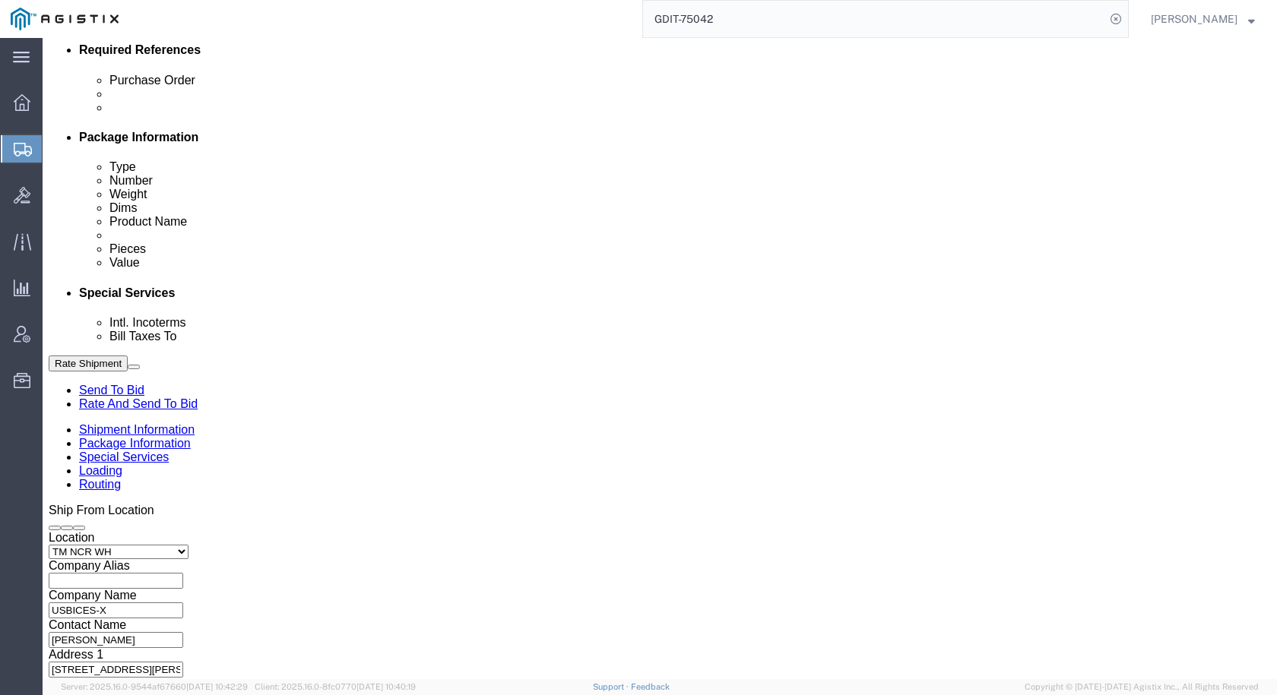
select select "69651"
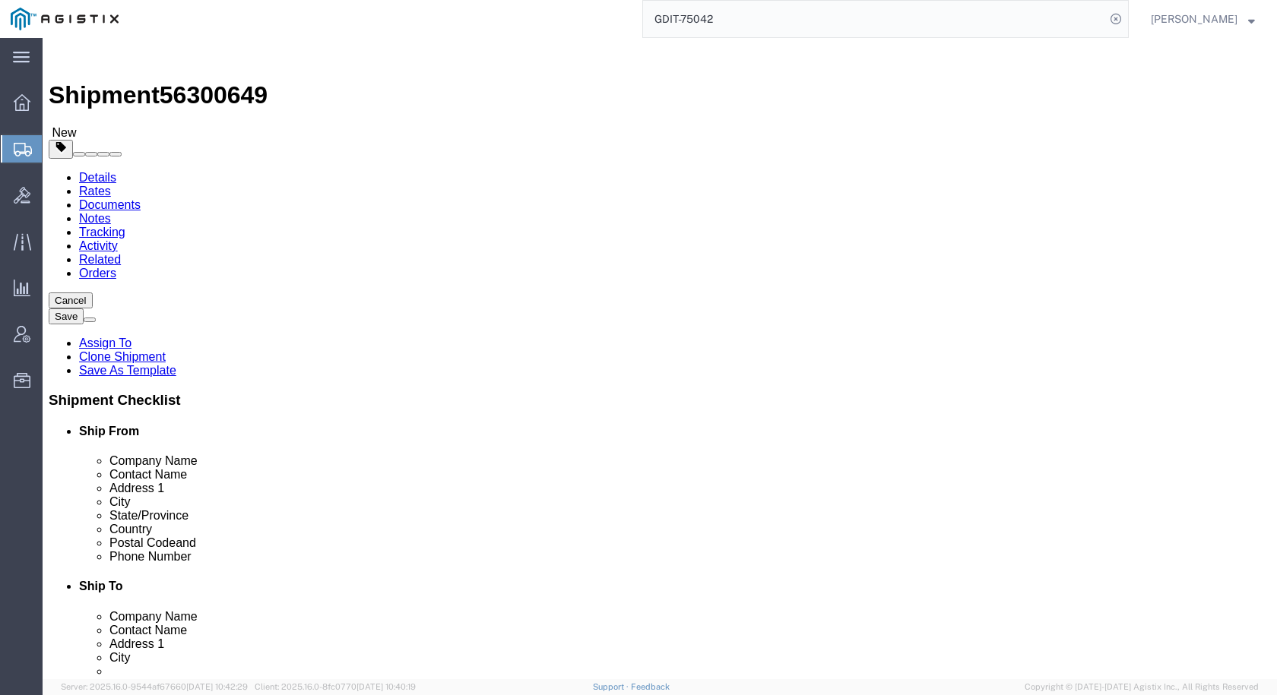
click icon
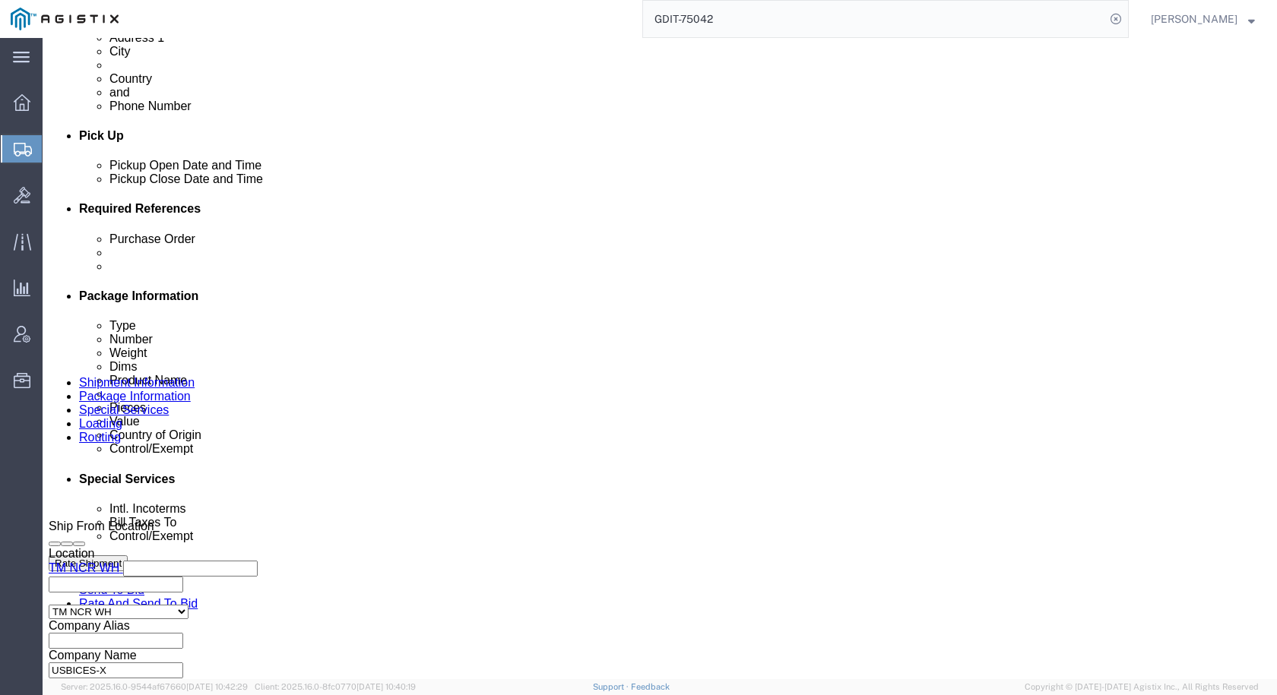
scroll to position [608, 0]
click link "Package Information"
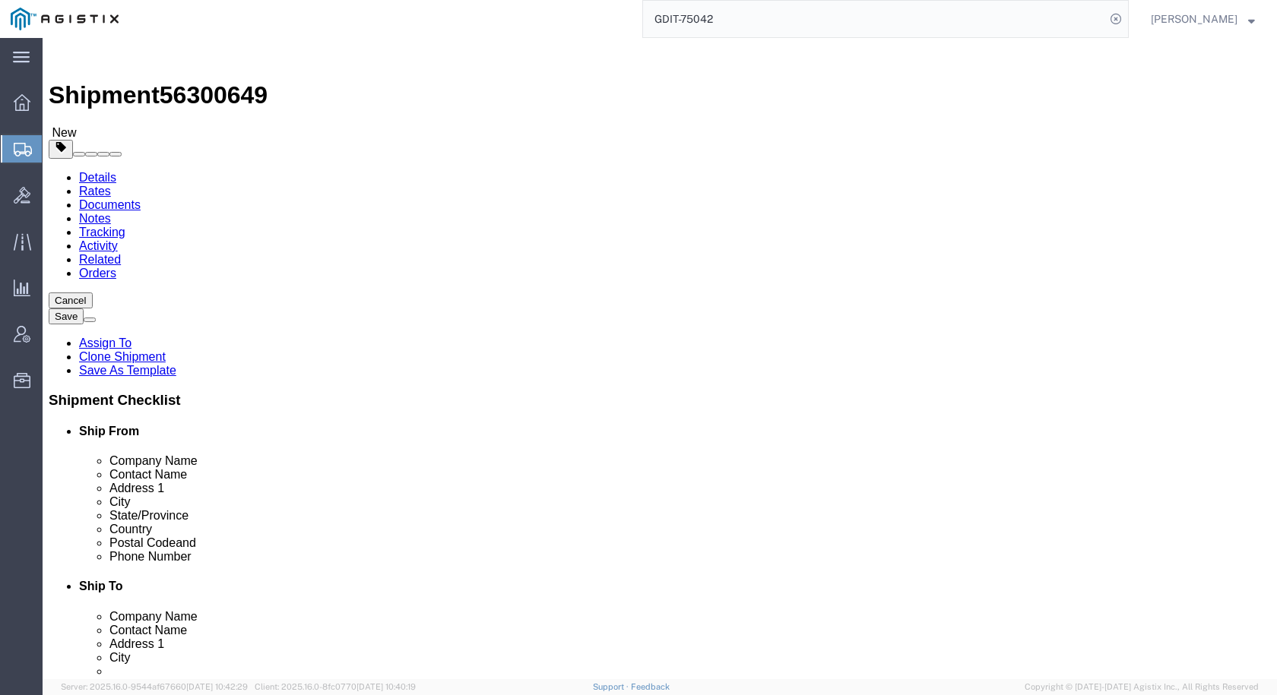
click dd "2.00 Each"
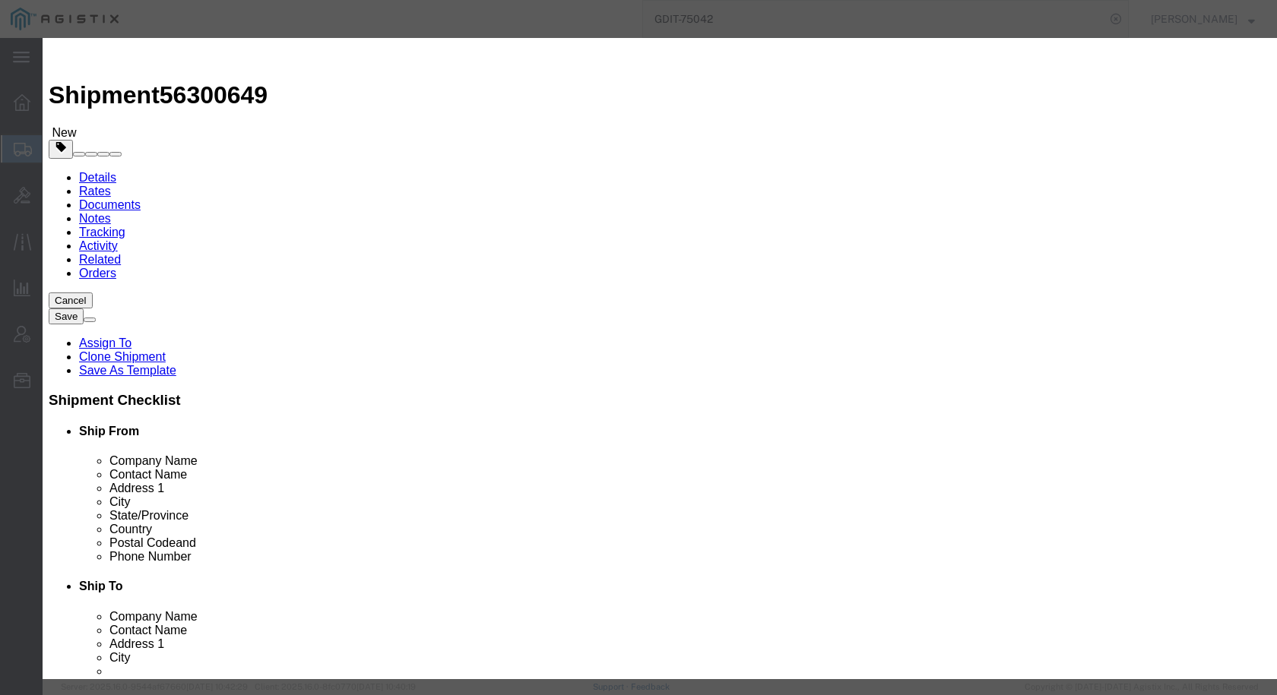
drag, startPoint x: 525, startPoint y: 112, endPoint x: 440, endPoint y: 119, distance: 85.4
click input ""M6 Hardware Kit - Black, Gray ""
click input ""M6 Hardware Kit"
type input "M6 Hardware Kit"
click button "Save & Close"
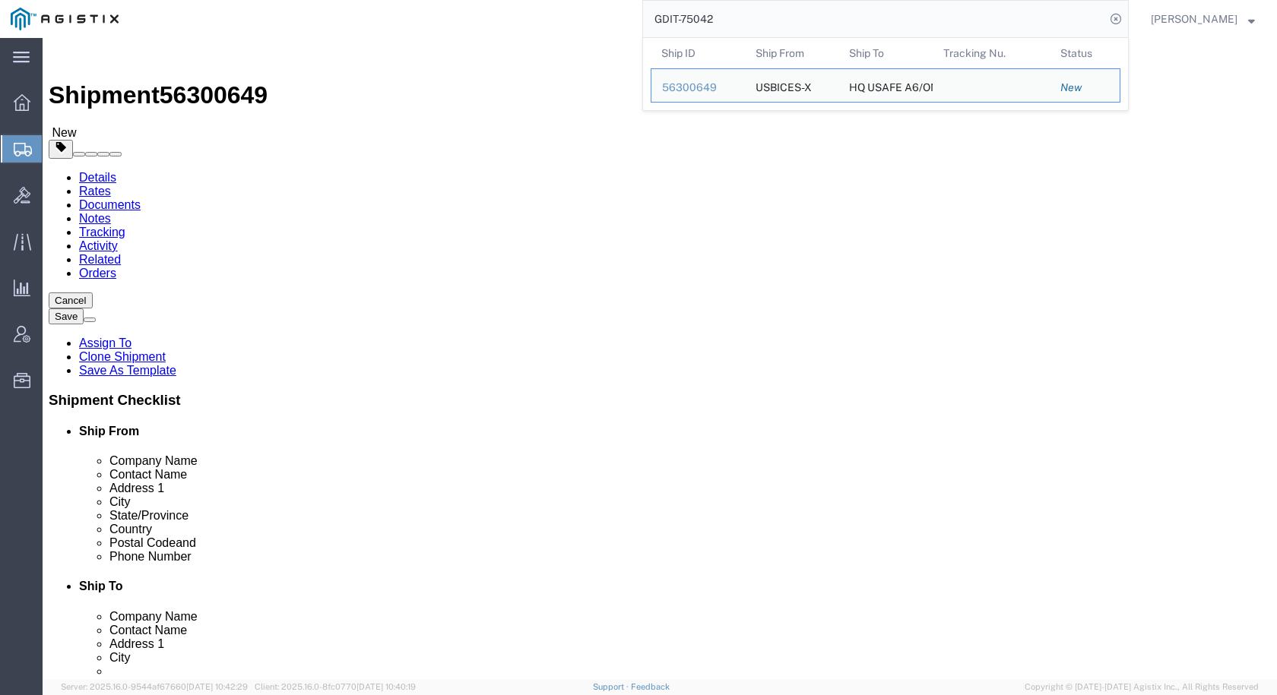
drag, startPoint x: 784, startPoint y: 21, endPoint x: 691, endPoint y: 21, distance: 92.7
click at [691, 21] on input "GDIT-75042" at bounding box center [874, 19] width 462 height 36
click at [689, 128] on div "53407832" at bounding box center [698, 126] width 72 height 16
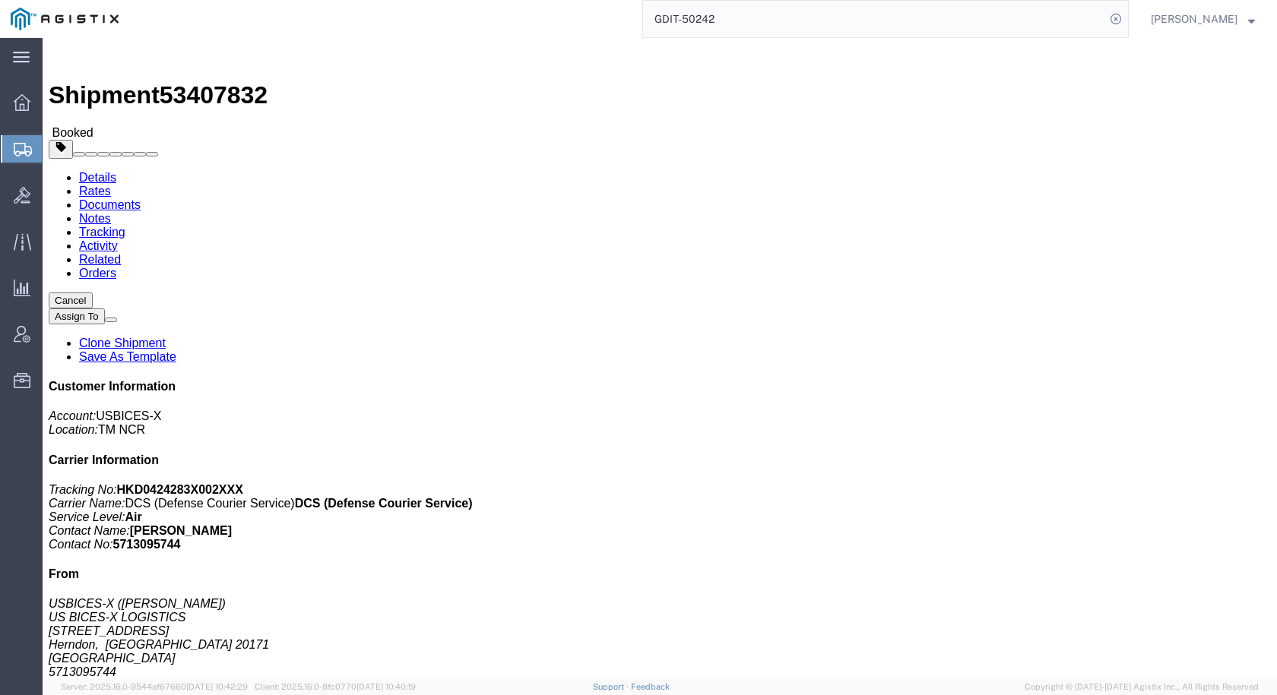
click div "Package Information Total shipment is made up of 2 packages containing 22 piece…"
click at [778, 4] on input "GDIT-50242" at bounding box center [874, 19] width 462 height 36
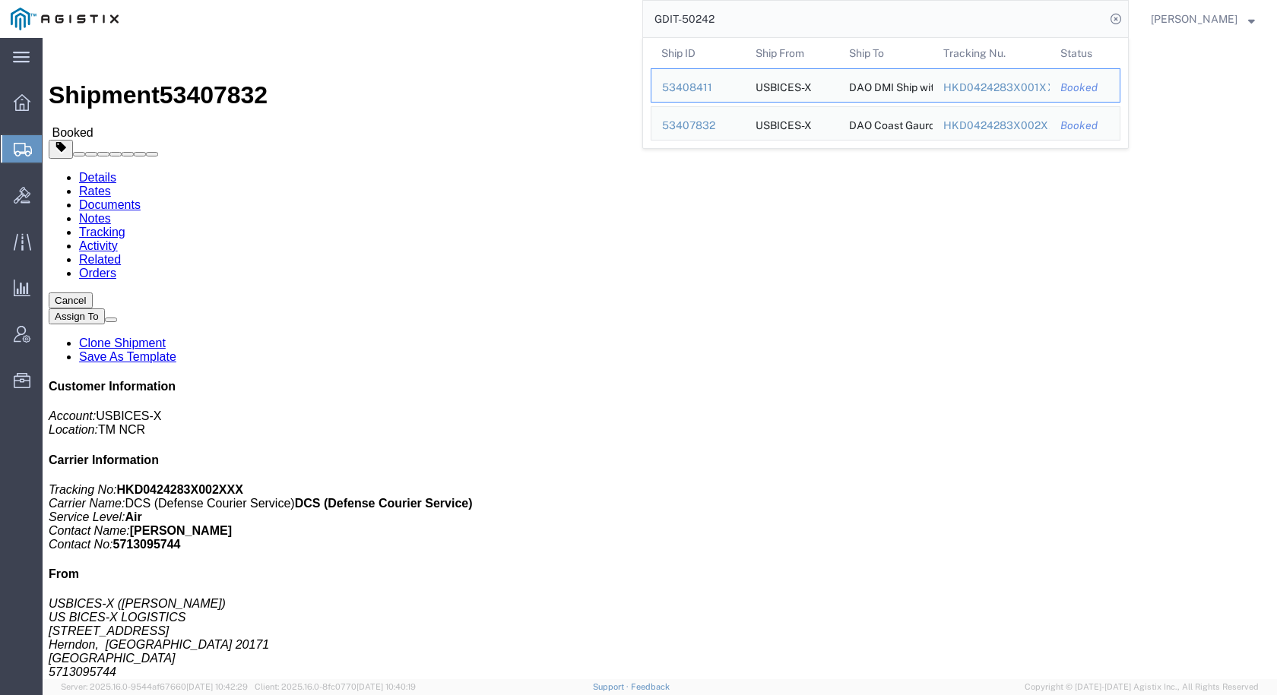
click at [776, 5] on input "GDIT-50242" at bounding box center [874, 19] width 462 height 36
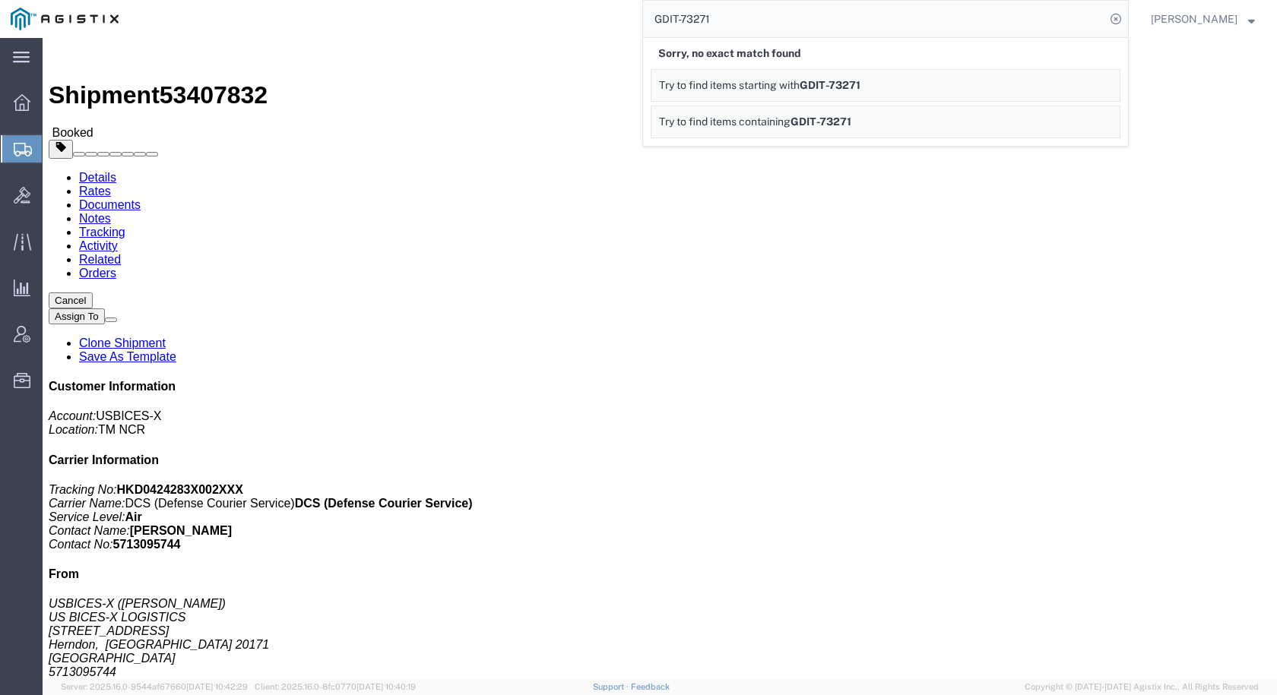
click div "Leg 1 - Air"
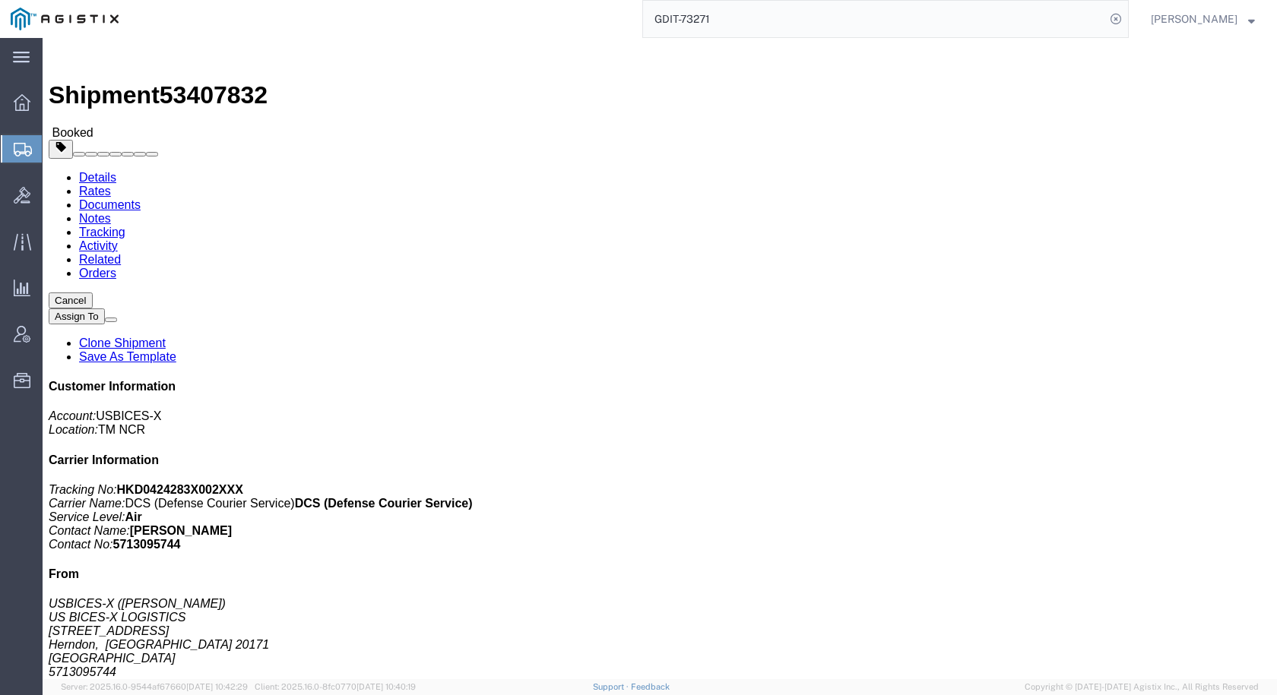
drag, startPoint x: 716, startPoint y: 27, endPoint x: 728, endPoint y: 25, distance: 12.4
click at [720, 26] on input "GDIT-73271" at bounding box center [874, 19] width 462 height 36
click at [732, 23] on input "1GDIT-7327" at bounding box center [874, 19] width 462 height 36
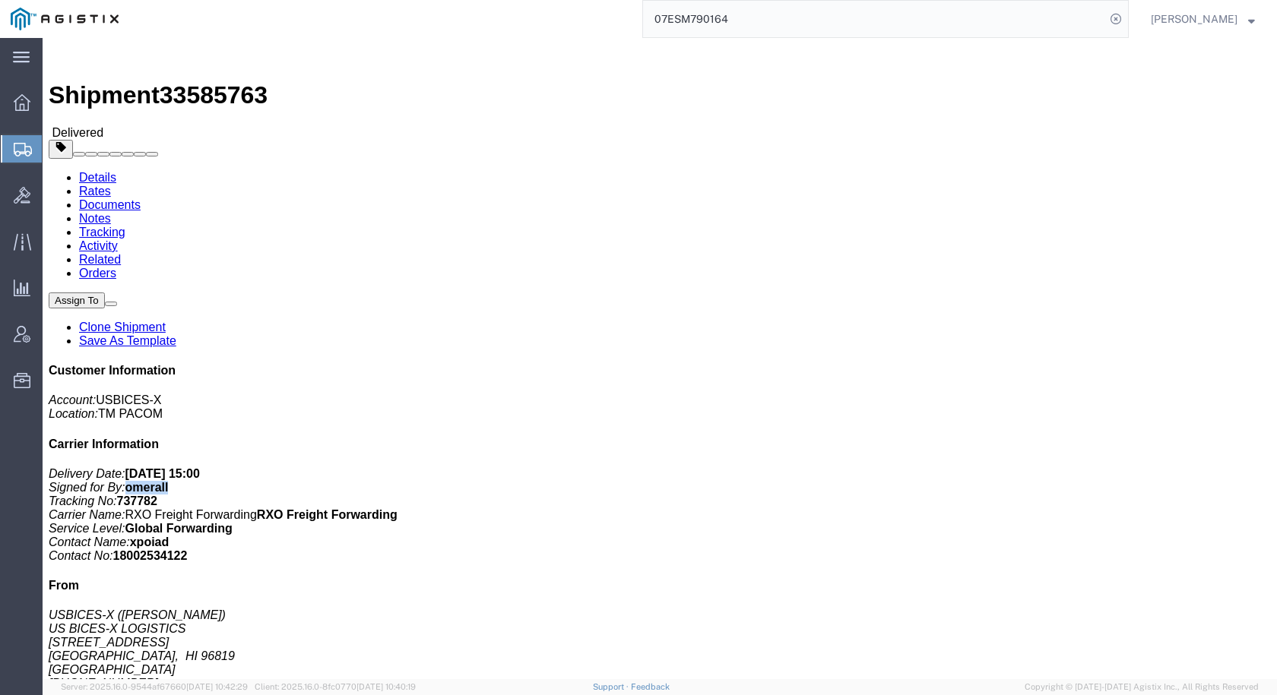
drag, startPoint x: 1021, startPoint y: 211, endPoint x: 1065, endPoint y: 211, distance: 44.8
click p "Delivery Date: [DATE] 15:00 Signed for By: omerall Tracking No: 737782 Carrier …"
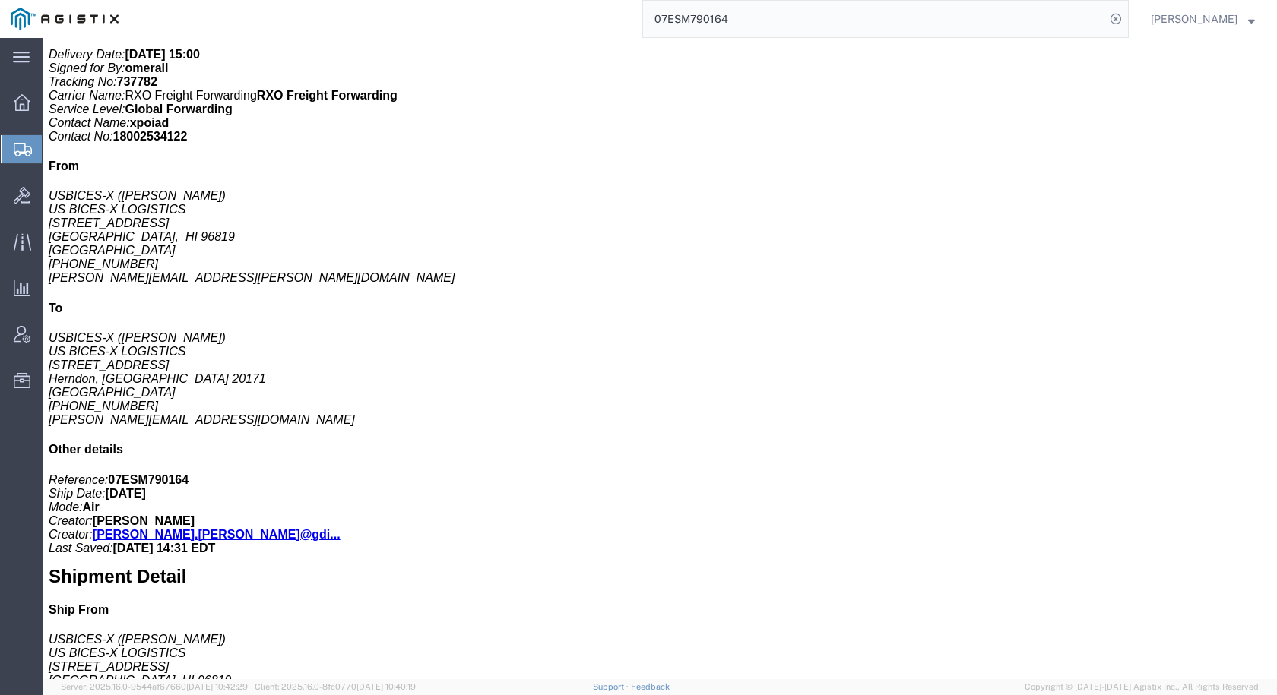
scroll to position [380, 0]
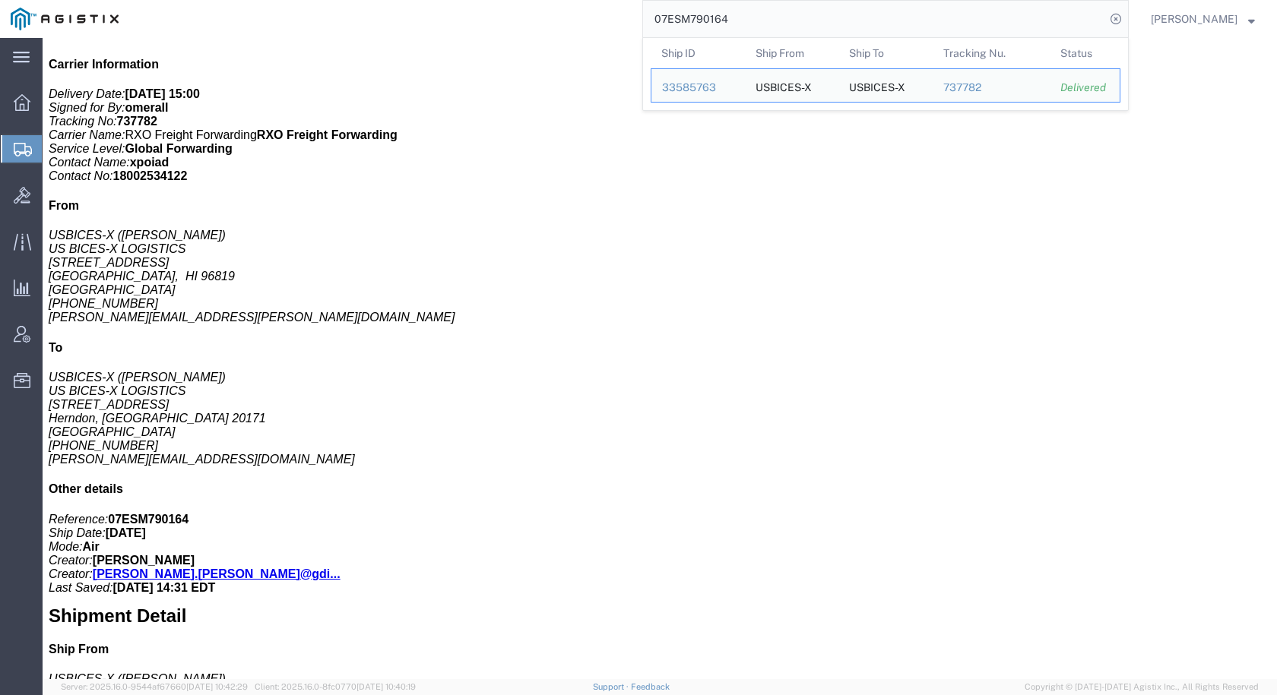
drag, startPoint x: 762, startPoint y: 17, endPoint x: 578, endPoint y: 11, distance: 184.7
click at [578, 11] on div "07ESM790164 Ship ID Ship From Ship To Tracking Nu. Status Ship ID 33585763 Ship…" at bounding box center [628, 19] width 999 height 38
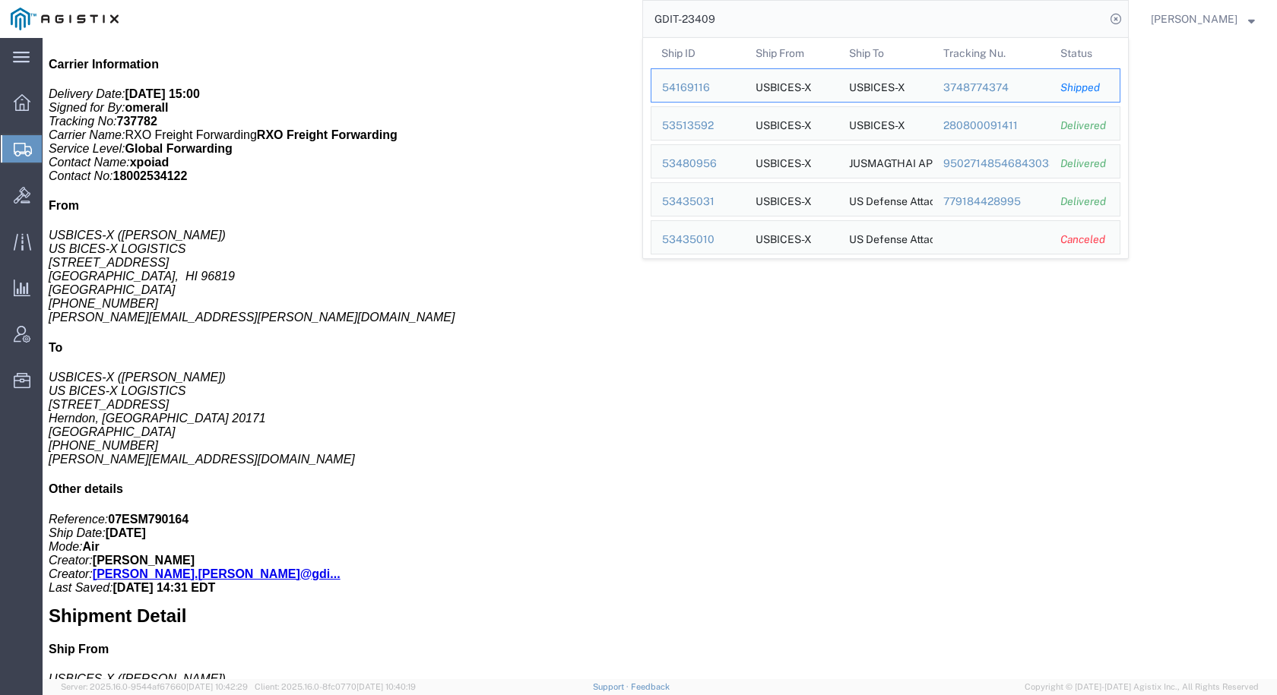
drag, startPoint x: 781, startPoint y: 21, endPoint x: 693, endPoint y: 21, distance: 88.1
click at [693, 21] on input "GDIT-23409" at bounding box center [874, 19] width 462 height 36
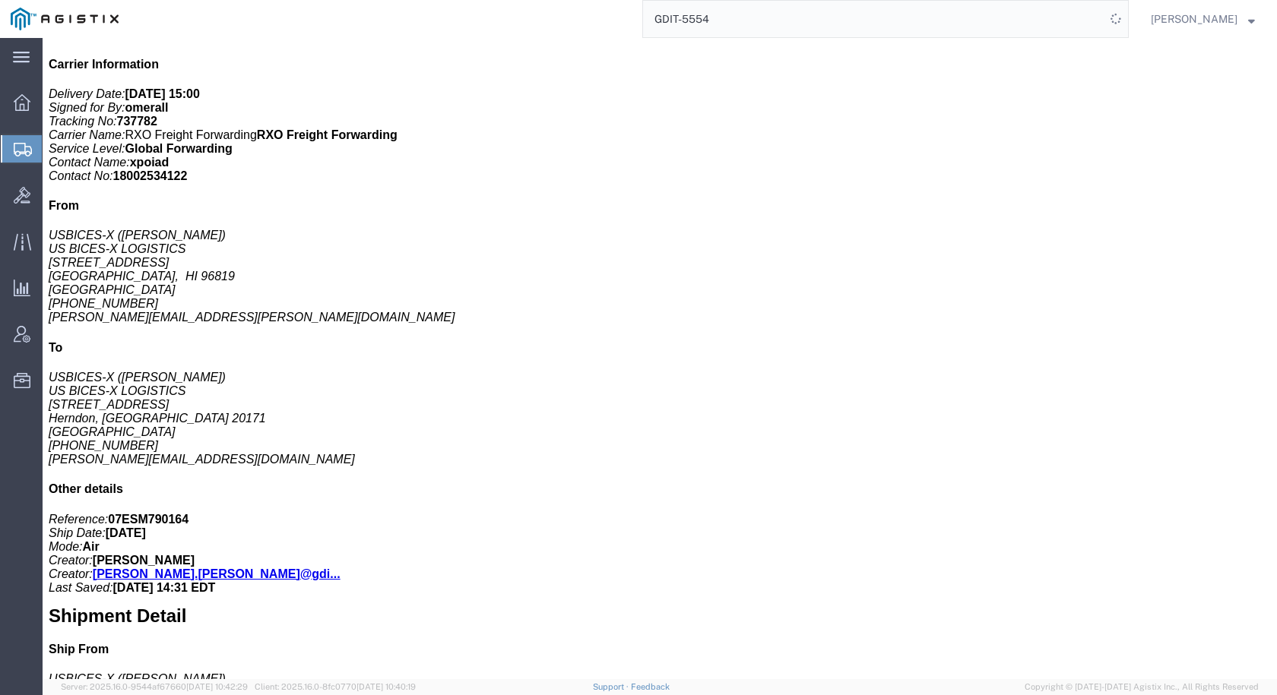
click at [693, 21] on input "GDIT-5554" at bounding box center [874, 19] width 462 height 36
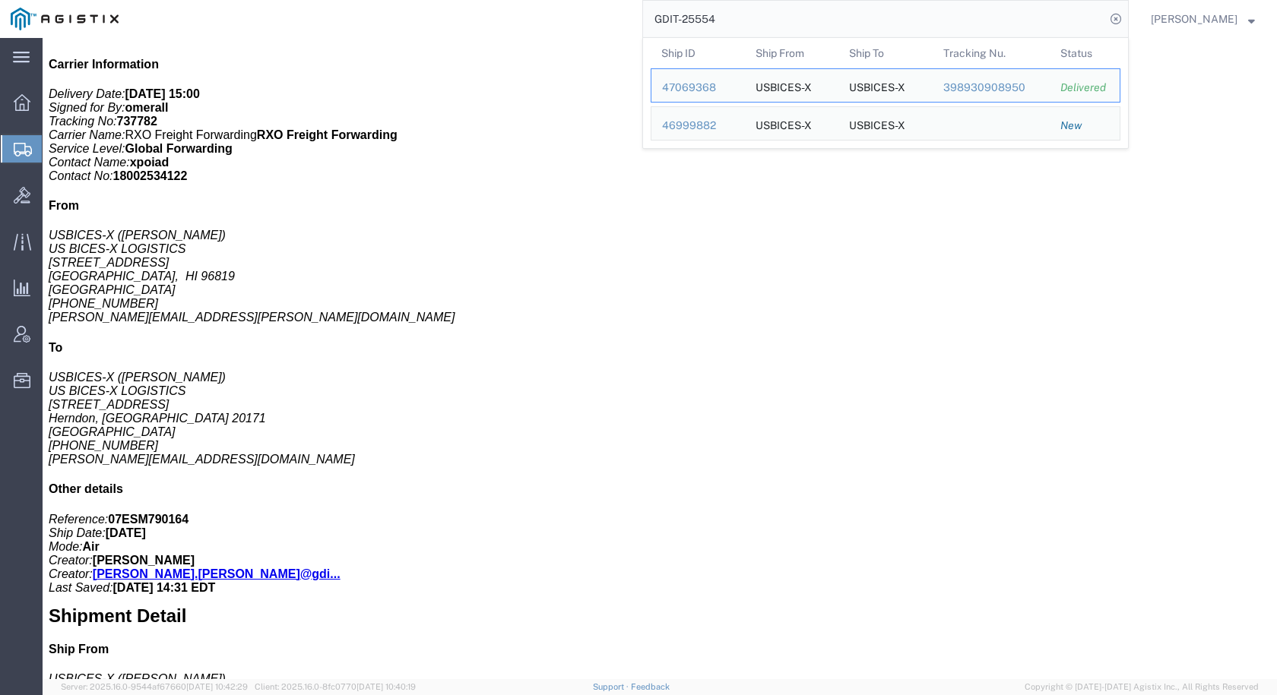
drag, startPoint x: 802, startPoint y: 14, endPoint x: 620, endPoint y: -5, distance: 182.6
click at [620, 0] on html "main_menu Created with Sketch. Collapse Menu Overview Shipments Shipment Manage…" at bounding box center [638, 347] width 1277 height 695
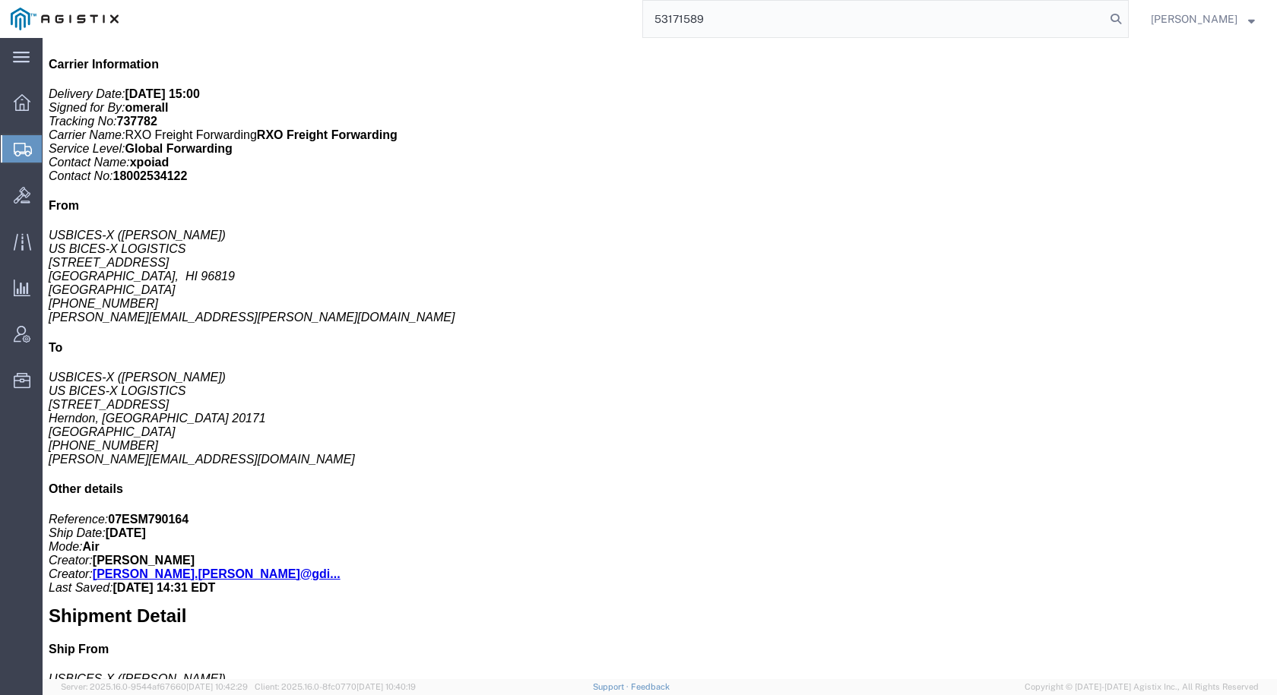
type input "53171589"
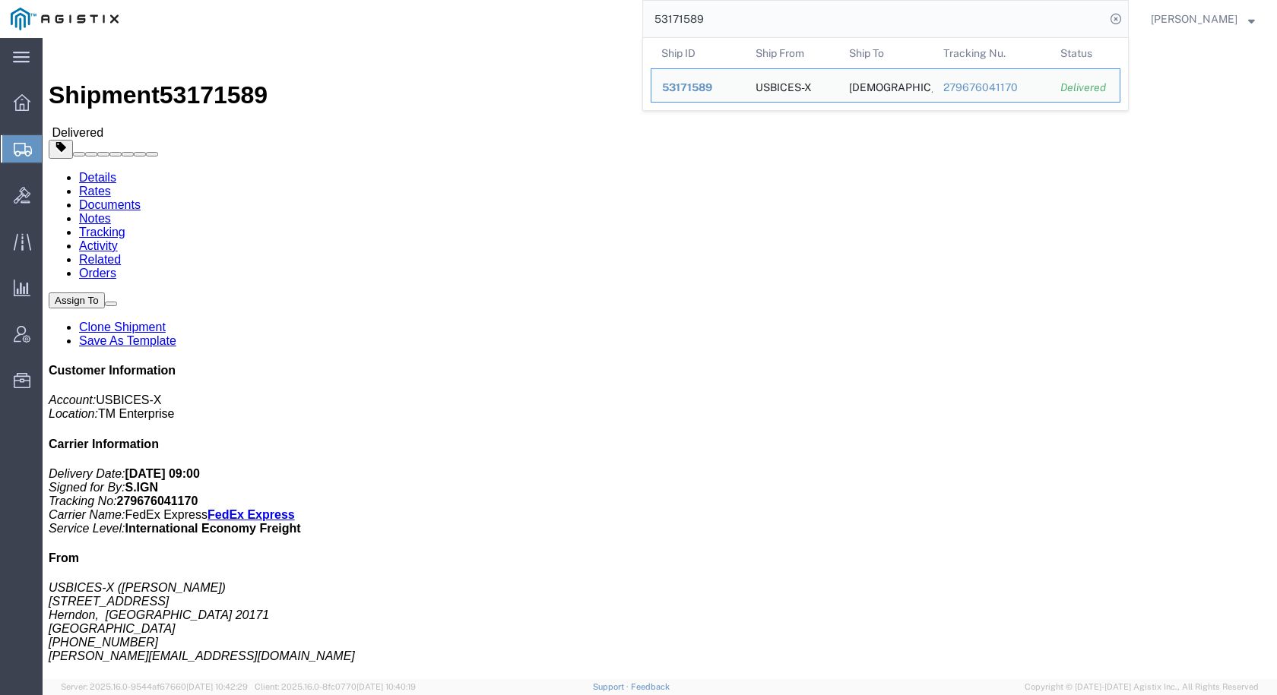
click div "Leg 1 - Air"
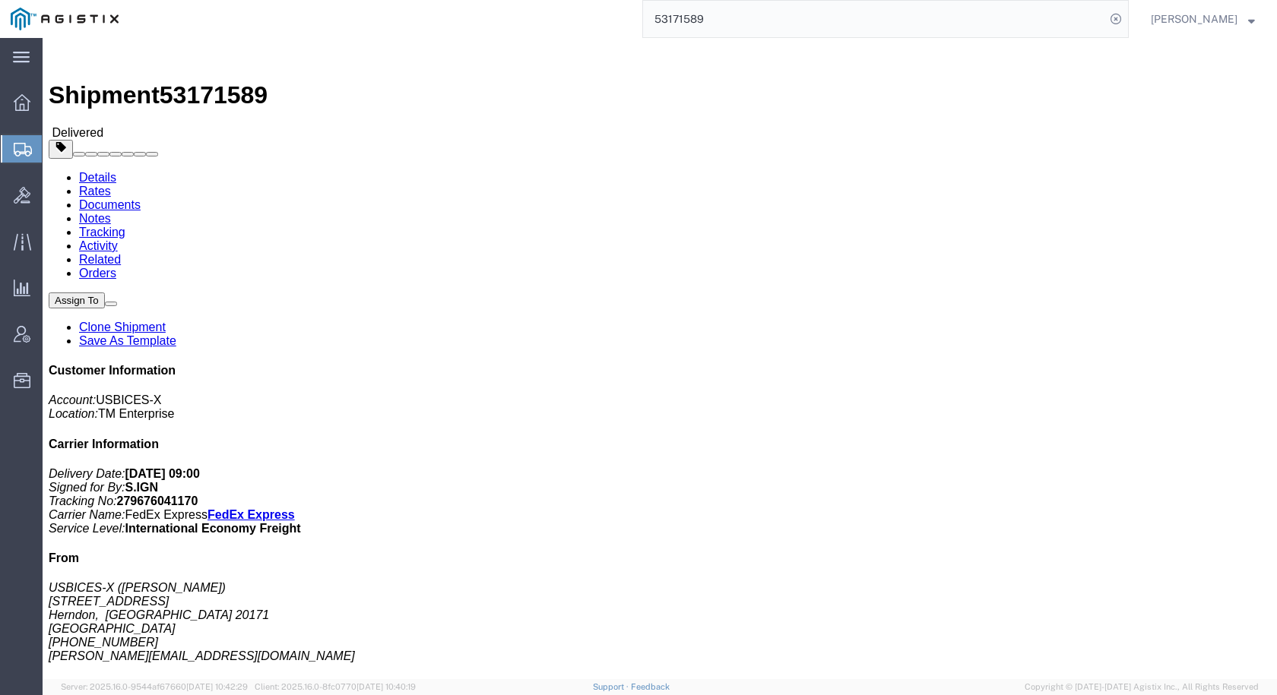
click div "Leg 1 - Air"
